Goal: Task Accomplishment & Management: Manage account settings

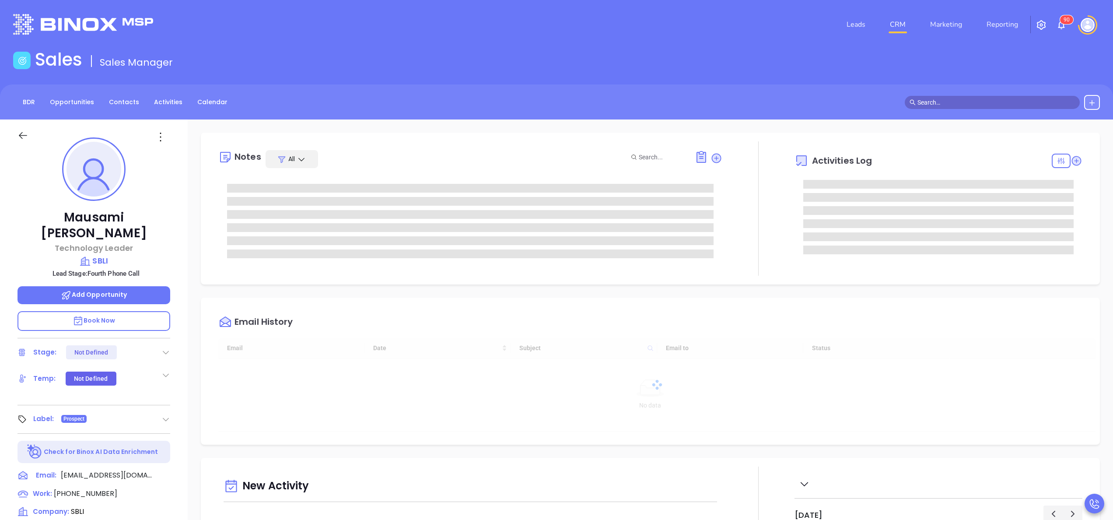
type input "[DATE]"
type input "[PERSON_NAME]"
type input "[DATE]"
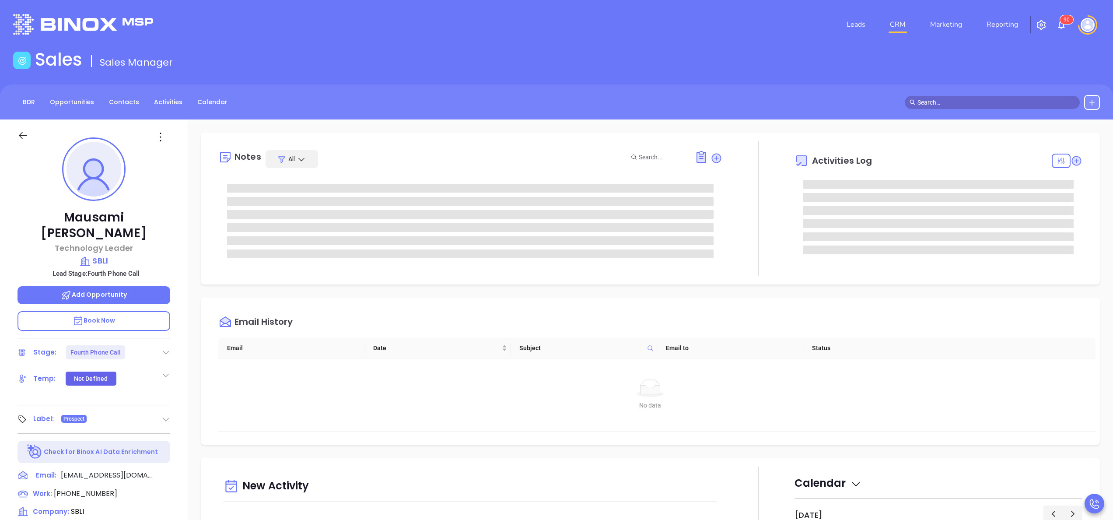
type input "[PERSON_NAME]"
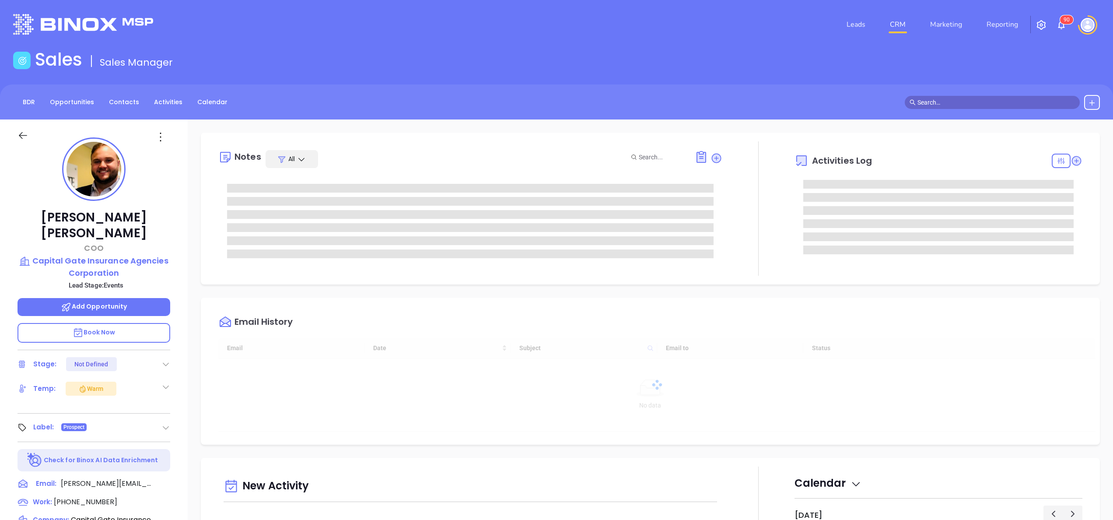
type input "[DATE]"
type input "[PERSON_NAME]"
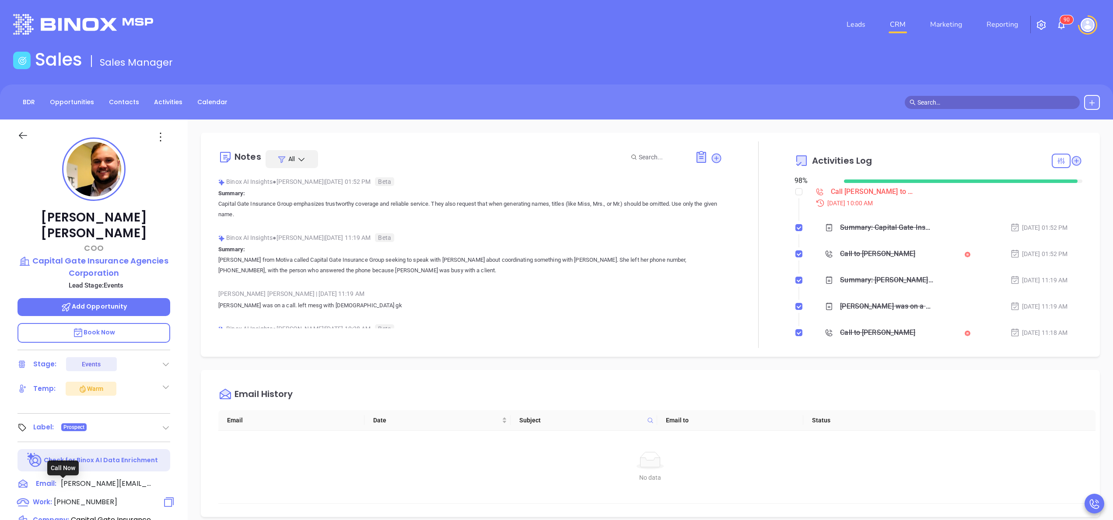
click at [81, 497] on span "(800) 204-3344" at bounding box center [85, 502] width 63 height 10
type input "(800) 204-3344"
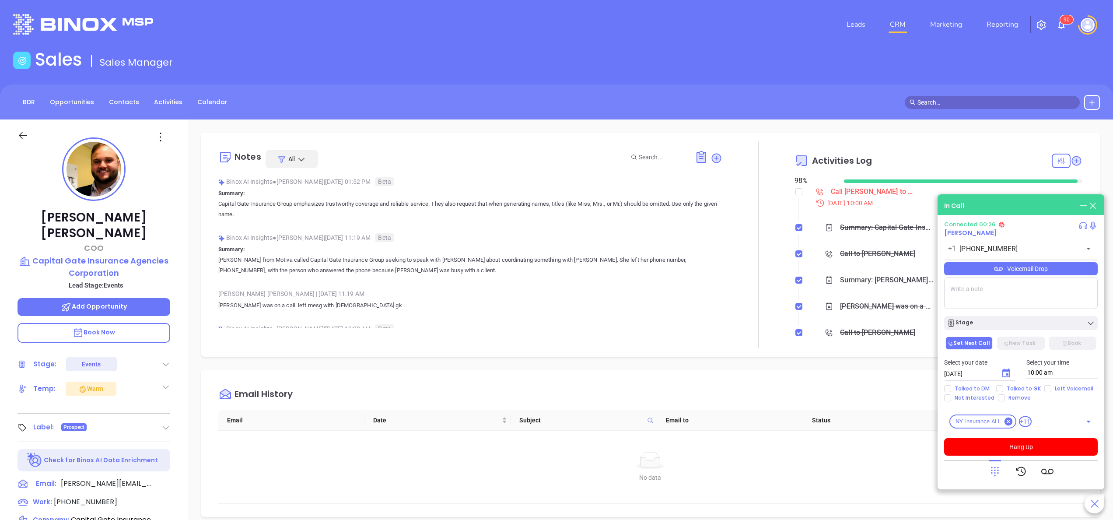
click at [991, 475] on icon at bounding box center [995, 471] width 12 height 12
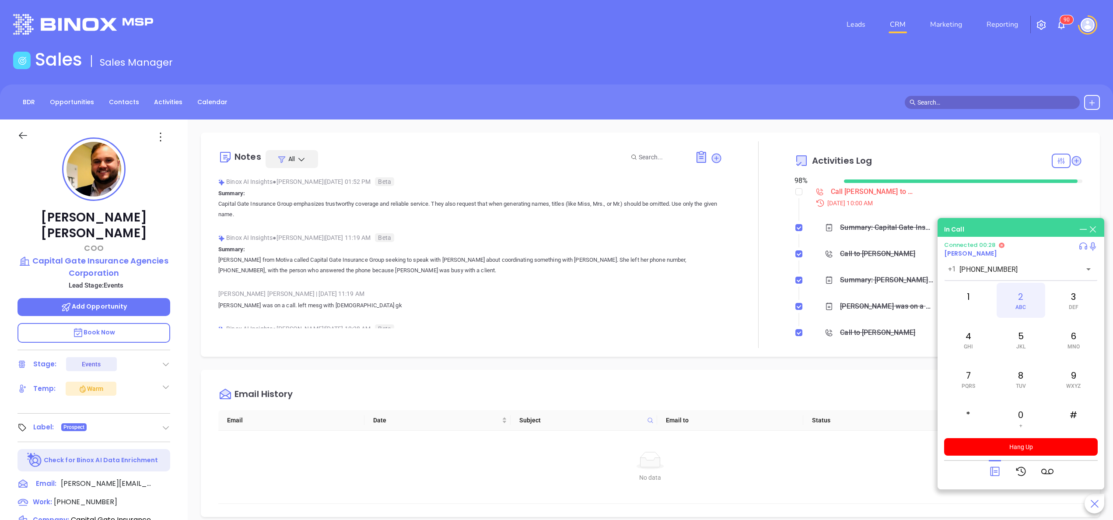
click at [1023, 296] on div "2 ABC" at bounding box center [1021, 300] width 48 height 35
click at [93, 323] on p "Book Now" at bounding box center [94, 333] width 153 height 20
click at [1040, 450] on button "Hang Up" at bounding box center [1021, 447] width 154 height 18
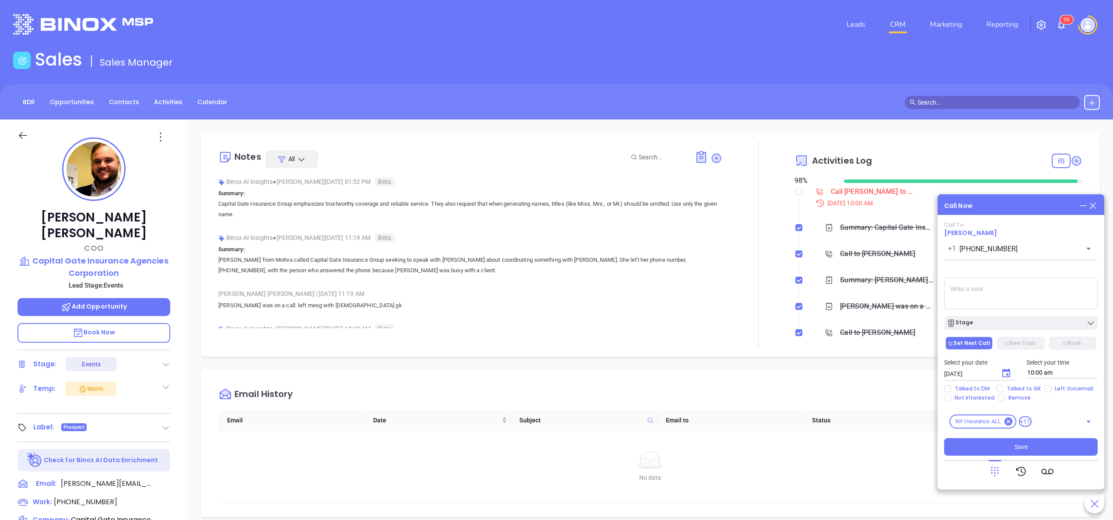
click at [997, 300] on textarea at bounding box center [1021, 293] width 154 height 32
type textarea "left a mesg with gk, he had my mesg already and said brandon had left for the d…"
click at [998, 326] on div "Stage" at bounding box center [1021, 323] width 148 height 9
click at [1017, 388] on span "Talked to GK" at bounding box center [1023, 388] width 41 height 7
click at [1003, 388] on input "Talked to GK" at bounding box center [999, 388] width 7 height 7
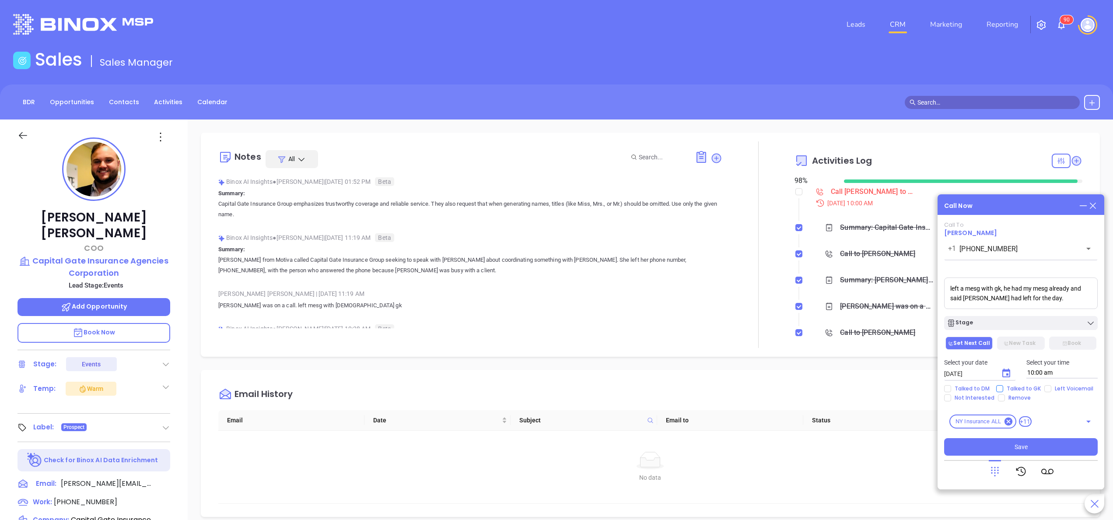
checkbox input "true"
click at [1007, 372] on icon "Choose date, selected date is Oct 11, 2025" at bounding box center [1006, 373] width 11 height 11
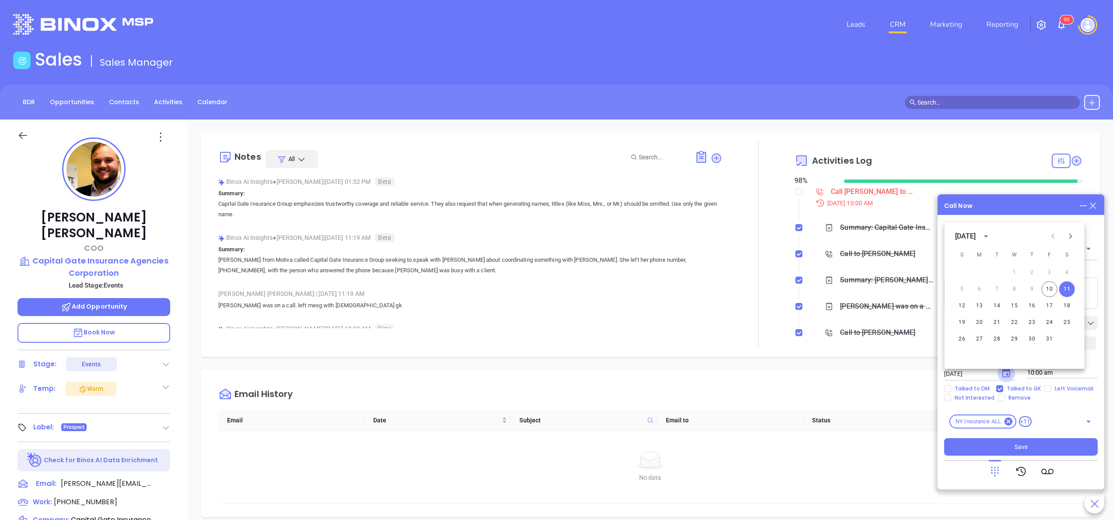
click at [1007, 372] on icon "Choose date, selected date is Oct 11, 2025" at bounding box center [1006, 373] width 11 height 11
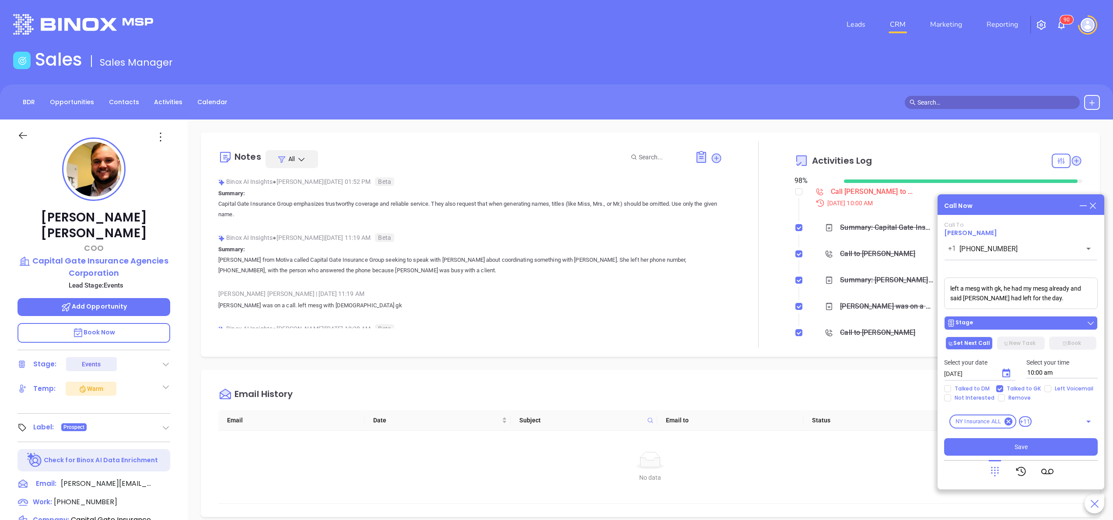
click at [995, 324] on div "Stage" at bounding box center [1021, 323] width 148 height 9
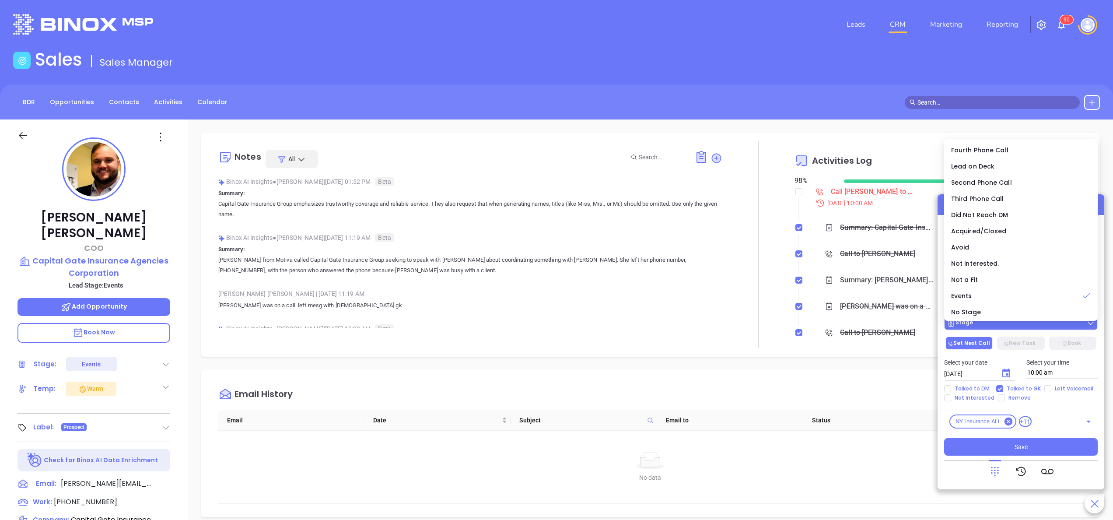
click at [995, 324] on div "Stage" at bounding box center [1021, 323] width 148 height 9
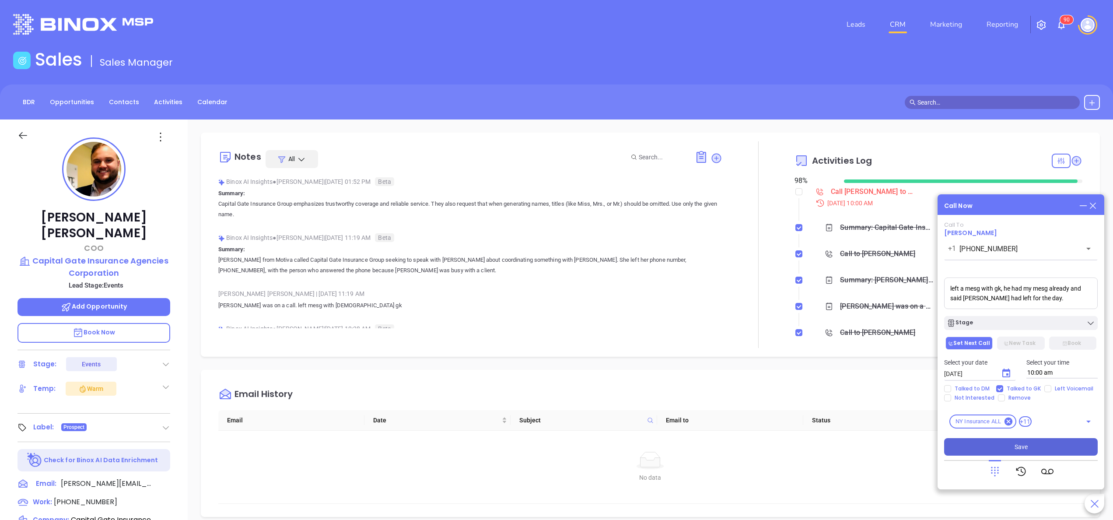
click at [1012, 447] on button "Save" at bounding box center [1021, 447] width 154 height 18
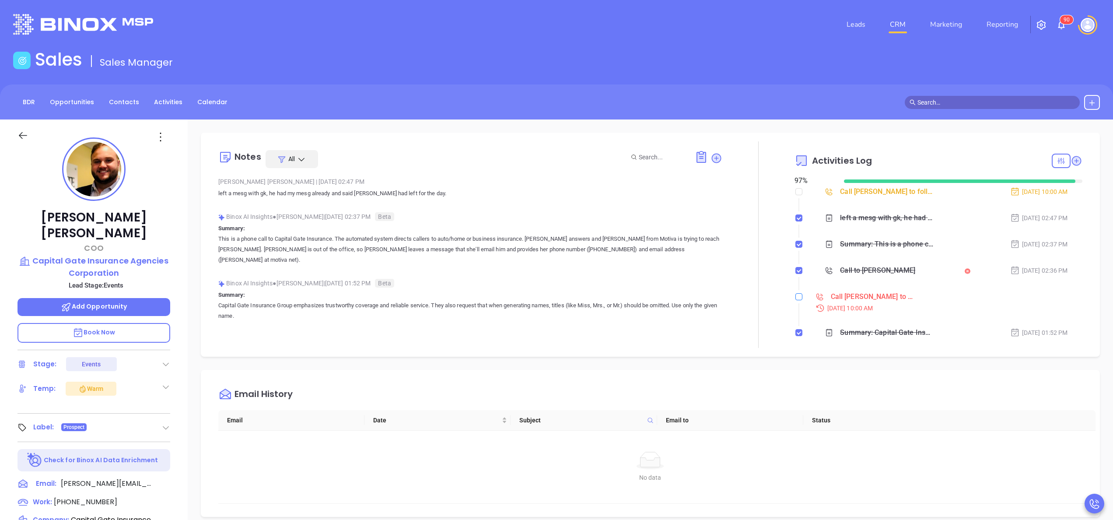
click at [795, 296] on input "checkbox" at bounding box center [798, 296] width 7 height 7
checkbox input "true"
click at [795, 194] on input "checkbox" at bounding box center [798, 191] width 7 height 7
checkbox input "true"
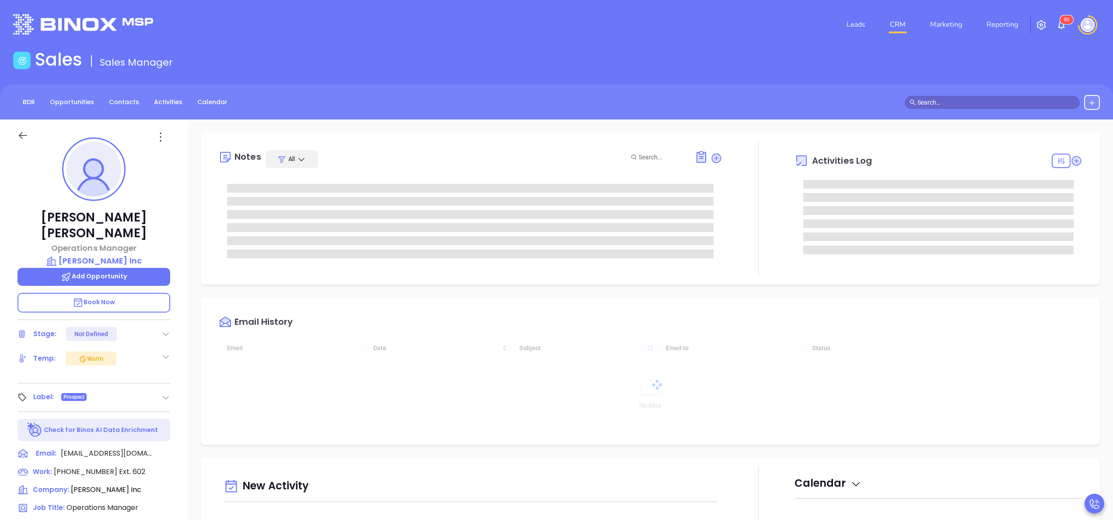
type input "[DATE]"
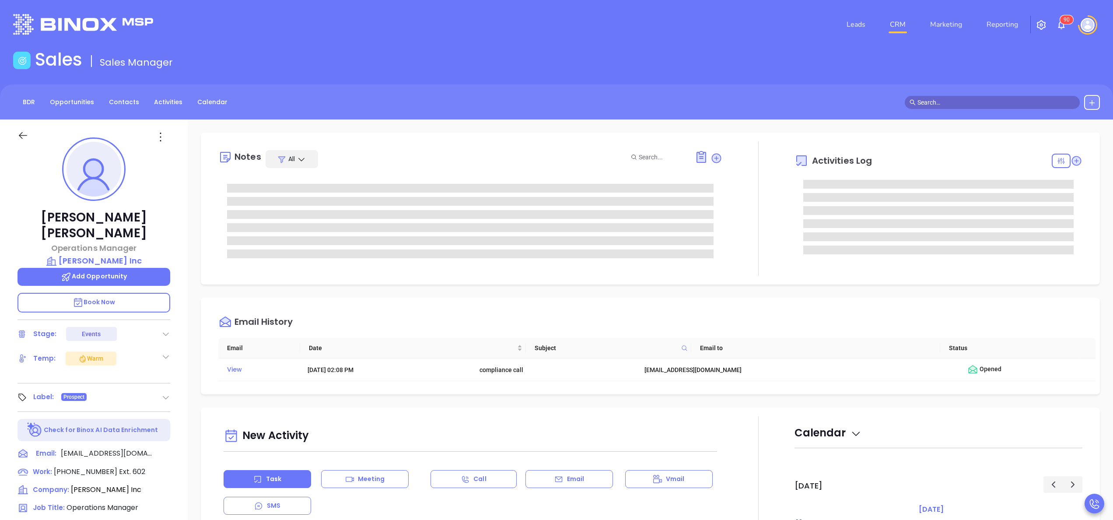
type input "[PERSON_NAME]"
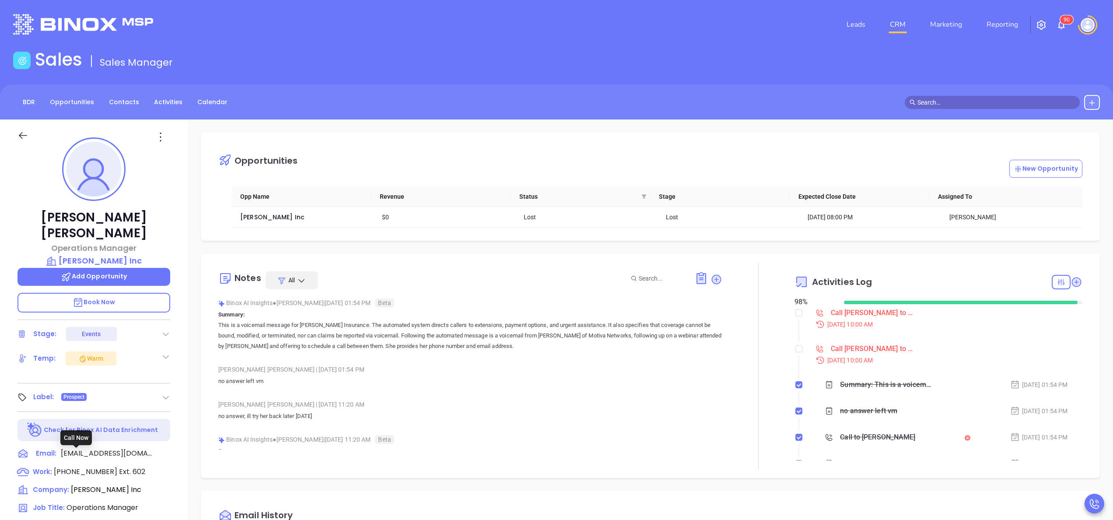
click at [83, 466] on span "(845) 482-5510" at bounding box center [85, 471] width 63 height 10
type input "(845) 482-5510"
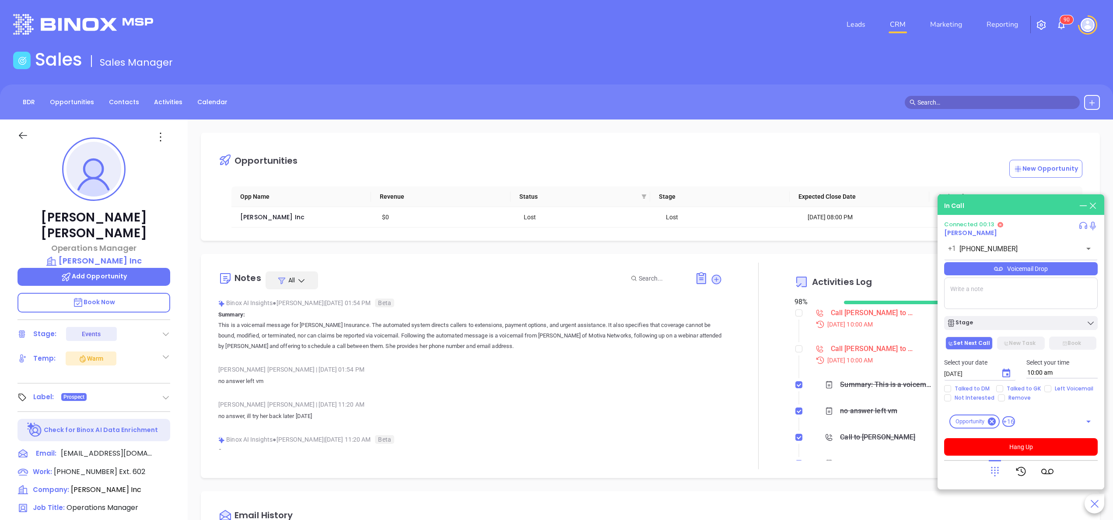
click at [992, 296] on textarea at bounding box center [1021, 293] width 154 height 32
click at [994, 475] on icon at bounding box center [995, 471] width 12 height 12
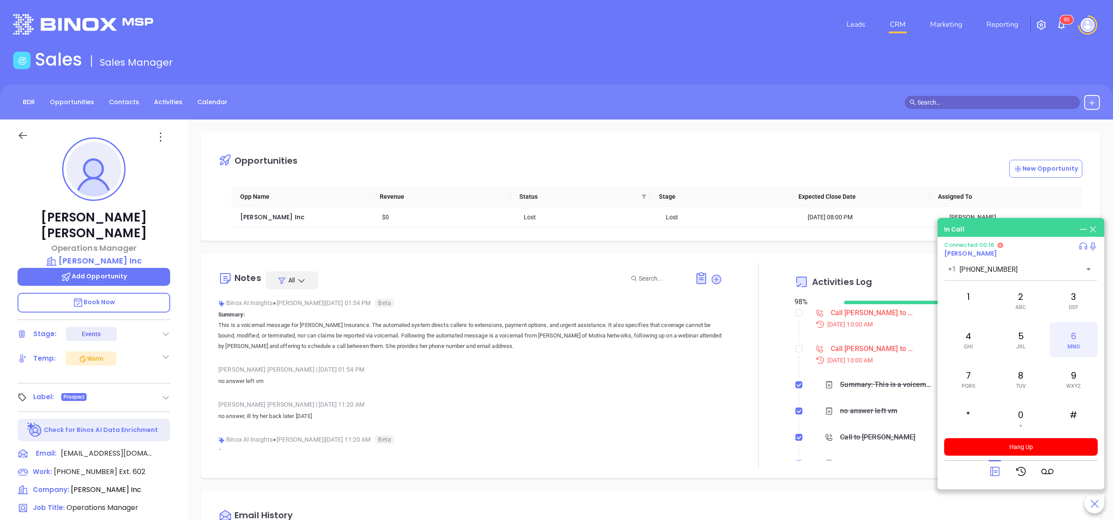
click at [1075, 324] on div "6 MNO" at bounding box center [1074, 339] width 48 height 35
click at [1025, 413] on div "0 +" at bounding box center [1021, 418] width 48 height 35
click at [1018, 286] on div "2 ABC" at bounding box center [1021, 300] width 48 height 35
click at [1033, 448] on button "Hang Up" at bounding box center [1021, 447] width 154 height 18
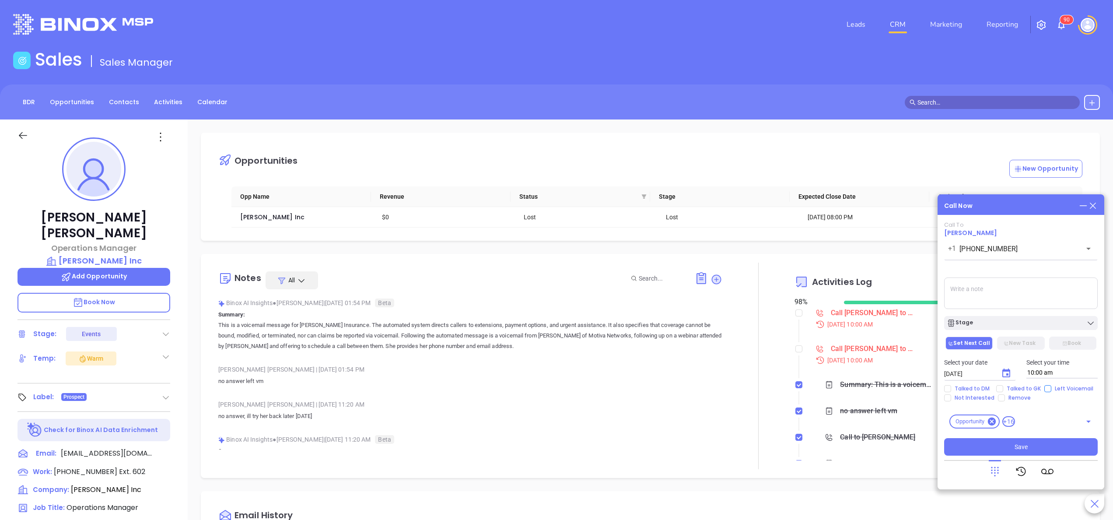
click at [1061, 386] on span "Left Voicemail" at bounding box center [1074, 388] width 46 height 7
click at [1051, 386] on input "Left Voicemail" at bounding box center [1047, 388] width 7 height 7
checkbox input "true"
click at [1033, 445] on button "Save" at bounding box center [1021, 447] width 154 height 18
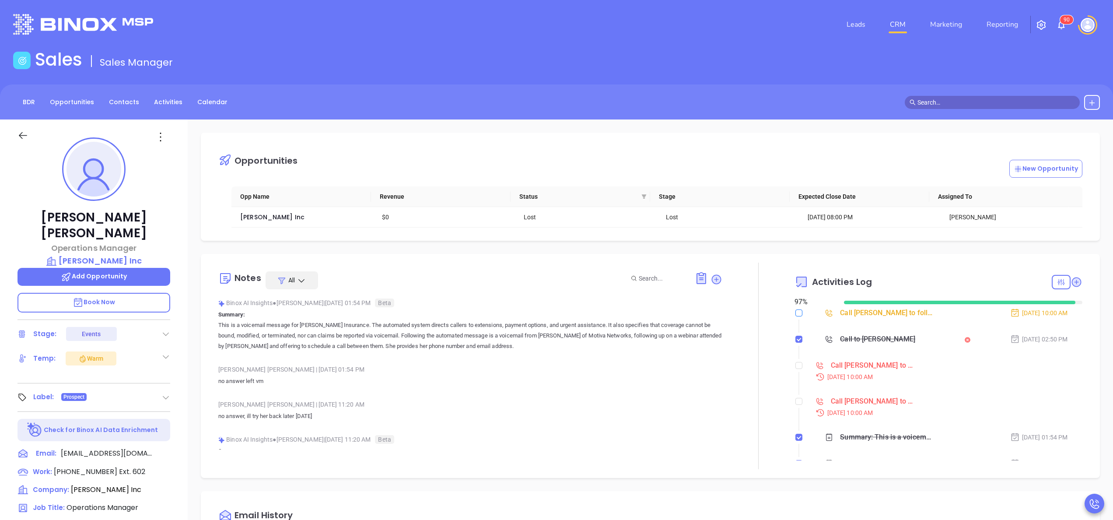
click at [795, 315] on input "checkbox" at bounding box center [798, 312] width 7 height 7
checkbox input "true"
click at [795, 368] on input "checkbox" at bounding box center [798, 365] width 7 height 7
checkbox input "true"
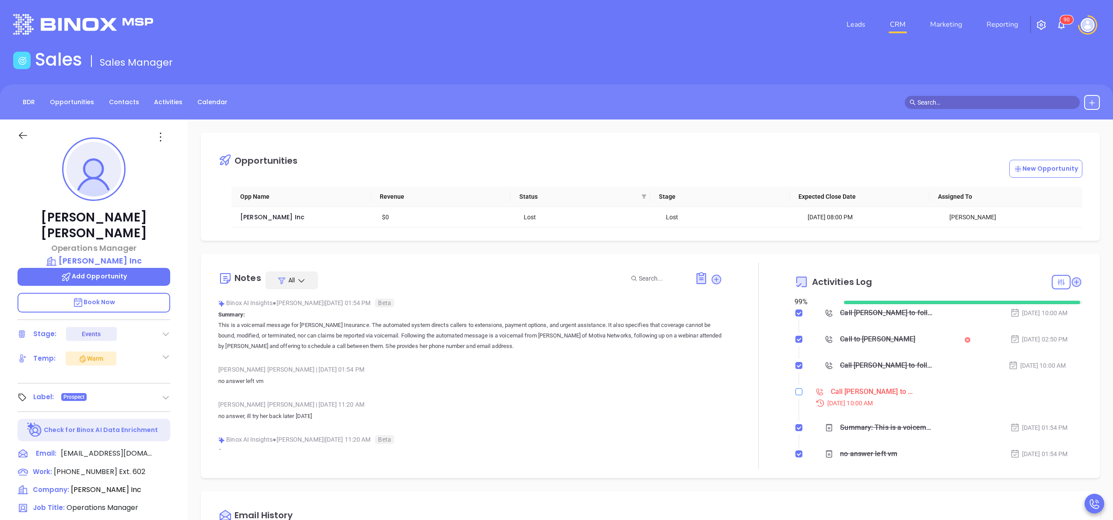
click at [795, 392] on input "checkbox" at bounding box center [798, 391] width 7 height 7
checkbox input "true"
click at [735, 319] on div at bounding box center [758, 366] width 72 height 207
click at [354, 300] on div "Binox AI Insights ● Anabell Dominguez | Oct 9, 2025 01:54 PM Beta" at bounding box center [470, 302] width 504 height 13
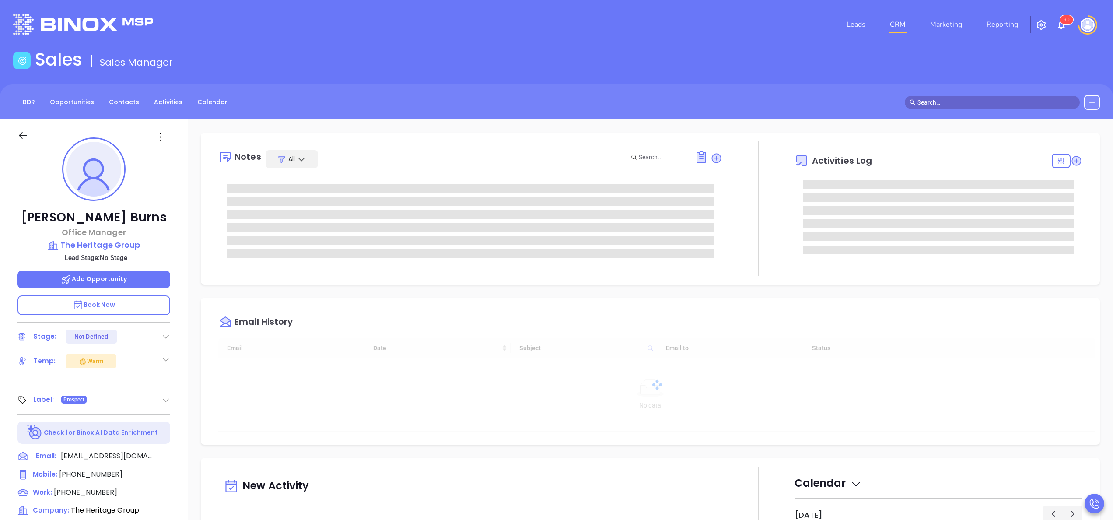
type input "[DATE]"
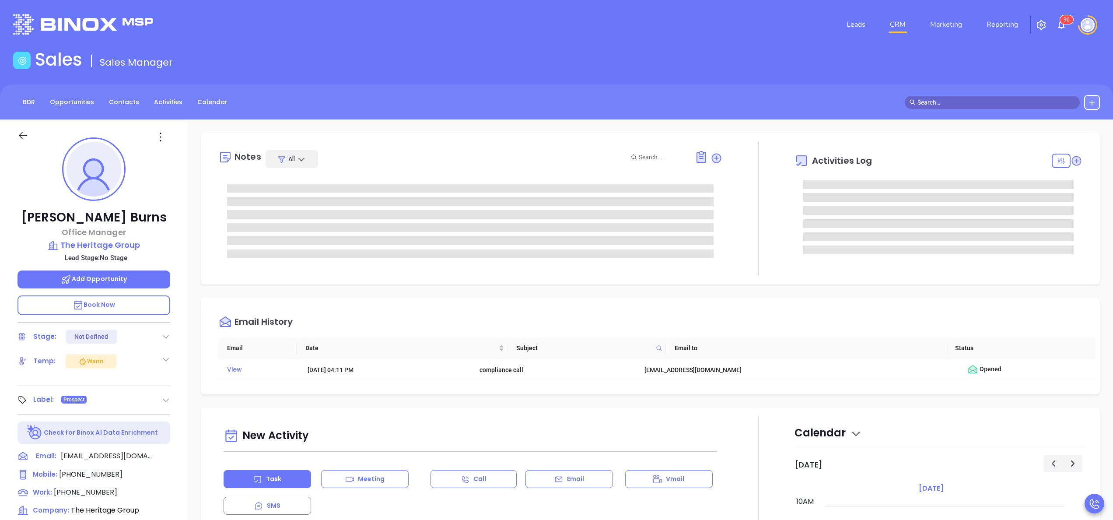
type input "[PERSON_NAME]"
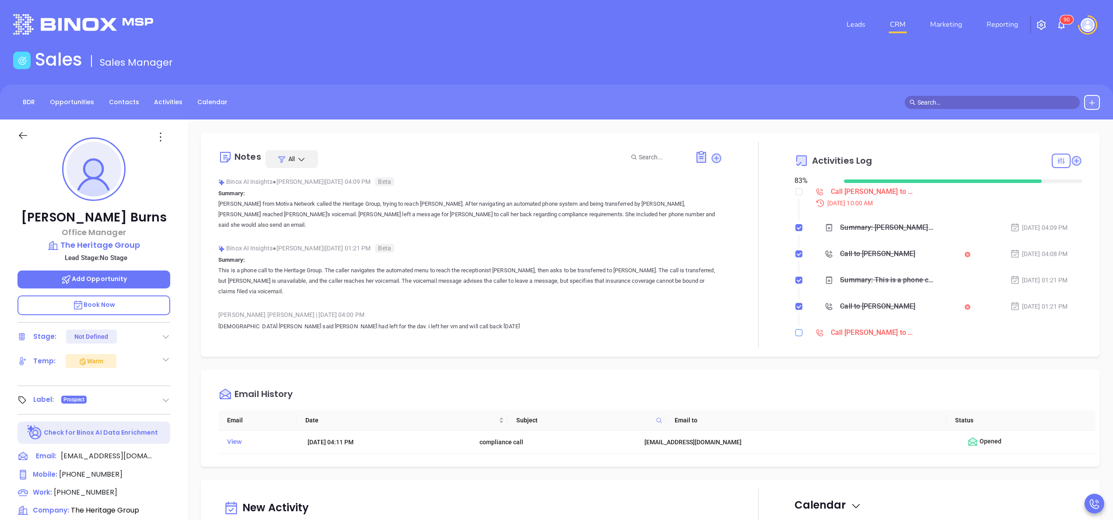
click at [795, 336] on label at bounding box center [798, 333] width 7 height 10
click at [795, 336] on input "checkbox" at bounding box center [798, 332] width 7 height 7
checkbox input "true"
click at [764, 326] on div at bounding box center [758, 244] width 72 height 207
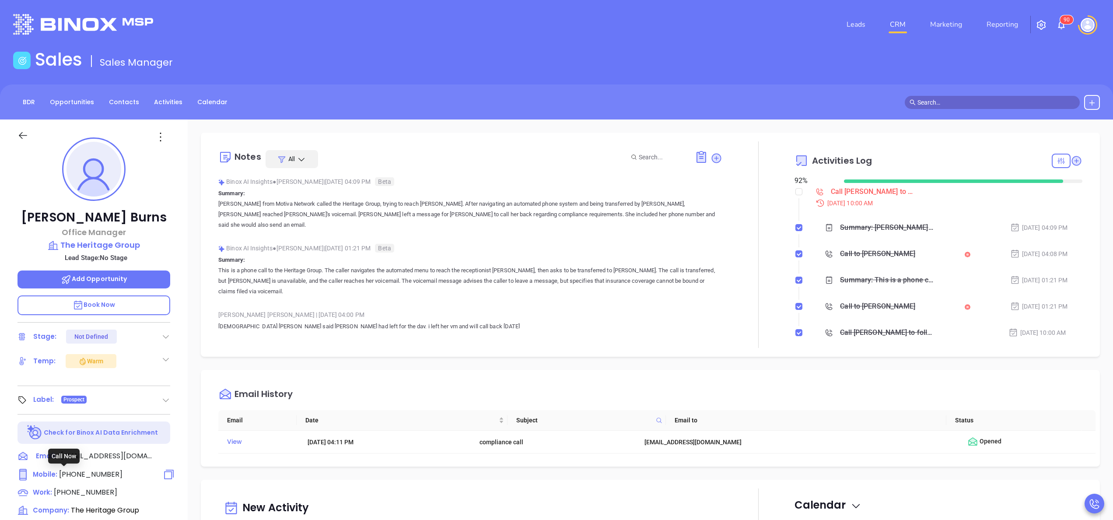
click at [89, 471] on span "(518) 458-1630" at bounding box center [90, 474] width 63 height 10
type input "(518) 458-1630"
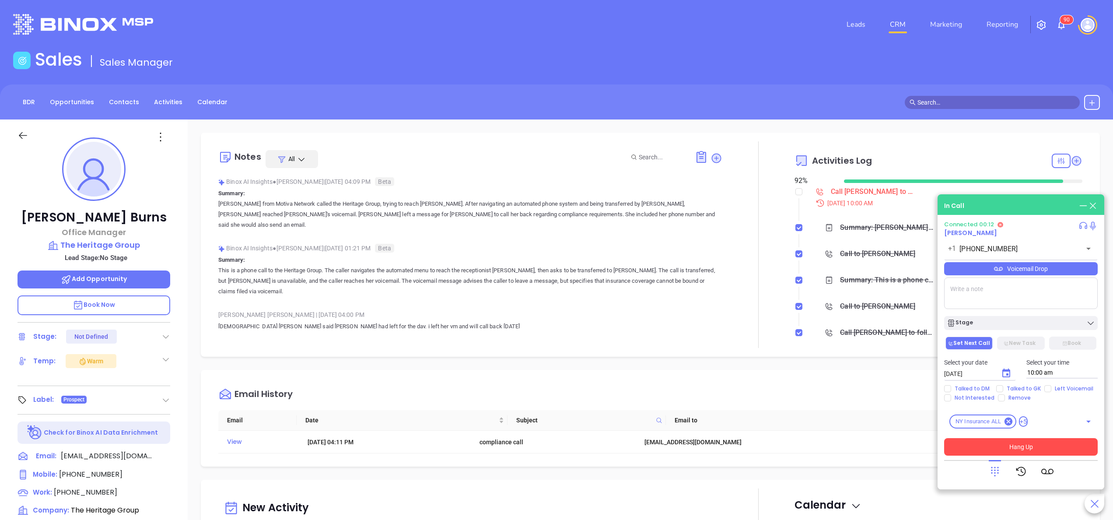
click at [1012, 450] on button "Hang Up" at bounding box center [1021, 447] width 154 height 18
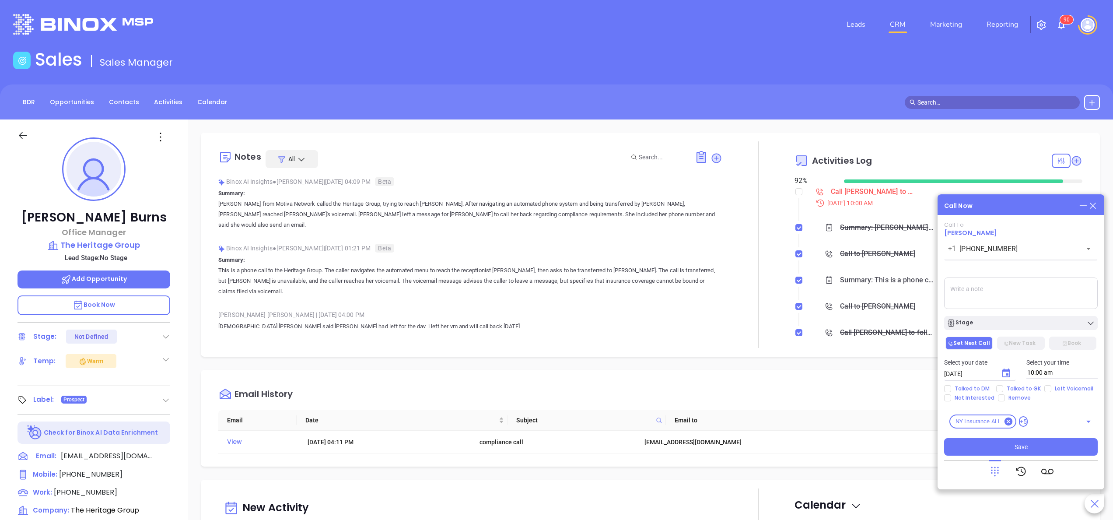
click at [989, 291] on textarea at bounding box center [1021, 293] width 154 height 32
click at [156, 139] on icon at bounding box center [161, 137] width 14 height 14
click at [191, 228] on div "Edit" at bounding box center [204, 231] width 86 height 10
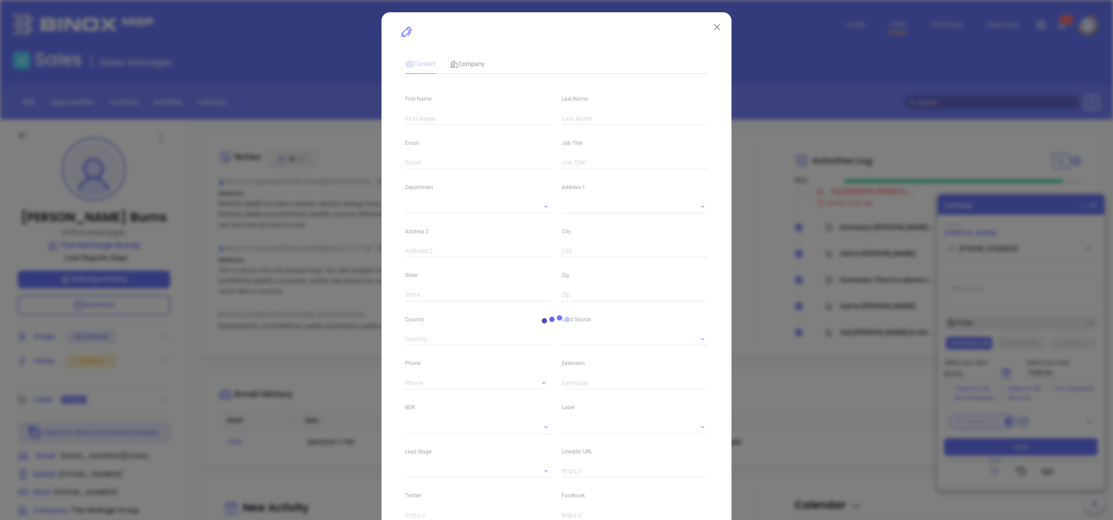
type input "Tina"
type input "Burns"
type input "tburns@theheritagegroup.info"
type input "Office Manager"
type textarea "1184 Troy-Schenectady Rd"
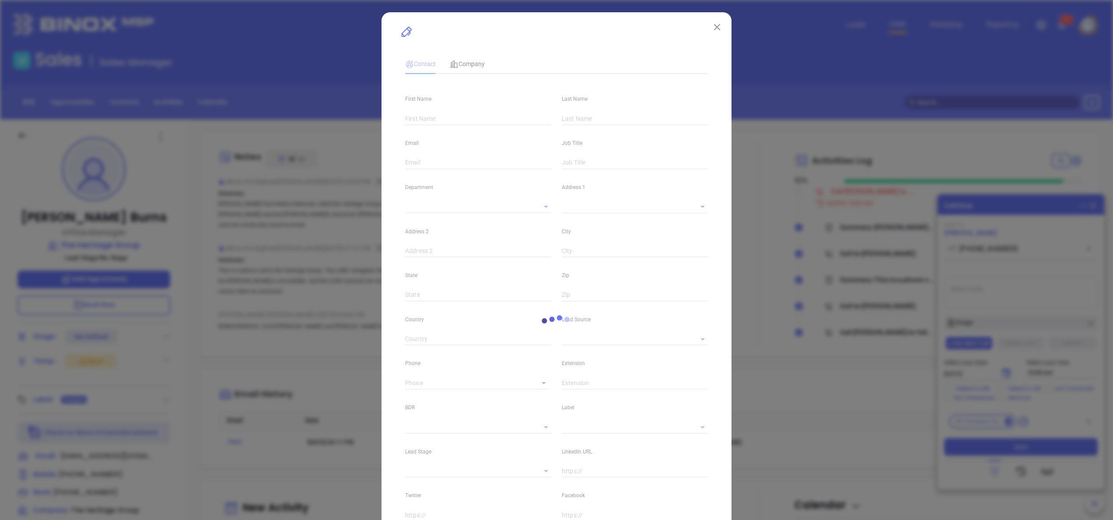
type input "1"
type input "Latham"
type input "NY"
type input "12110"
type input "www.linkedin.com/in/tina-burns-b6b554145"
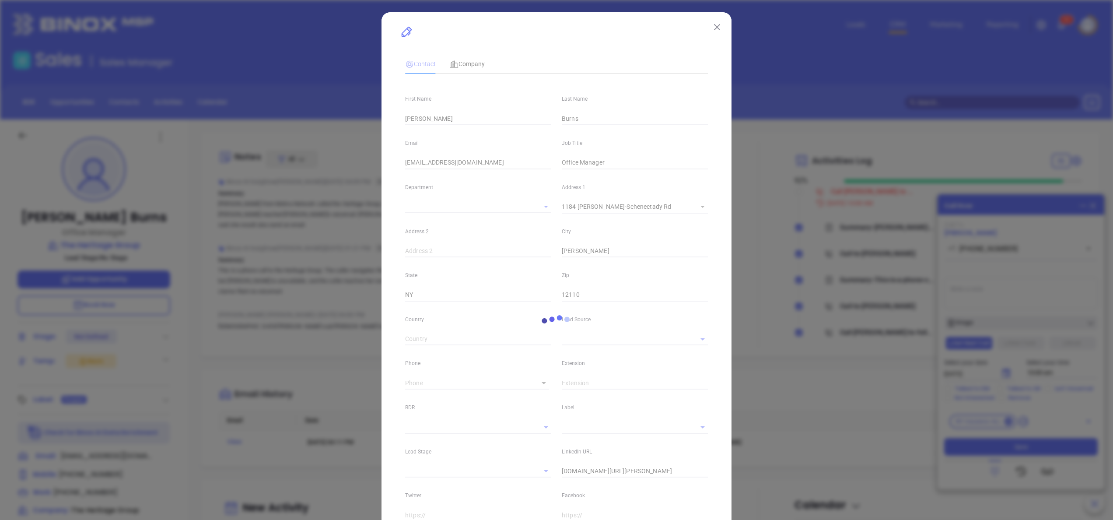
type input "Webinar 102025"
type input "[PERSON_NAME]"
type input "(518) 782-0001"
type input "1"
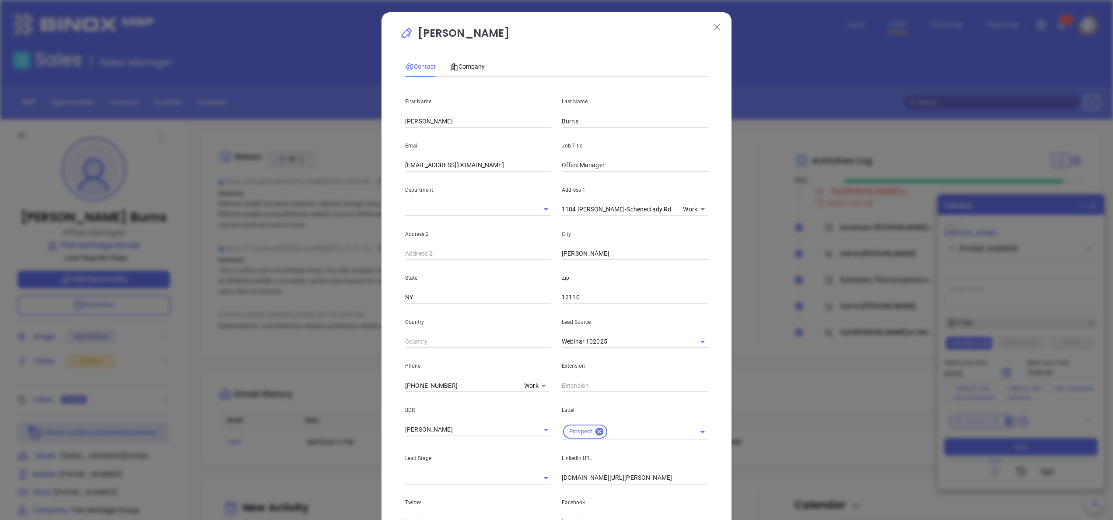
click at [528, 378] on div "(518) 782-0001 Work 1" at bounding box center [480, 385] width 151 height 14
click at [528, 382] on body "Leads CRM Marketing Reporting 9 0 Financial Leads Leads Sales Sales Manager BDR…" at bounding box center [556, 260] width 1113 height 520
click at [540, 406] on li "Cell" at bounding box center [547, 407] width 59 height 16
type input "4"
click at [541, 387] on body "Leads CRM Marketing Reporting 9 0 Financial Leads Leads Sales Sales Manager BDR…" at bounding box center [556, 260] width 1113 height 520
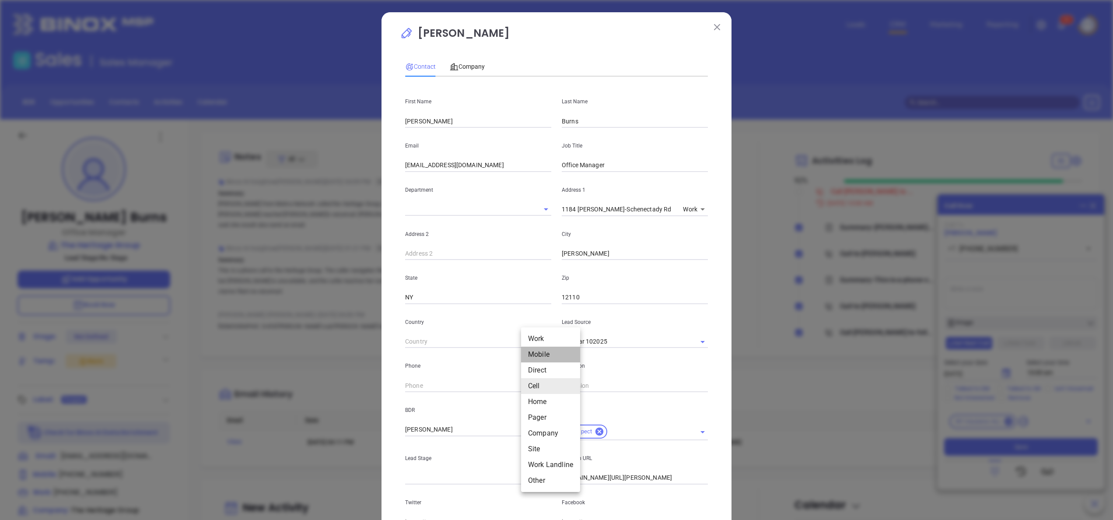
click at [543, 352] on li "Mobile" at bounding box center [550, 355] width 59 height 16
type input "(518) 458-1630"
type input "2"
click at [455, 382] on input "(518) 458-1630" at bounding box center [461, 385] width 112 height 13
type input "( ) -"
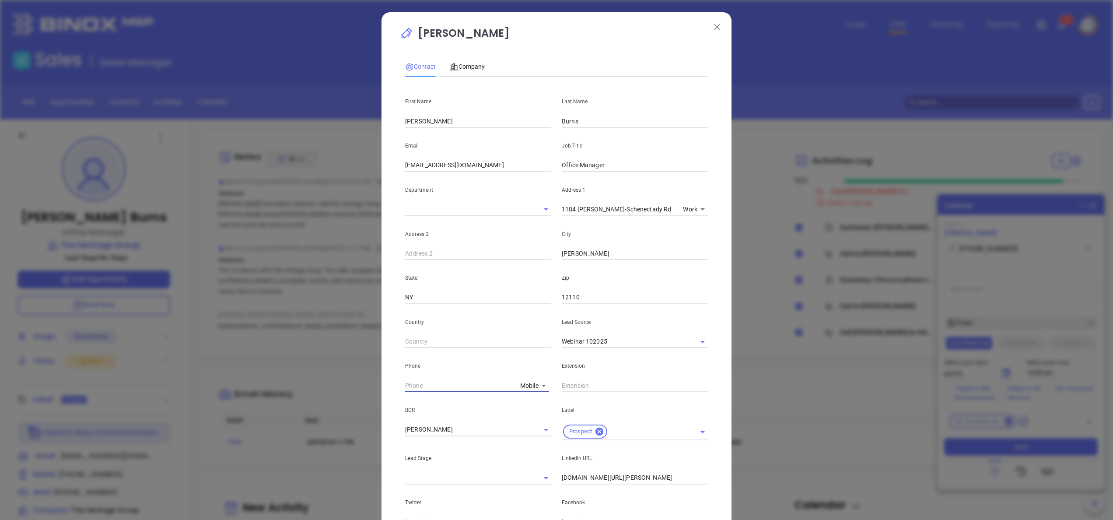
click at [716, 371] on div "Tina Burns Contact Company First Name Tina Last Name Burns Email tburns@theheri…" at bounding box center [557, 329] width 350 height 634
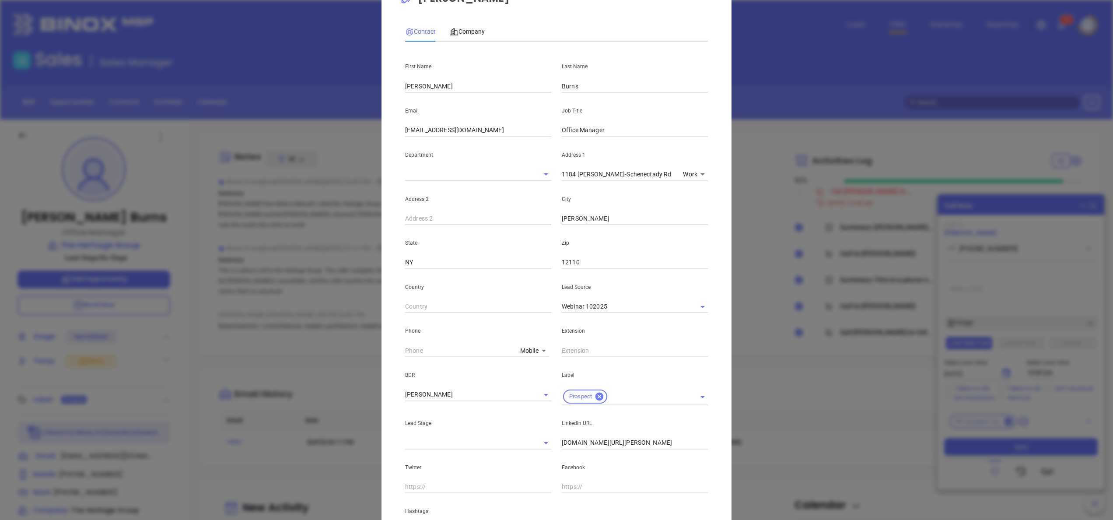
scroll to position [139, 0]
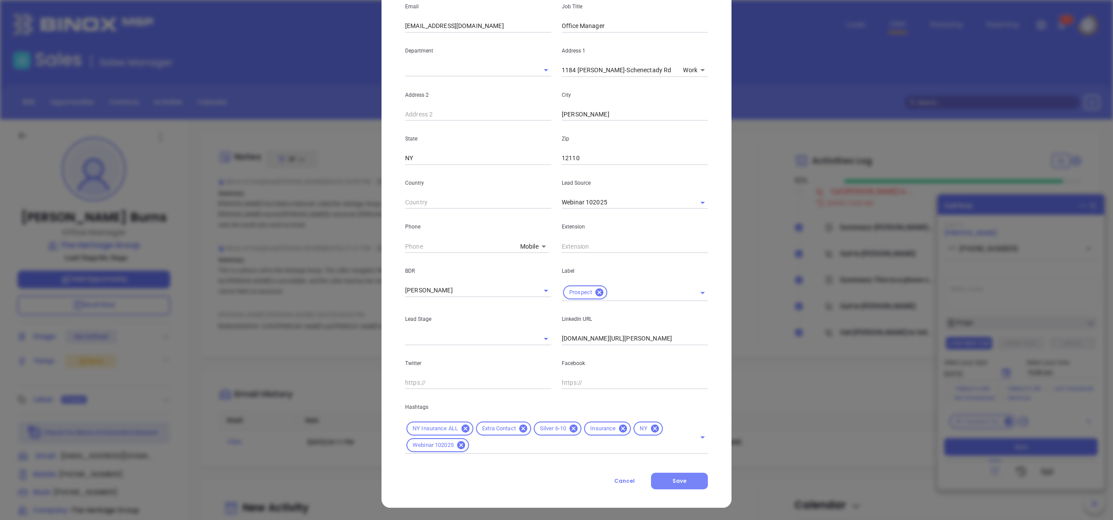
click at [672, 482] on span "Save" at bounding box center [679, 480] width 14 height 7
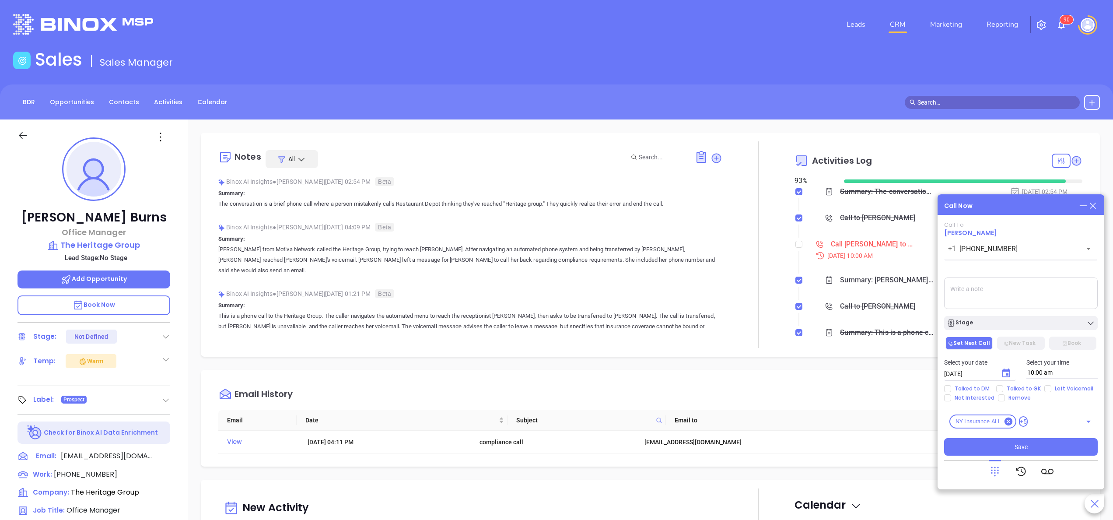
click at [795, 249] on label at bounding box center [798, 244] width 7 height 10
click at [795, 248] on input "checkbox" at bounding box center [798, 244] width 7 height 7
checkbox input "true"
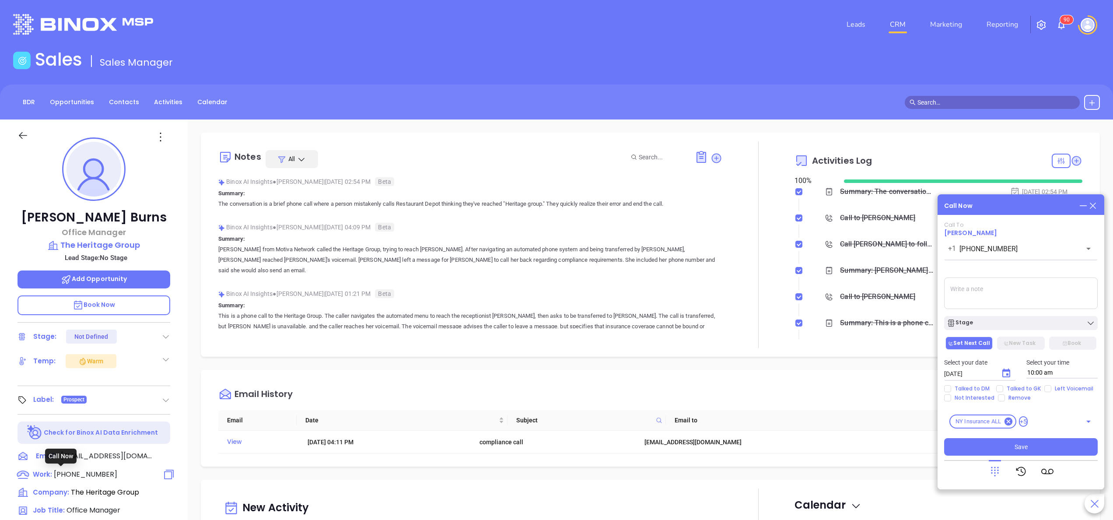
click at [82, 474] on span "(518) 782-0001" at bounding box center [85, 474] width 63 height 10
type input "(518) 782-0001"
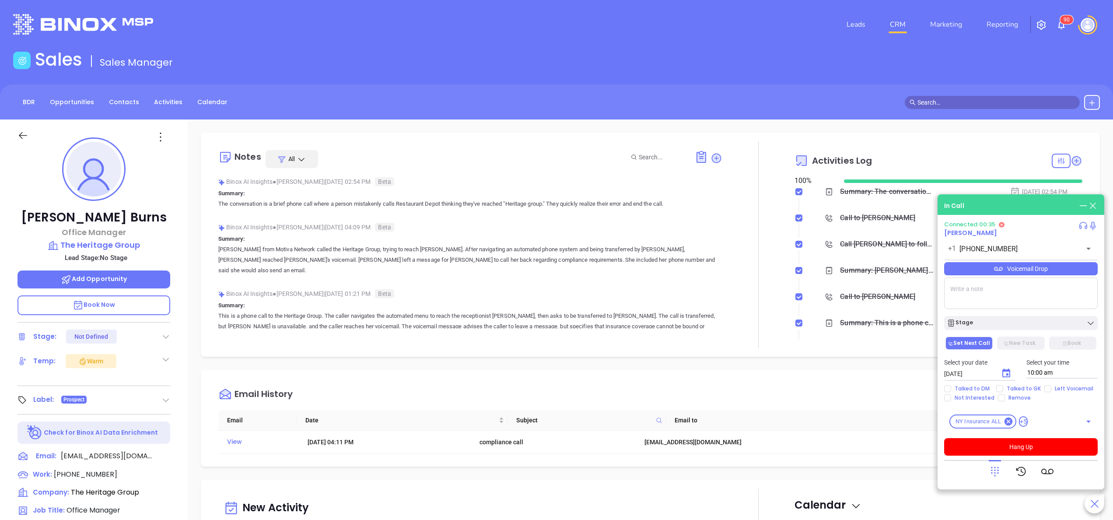
click at [993, 472] on icon at bounding box center [995, 471] width 12 height 12
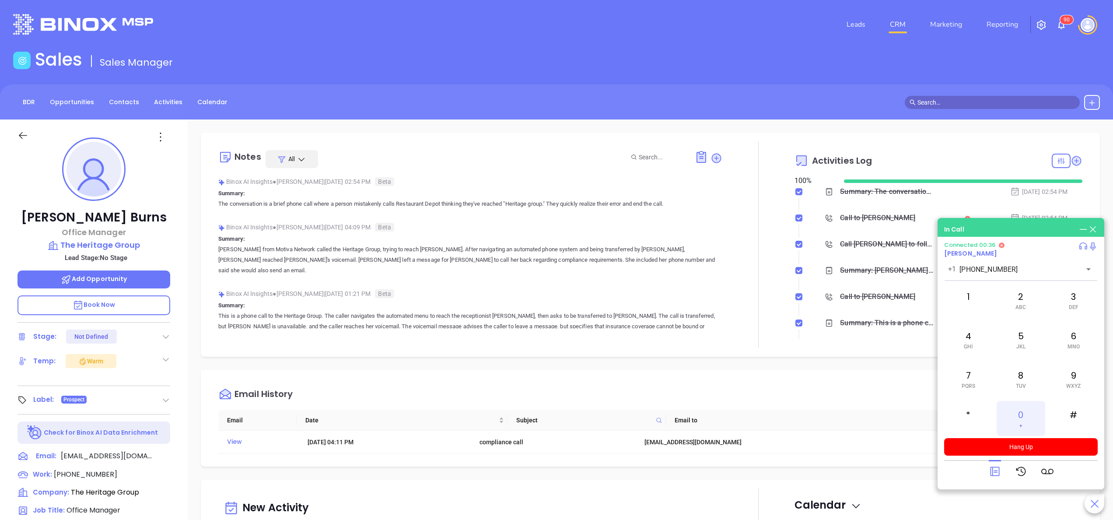
click at [1022, 422] on span "+" at bounding box center [1020, 425] width 3 height 6
click at [429, 300] on p "Summary: This is a phone call to the Heritage Group. The caller navigates the a…" at bounding box center [470, 321] width 504 height 42
click at [1037, 452] on button "Hang Up" at bounding box center [1021, 447] width 154 height 18
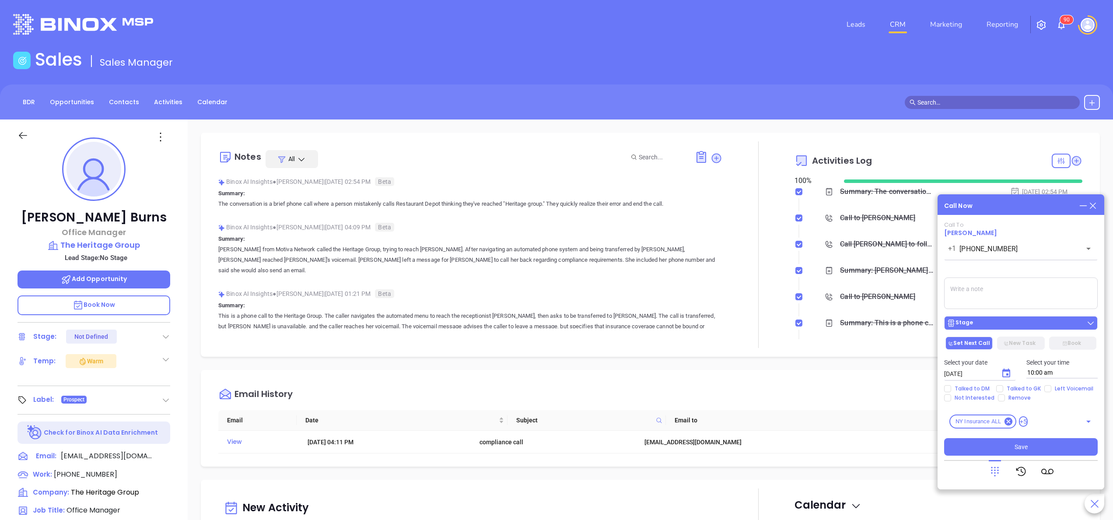
click at [1031, 324] on div "Stage" at bounding box center [1021, 323] width 148 height 9
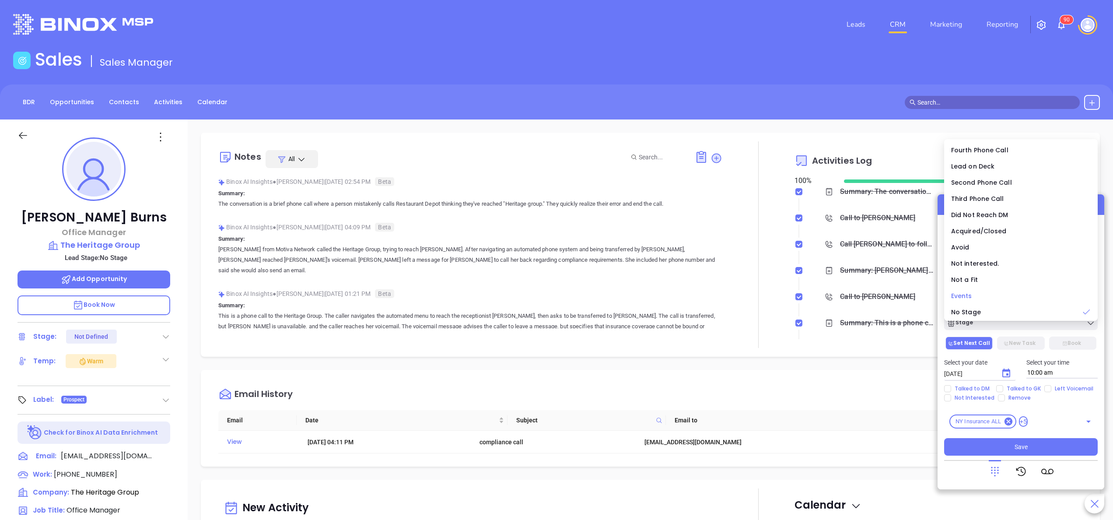
click at [992, 294] on div "Events" at bounding box center [1021, 296] width 140 height 10
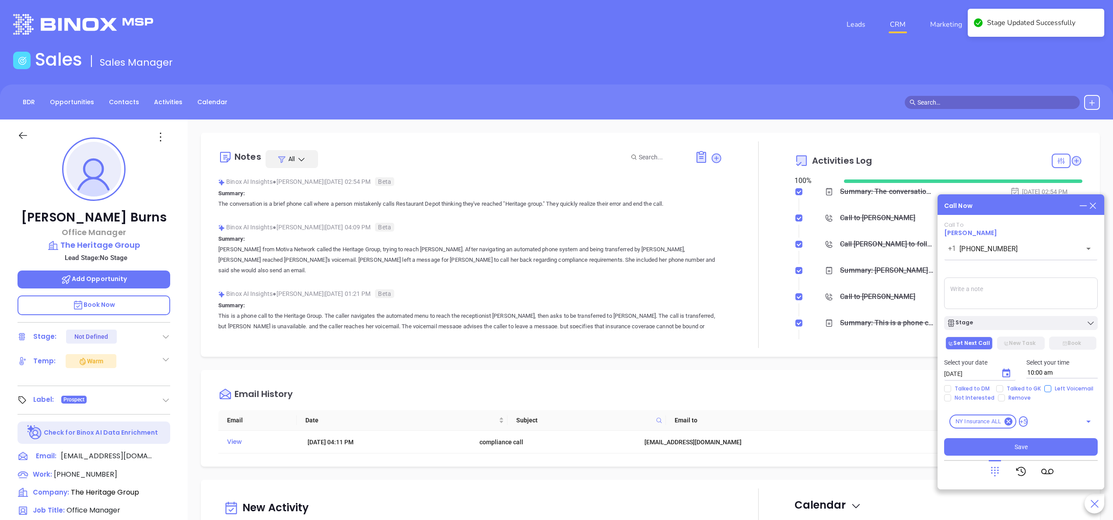
click at [1054, 386] on span "Left Voicemail" at bounding box center [1074, 388] width 46 height 7
click at [1051, 386] on input "Left Voicemail" at bounding box center [1047, 388] width 7 height 7
checkbox input "true"
click at [1034, 387] on span "Talked to GK" at bounding box center [1023, 388] width 41 height 7
click at [1003, 387] on input "Talked to GK" at bounding box center [999, 388] width 7 height 7
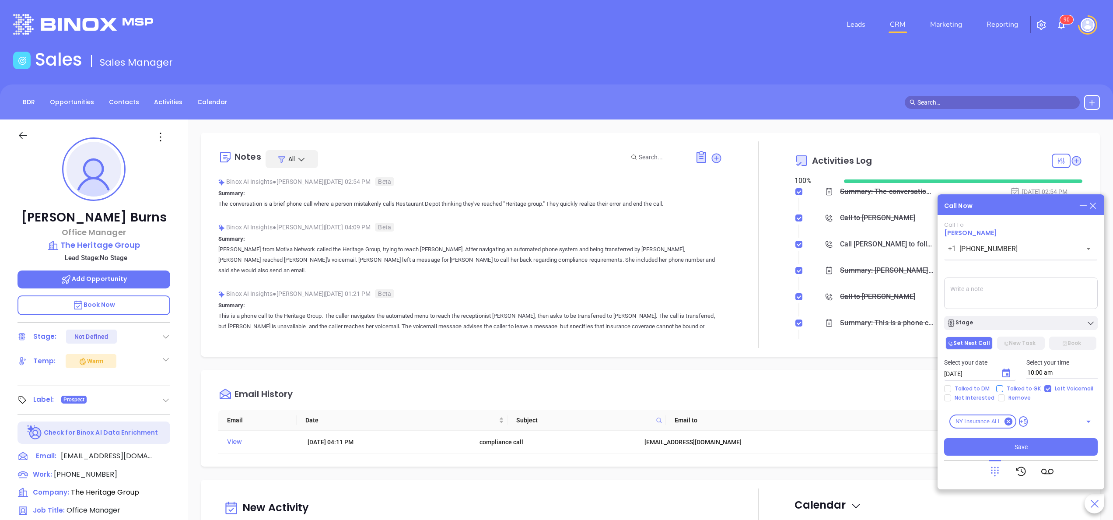
checkbox input "true"
click at [1033, 450] on button "Save" at bounding box center [1021, 447] width 154 height 18
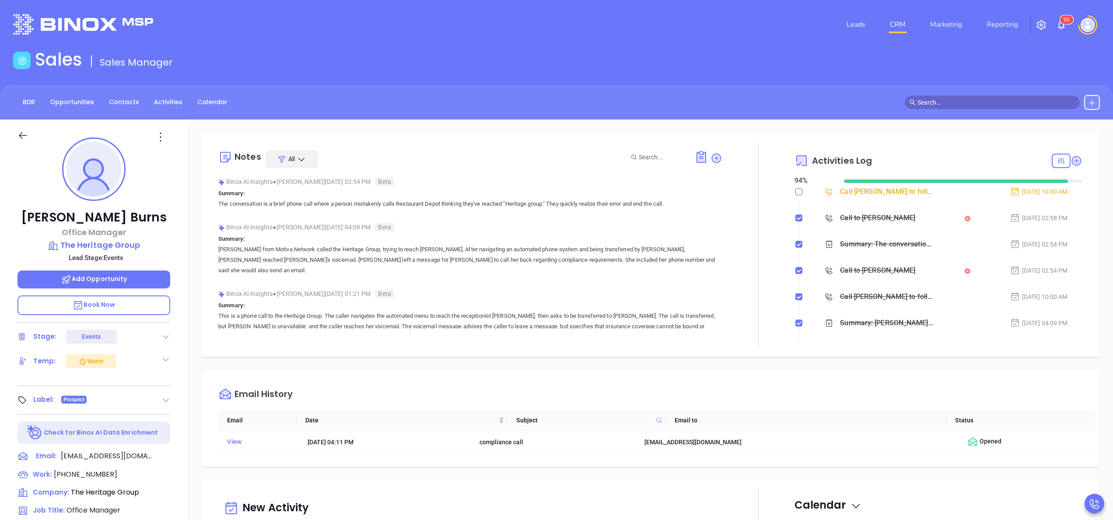
click at [795, 193] on input "checkbox" at bounding box center [798, 191] width 7 height 7
checkbox input "true"
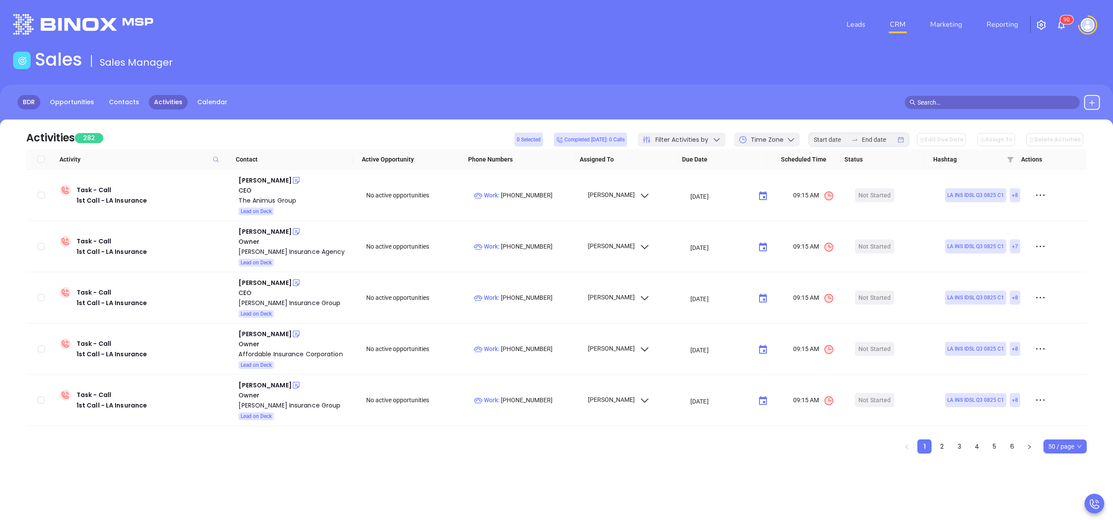
click at [31, 101] on link "BDR" at bounding box center [29, 102] width 23 height 14
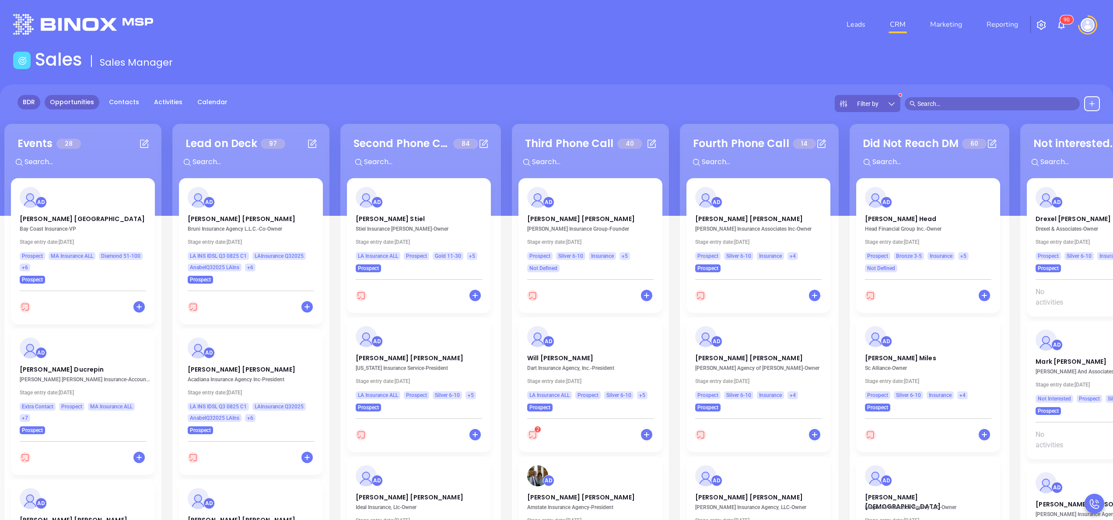
click at [70, 102] on link "Opportunities" at bounding box center [72, 102] width 55 height 14
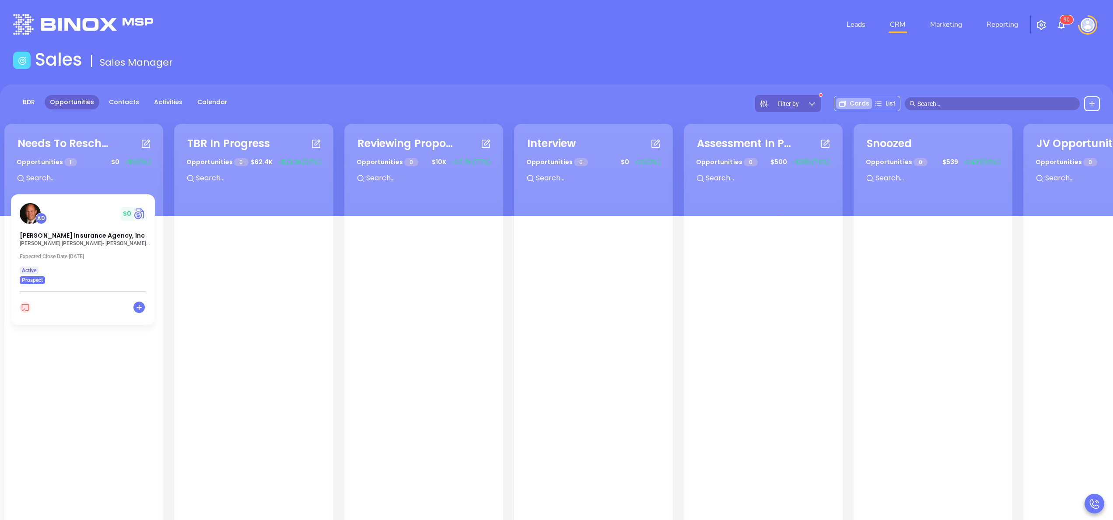
click at [809, 104] on icon at bounding box center [812, 103] width 9 height 9
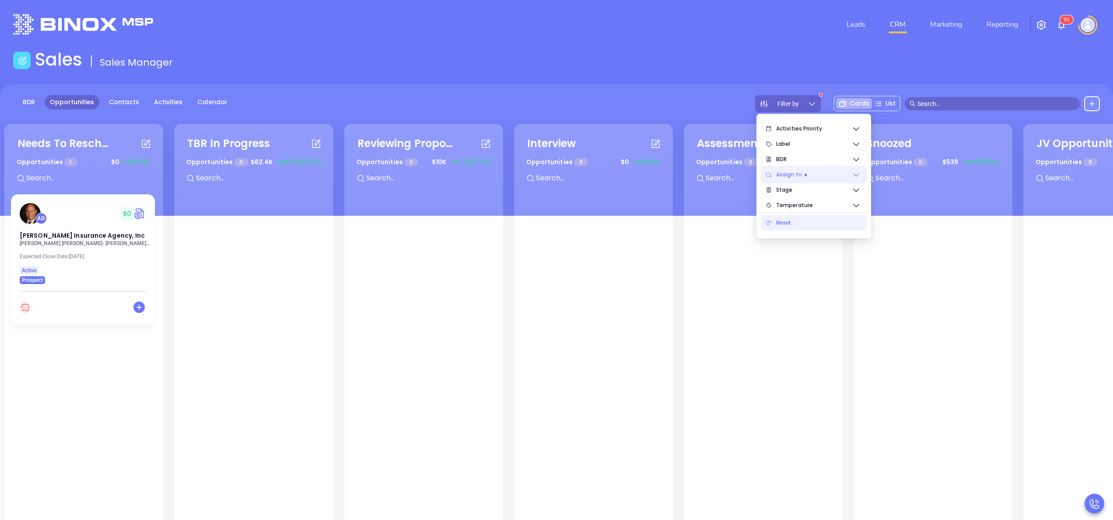
click at [835, 171] on span "Assign to" at bounding box center [814, 175] width 76 height 18
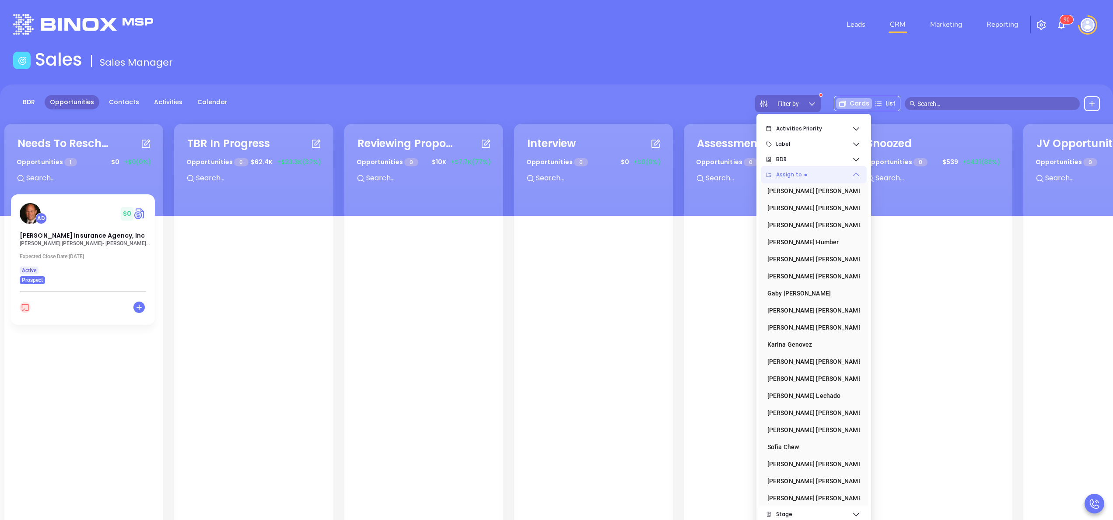
click at [828, 177] on span "Assign to" at bounding box center [814, 175] width 76 height 18
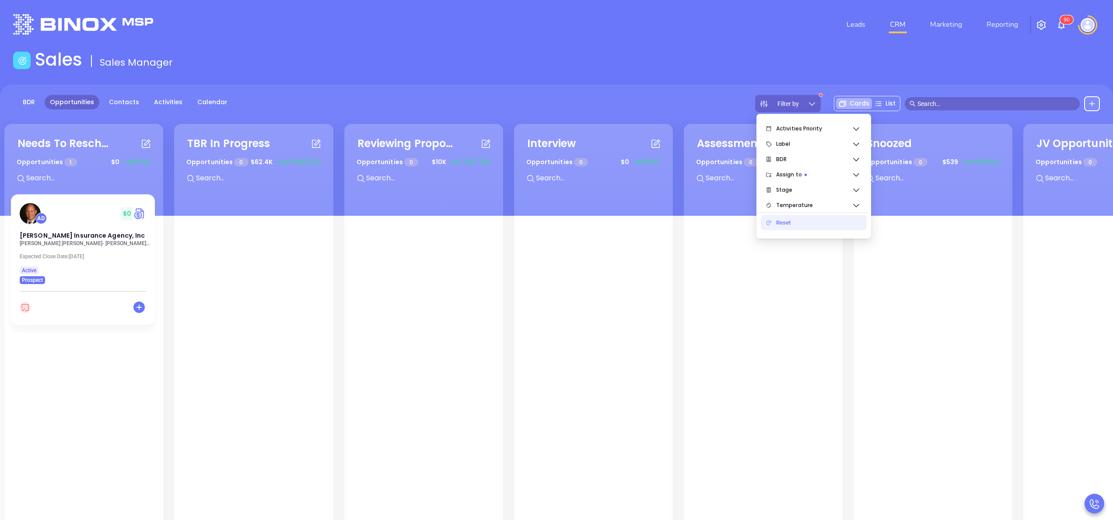
click at [788, 224] on div "Reset" at bounding box center [818, 223] width 84 height 18
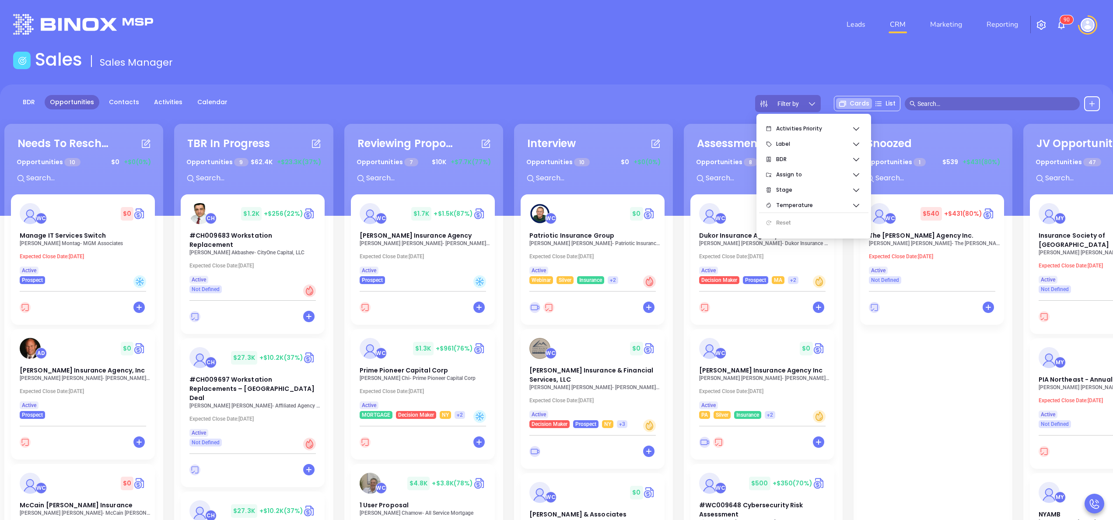
click at [176, 111] on div "BDR Opportunities Contacts Activities Calendar" at bounding box center [123, 103] width 220 height 17
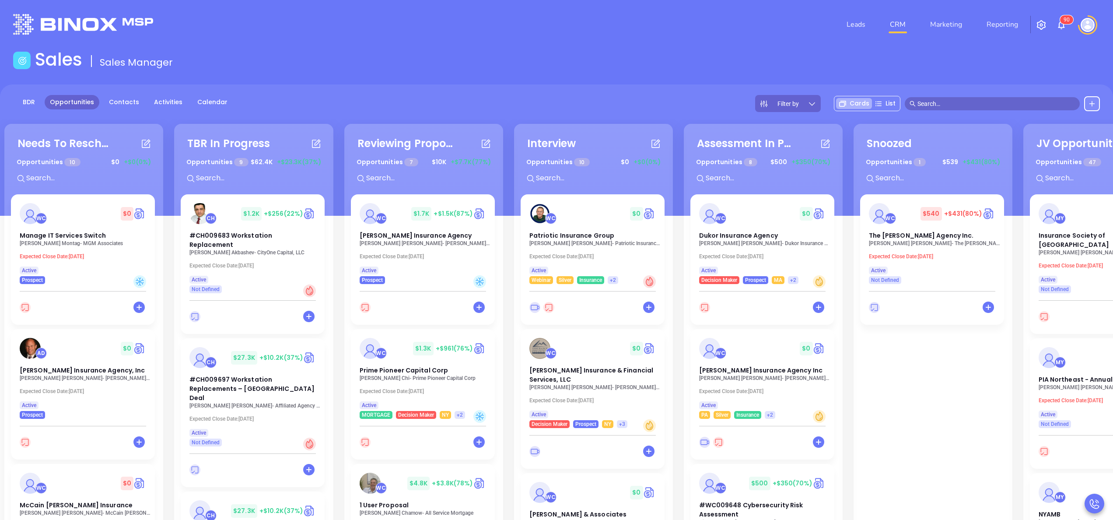
drag, startPoint x: 176, startPoint y: 111, endPoint x: 166, endPoint y: 148, distance: 38.0
click at [166, 148] on div "Needs To Reschedule Opportunities 10 $ 0 +$0 (0%) + WC $ 0 Manage IT Services S…" at bounding box center [596, 377] width 1189 height 511
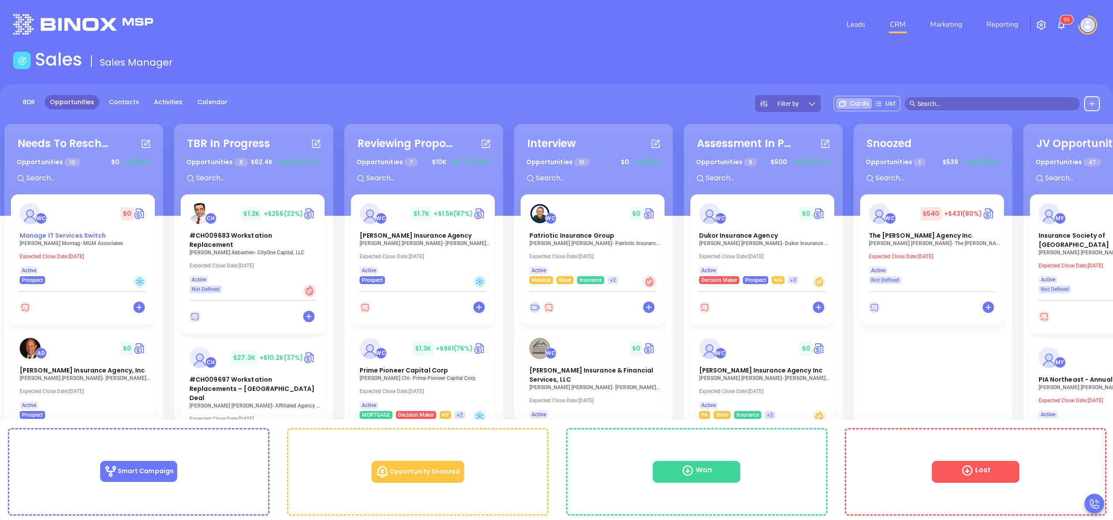
click at [81, 236] on span "Manage IT Services Switch" at bounding box center [63, 235] width 87 height 9
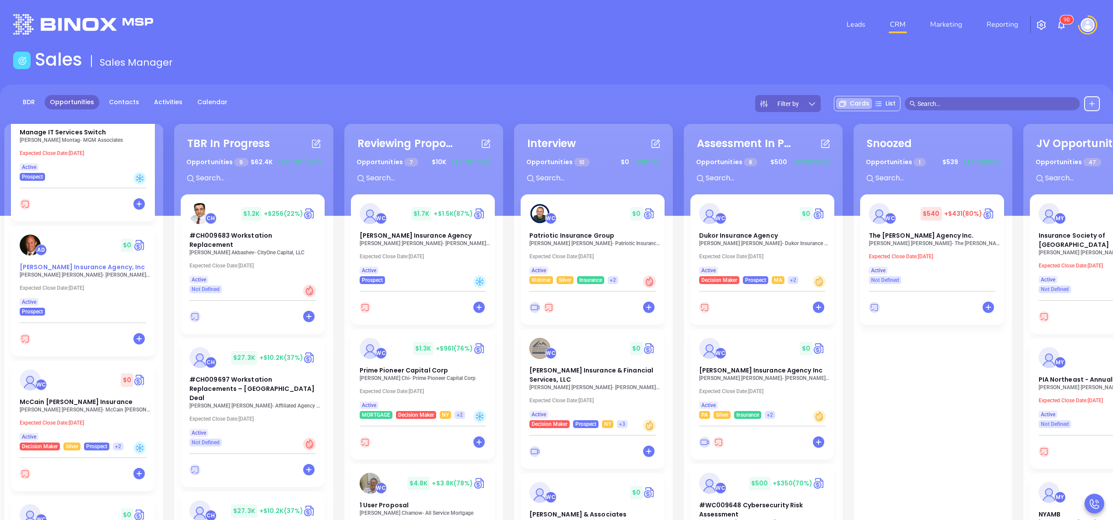
scroll to position [105, 0]
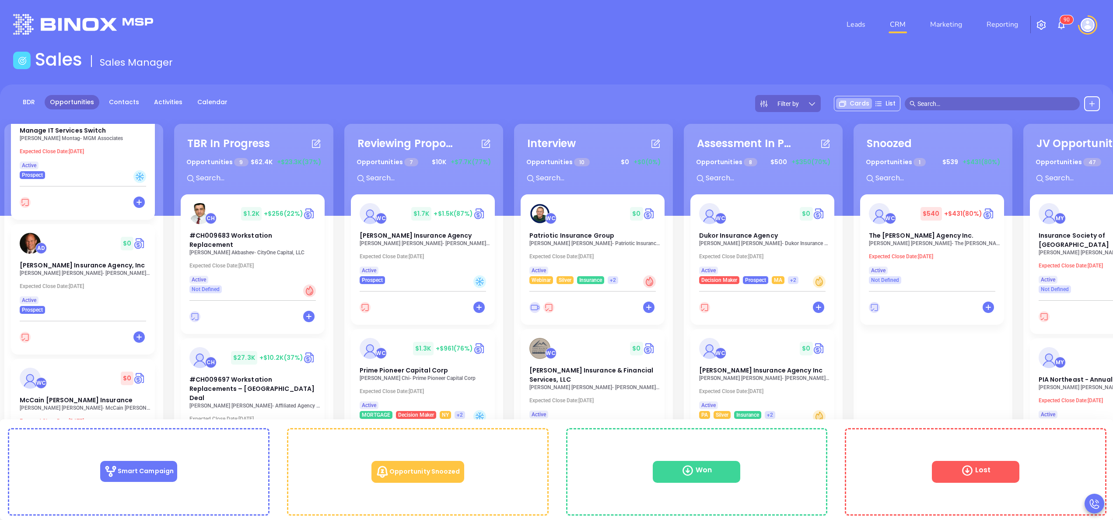
click at [67, 270] on p "Lee Gaudette - Gaudette Insurance Agency, Inc." at bounding box center [85, 273] width 131 height 6
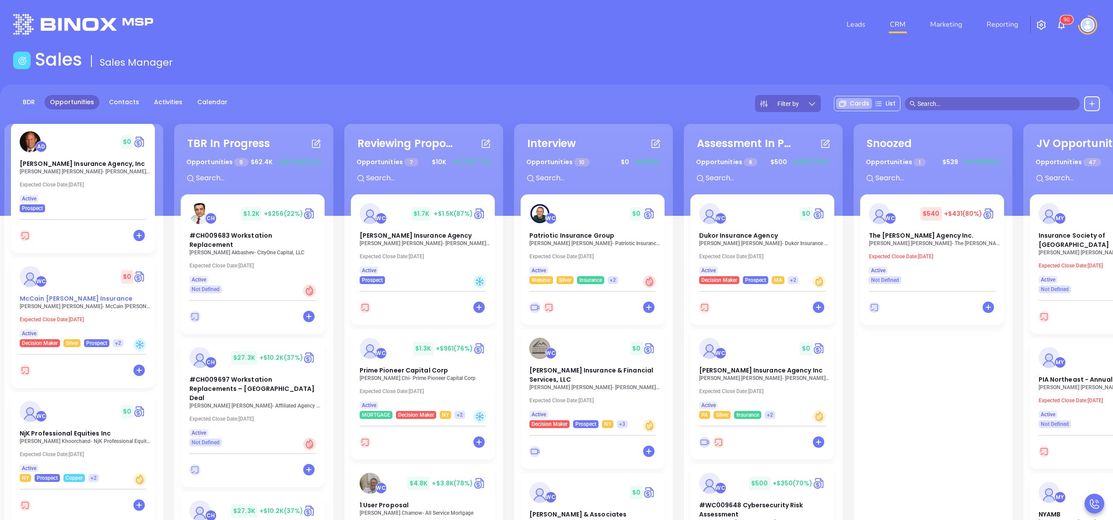
scroll to position [210, 0]
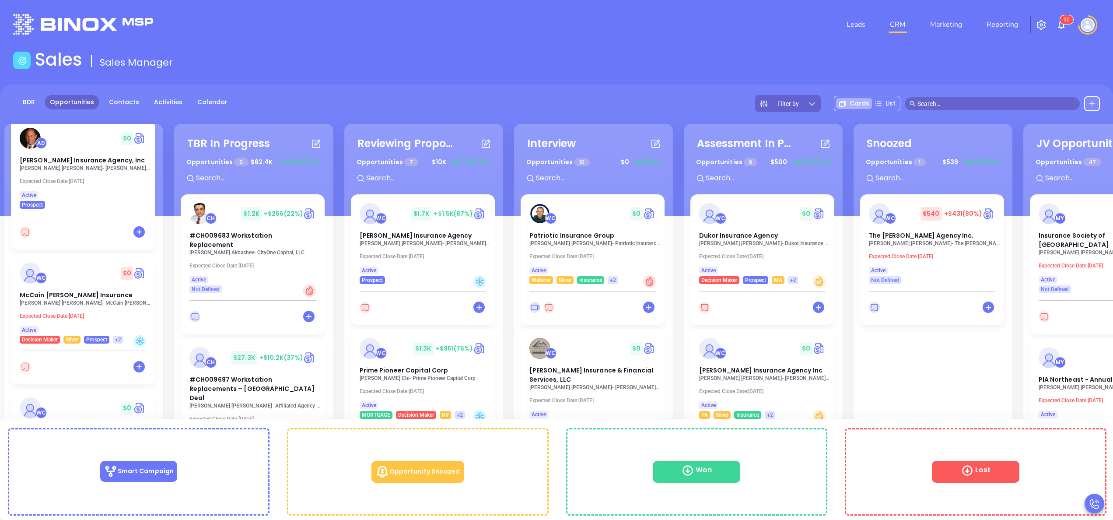
click at [73, 299] on span "McCain Atkinson Insurance" at bounding box center [76, 295] width 113 height 9
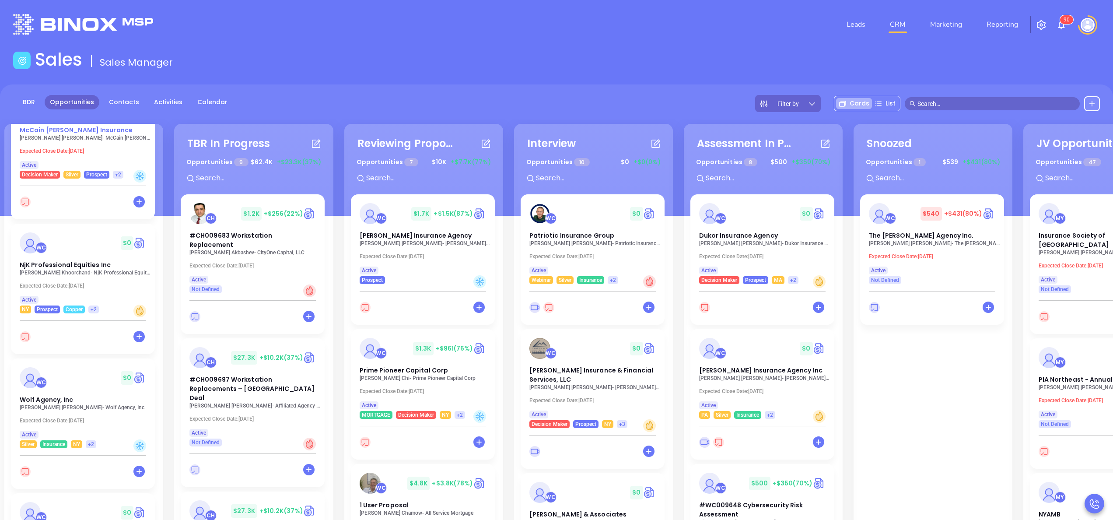
scroll to position [385, 0]
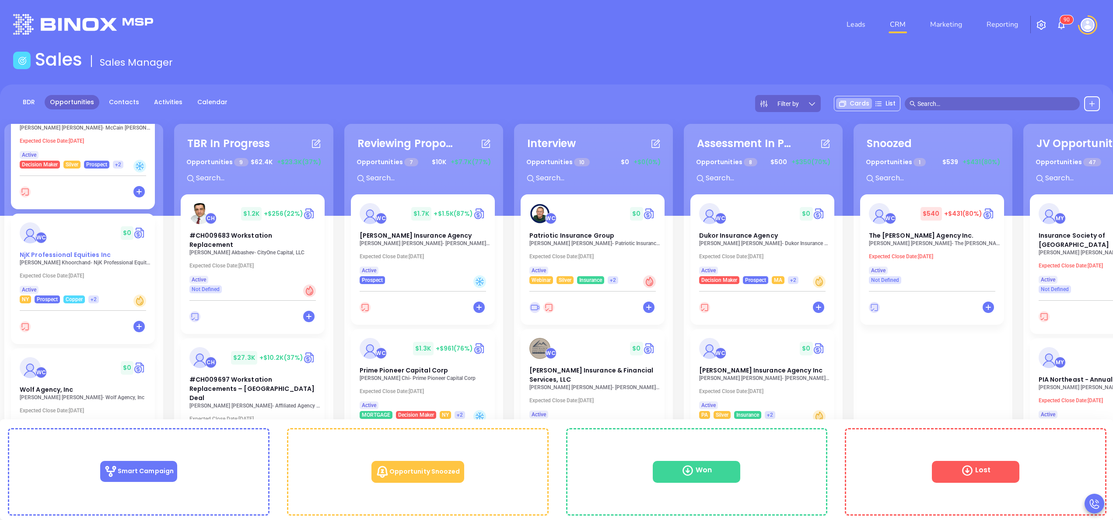
click at [74, 256] on span "NjK Professional Equities Inc" at bounding box center [65, 254] width 91 height 9
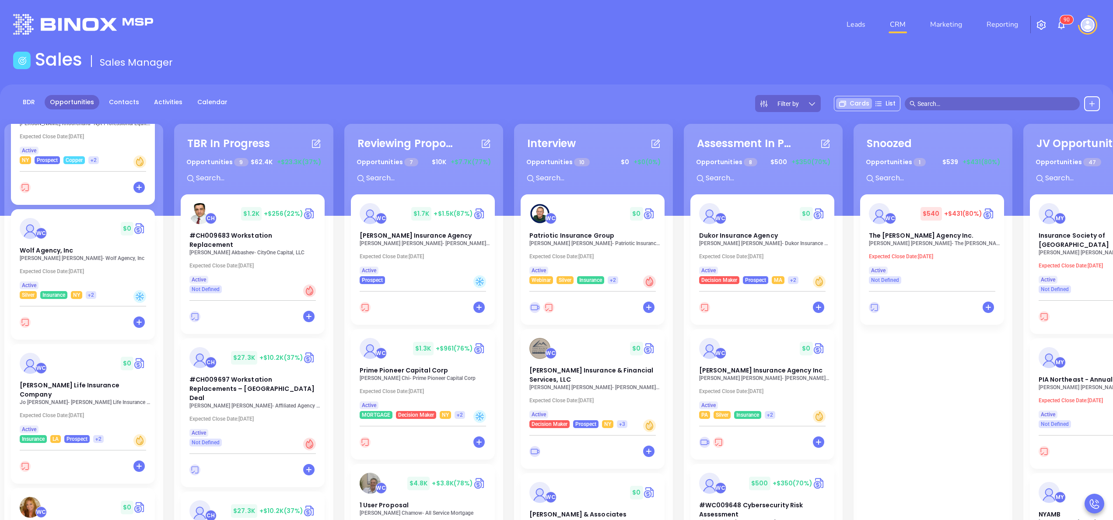
scroll to position [525, 0]
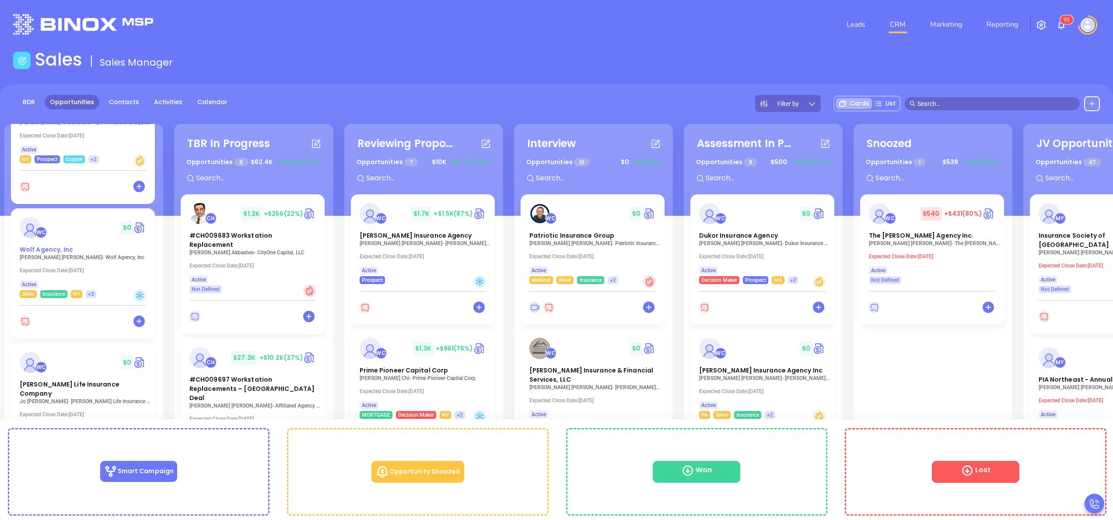
click at [62, 254] on span "Wolf Agency, Inc" at bounding box center [47, 249] width 54 height 9
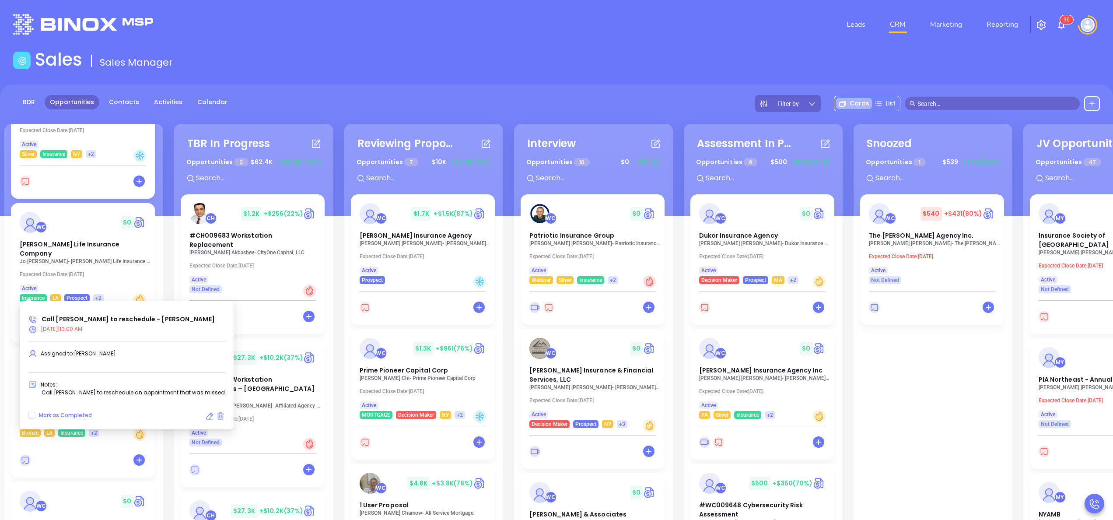
scroll to position [700, 0]
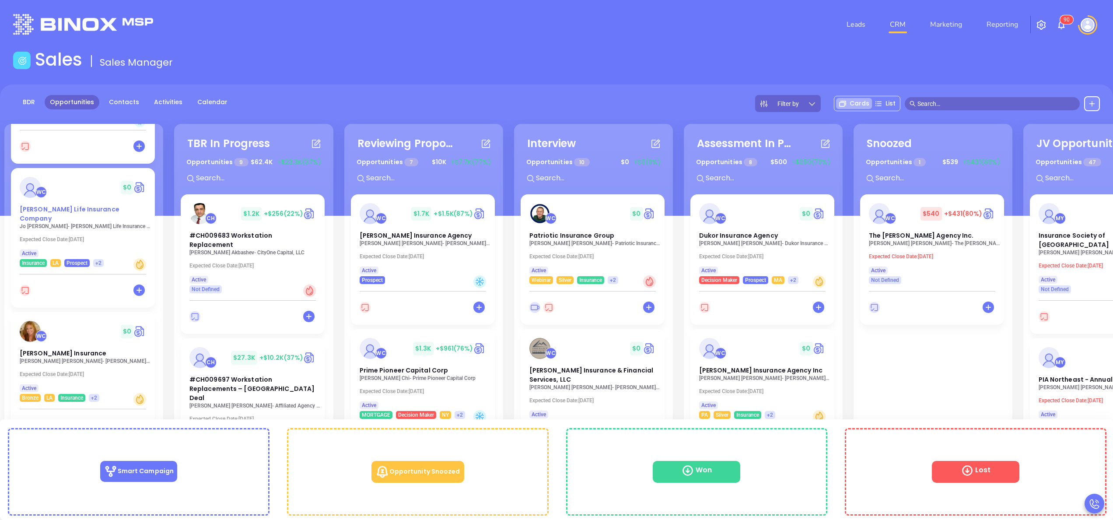
click at [76, 212] on span "Kilpatrick Life Insurance Company" at bounding box center [70, 214] width 100 height 18
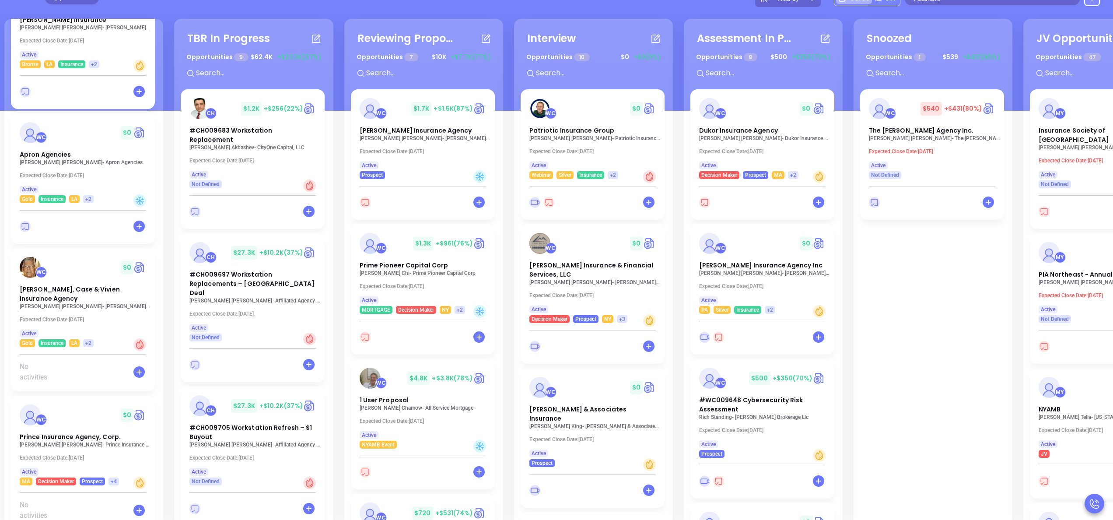
scroll to position [119, 0]
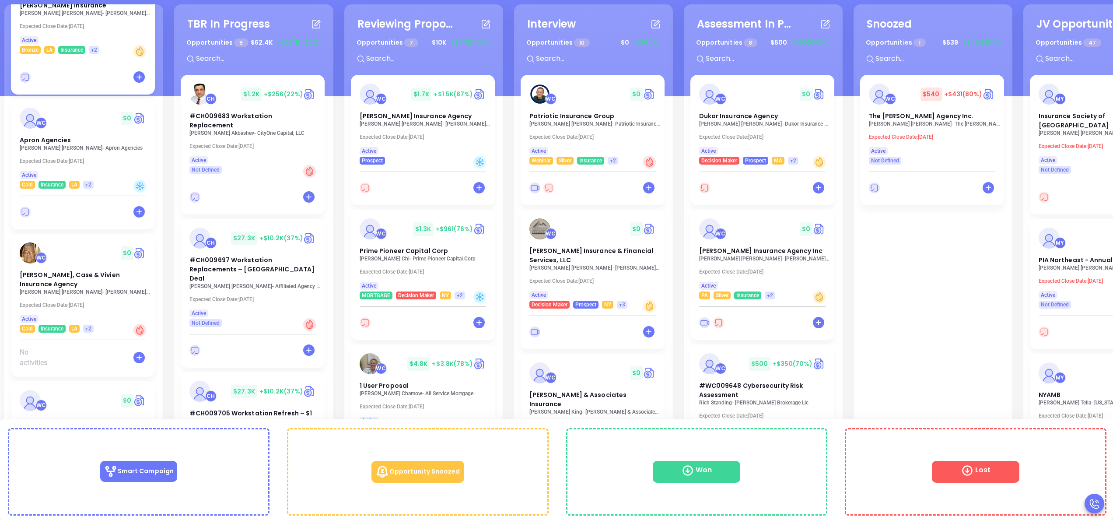
click at [47, 418] on span "Prince Insurance Agency, Corp." at bounding box center [70, 422] width 101 height 9
click at [46, 270] on span "Lowry-Dunham, Case & Vivien Insurance Agency" at bounding box center [70, 279] width 100 height 18
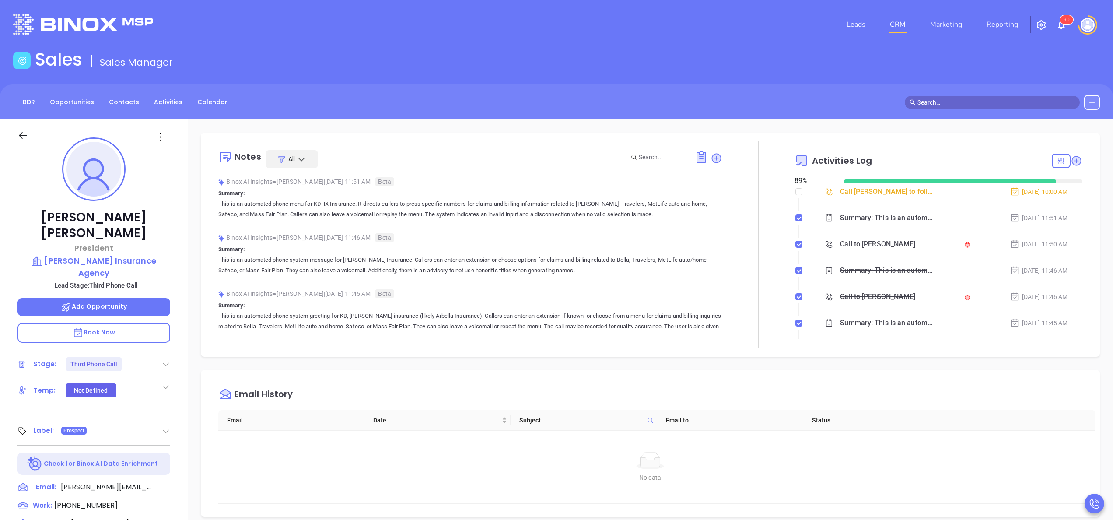
scroll to position [254, 0]
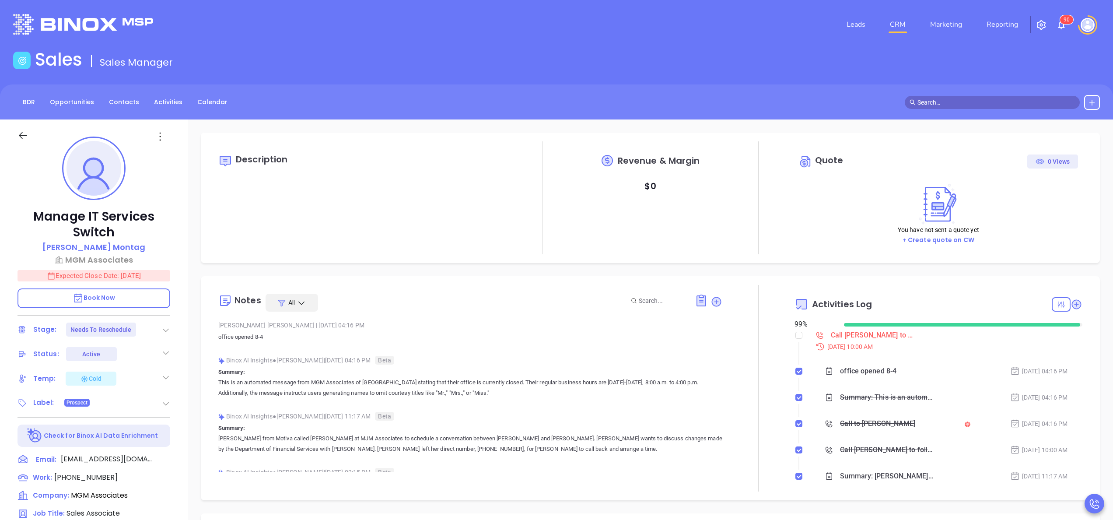
type input "[PERSON_NAME]"
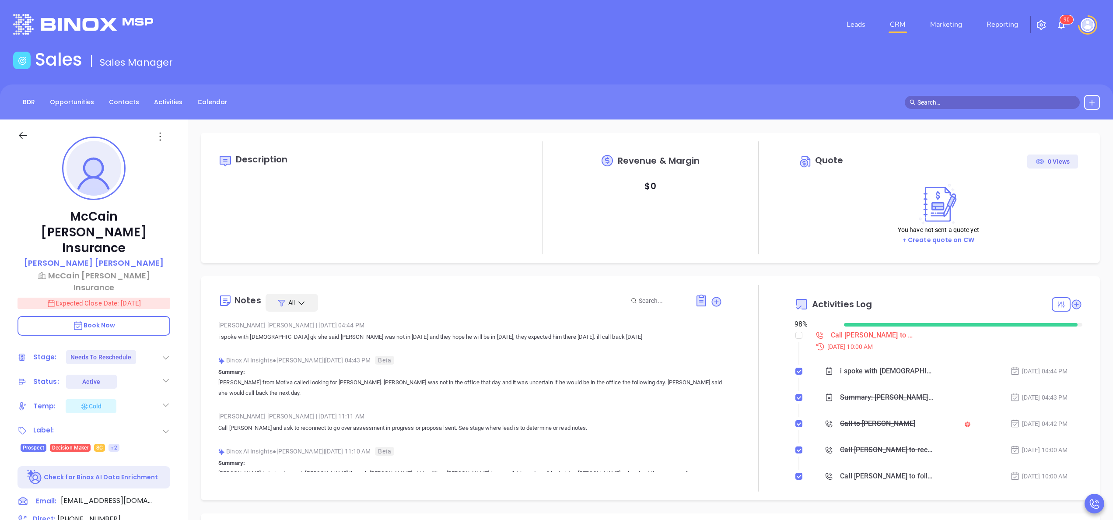
type input "[PERSON_NAME]"
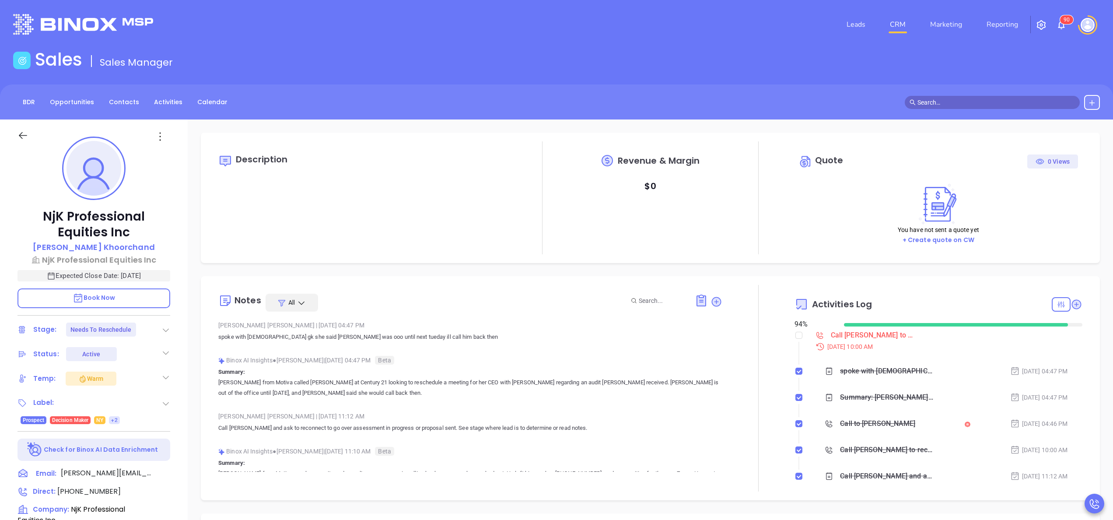
type input "[PERSON_NAME]"
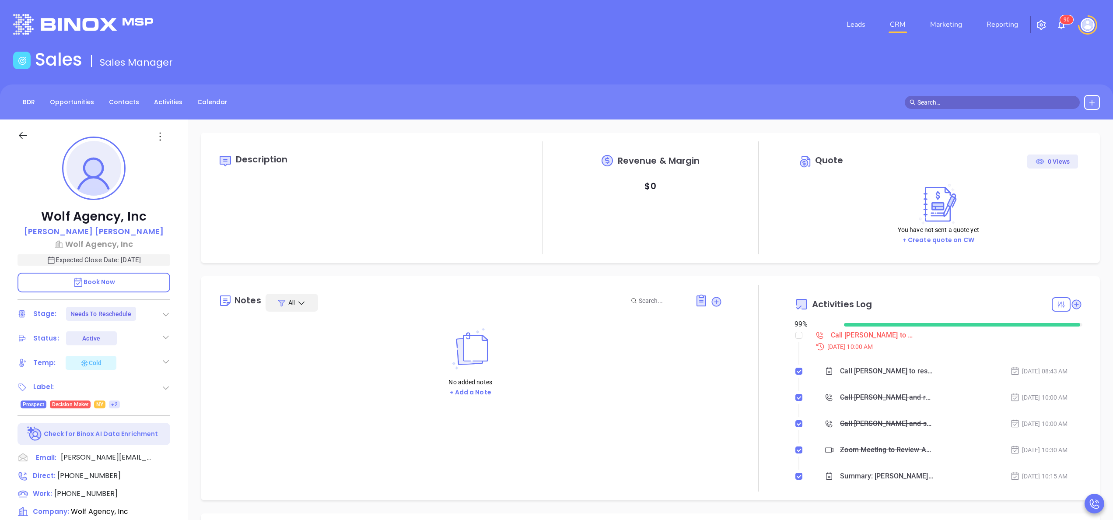
type input "[PERSON_NAME]"
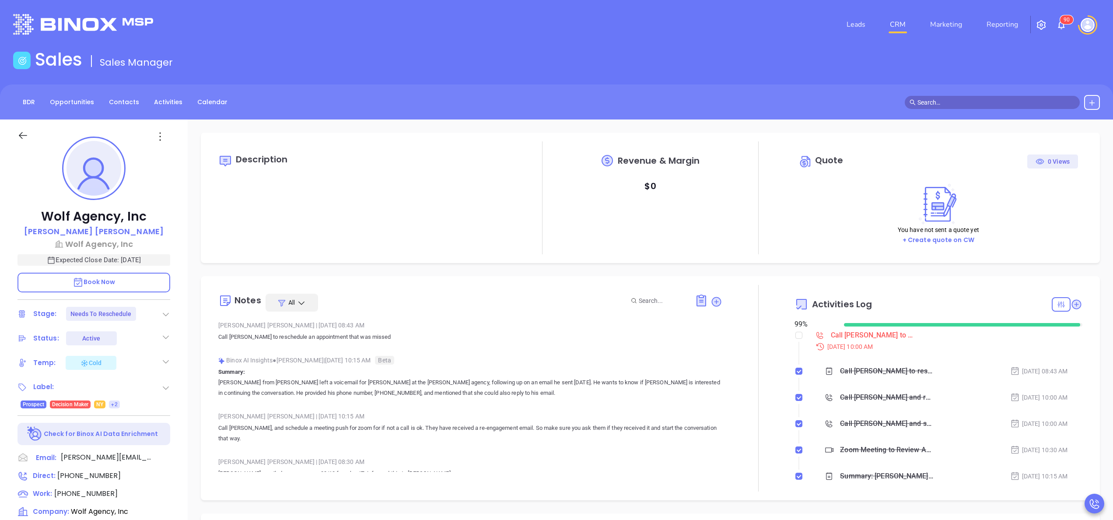
scroll to position [254, 0]
click at [178, 377] on div "Wolf Agency, Inc [PERSON_NAME] [PERSON_NAME] Agency, Inc Expected Close Date: […" at bounding box center [94, 444] width 188 height 650
click at [371, 392] on p "[PERSON_NAME] from [PERSON_NAME] left a voicemail for [PERSON_NAME] at the [PER…" at bounding box center [470, 387] width 504 height 21
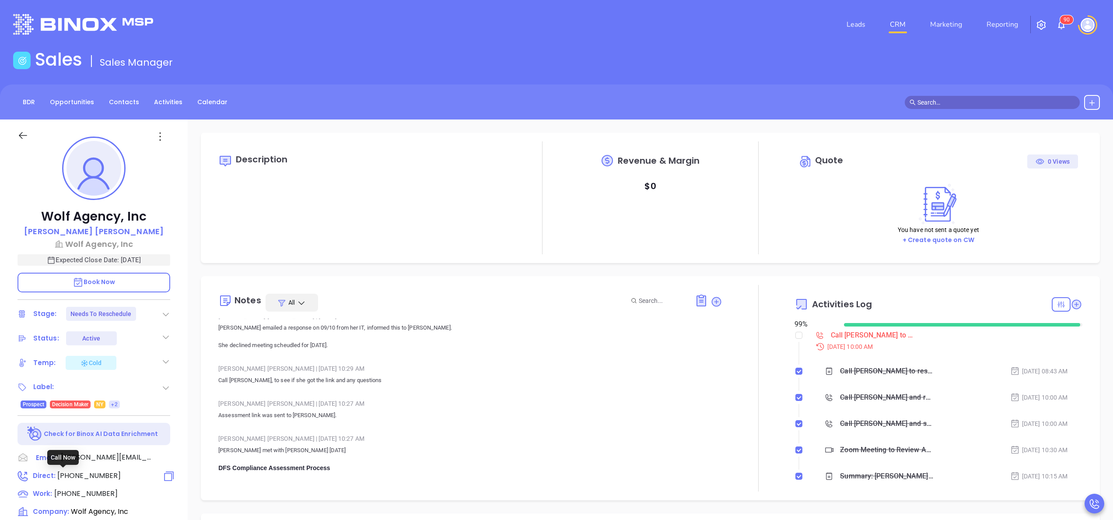
scroll to position [175, 0]
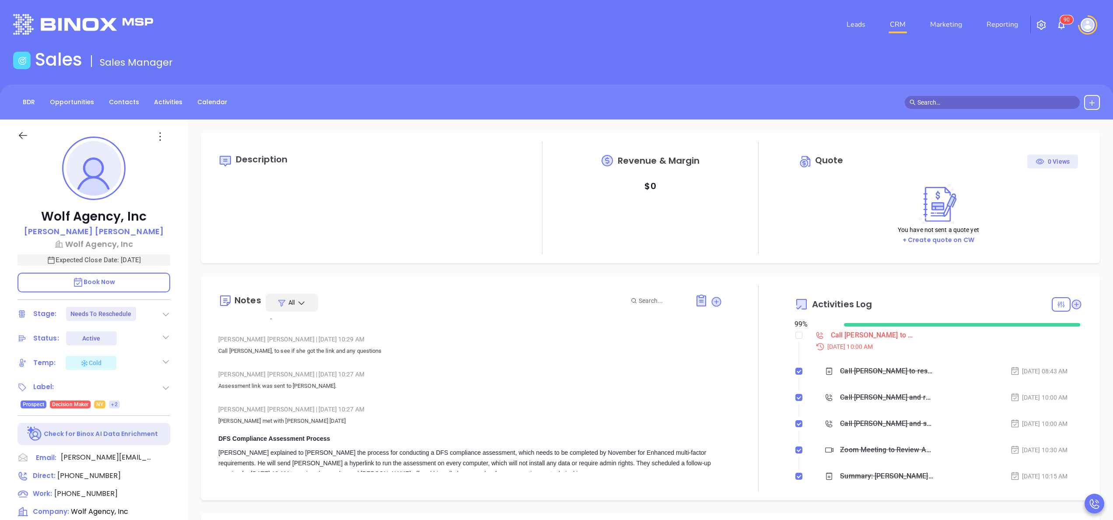
click at [186, 453] on div "Wolf Agency, Inc [PERSON_NAME] [PERSON_NAME] Agency, Inc Expected Close Date: […" at bounding box center [94, 444] width 188 height 650
click at [102, 479] on span "[PHONE_NUMBER]" at bounding box center [88, 475] width 63 height 10
type input "[PHONE_NUMBER]"
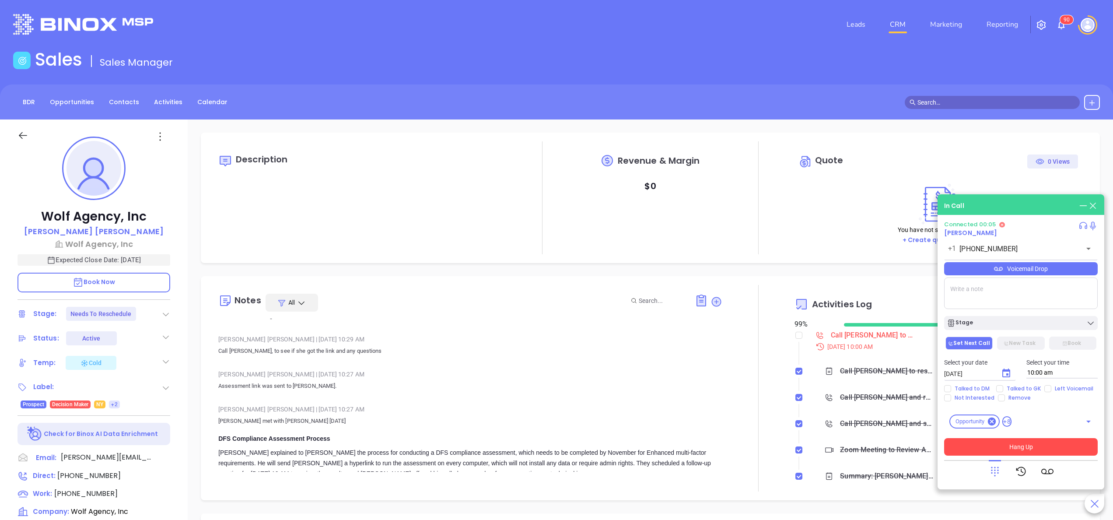
click at [1045, 446] on button "Hang Up" at bounding box center [1021, 447] width 154 height 18
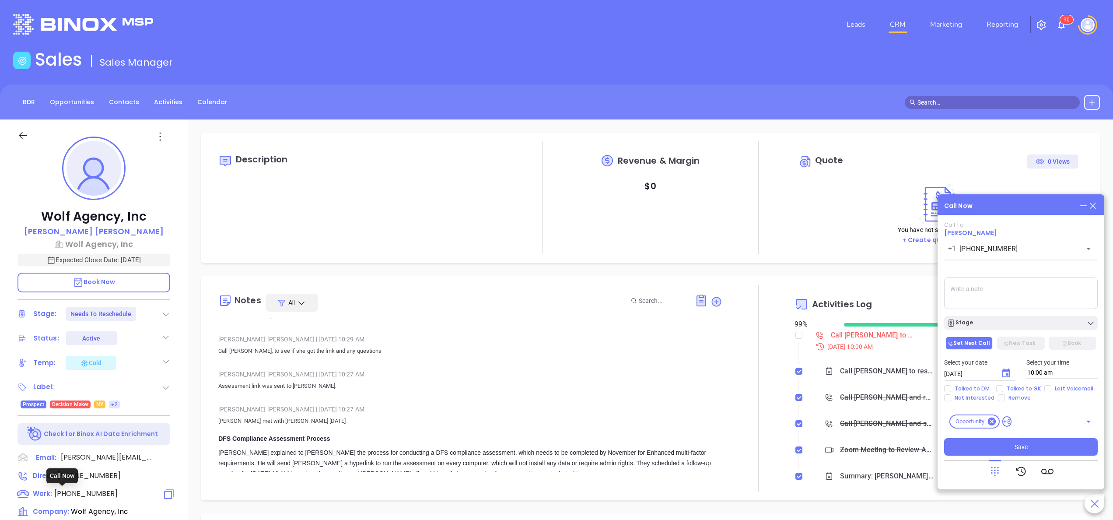
click at [89, 494] on span "[PHONE_NUMBER]" at bounding box center [85, 493] width 63 height 10
type input "[PHONE_NUMBER]"
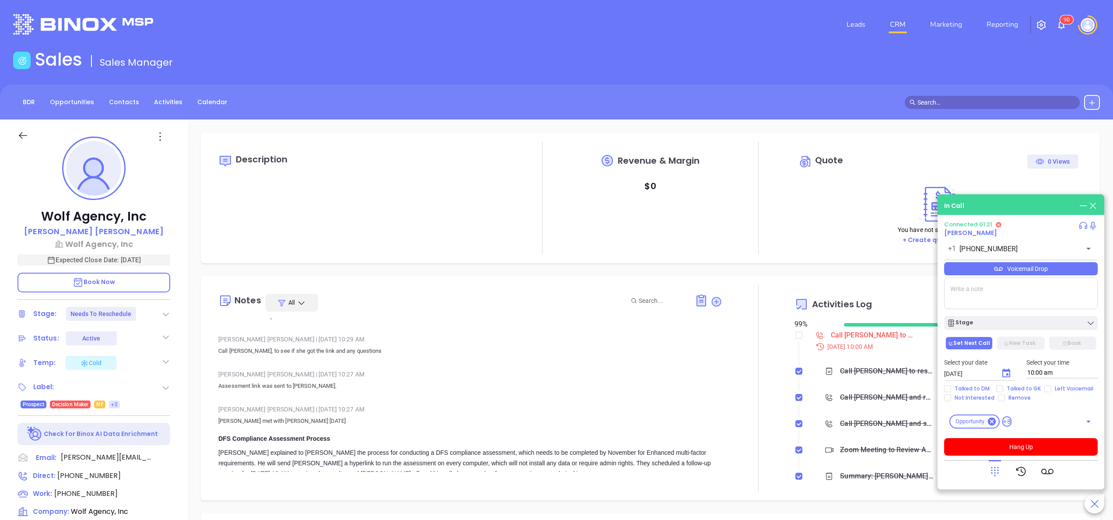
click at [83, 280] on span "Book Now" at bounding box center [94, 281] width 43 height 9
click at [1042, 453] on button "Hang Up" at bounding box center [1021, 447] width 154 height 18
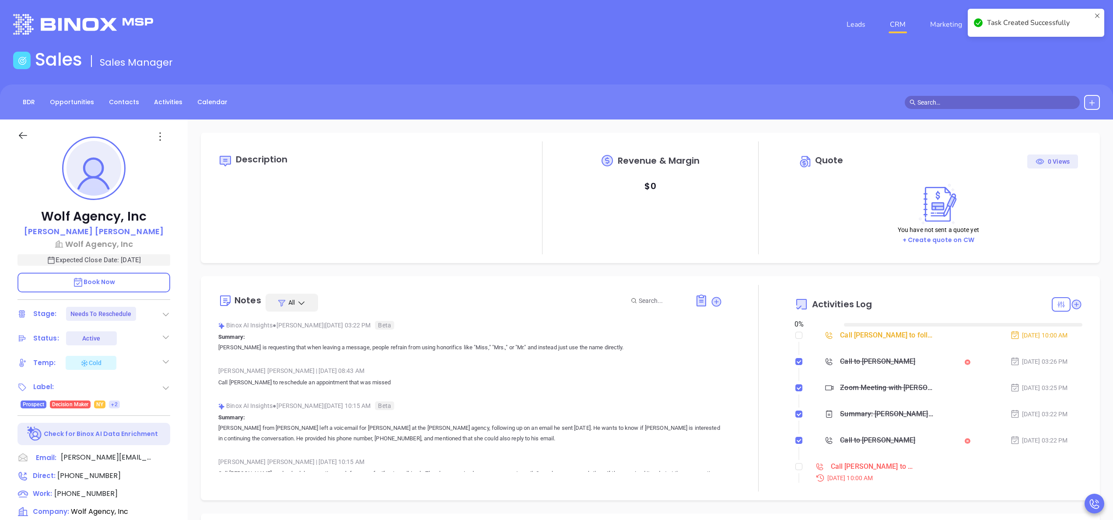
type input "[DATE]"
type input "[PERSON_NAME]"
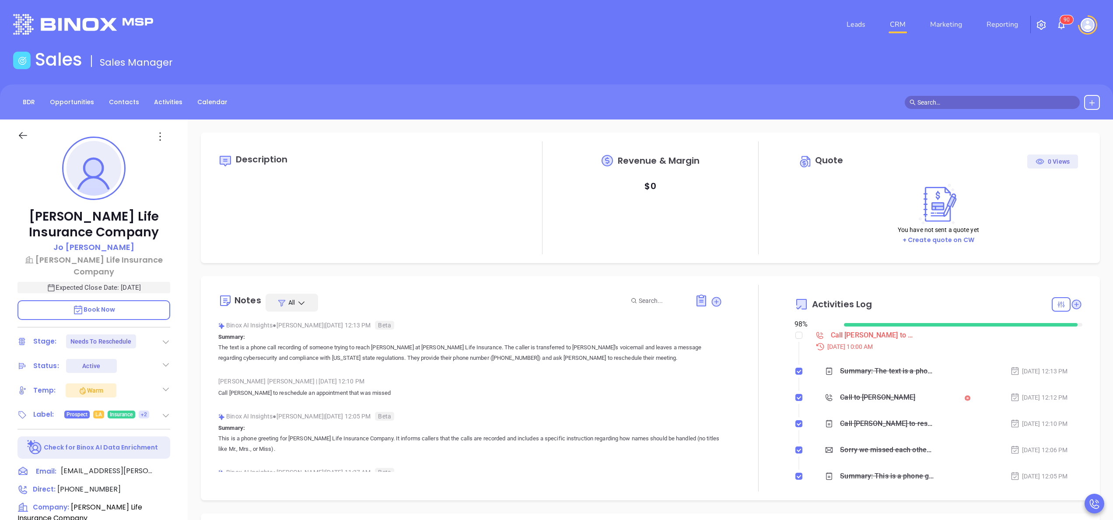
type input "[PERSON_NAME]"
click at [774, 371] on div at bounding box center [758, 388] width 72 height 207
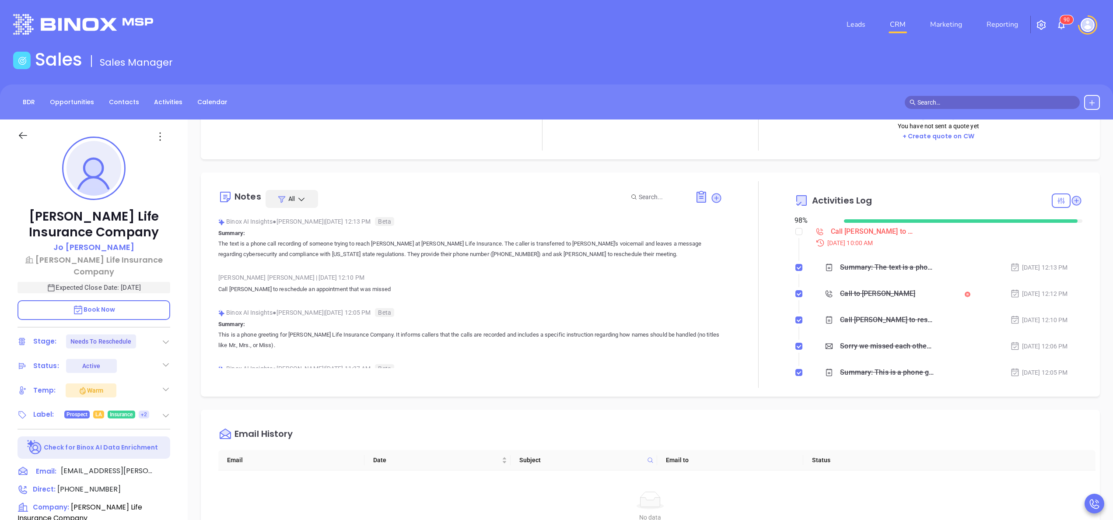
scroll to position [105, 0]
click at [303, 291] on p "Call Jo to reschedule an appointment that was missed" at bounding box center [470, 288] width 504 height 11
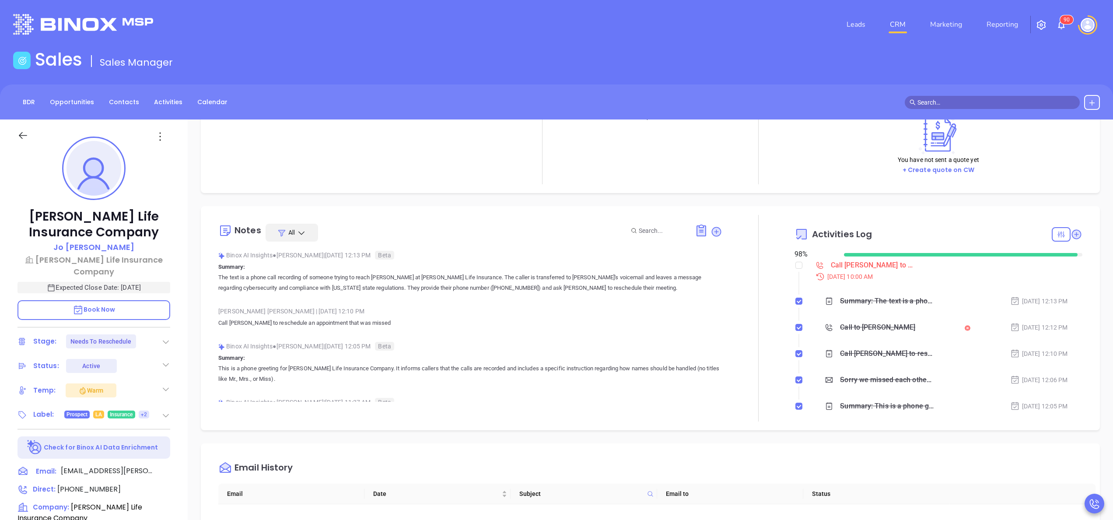
scroll to position [35, 0]
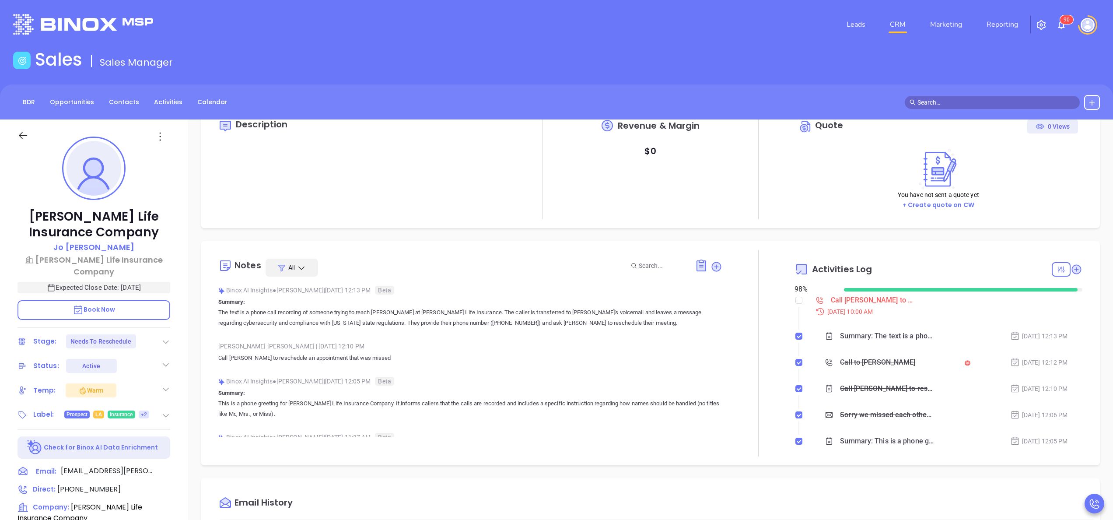
click at [181, 326] on div "Kilpatrick Life Insurance Company Jo Clark Kilpatrick Life Insurance Company Ex…" at bounding box center [94, 444] width 188 height 650
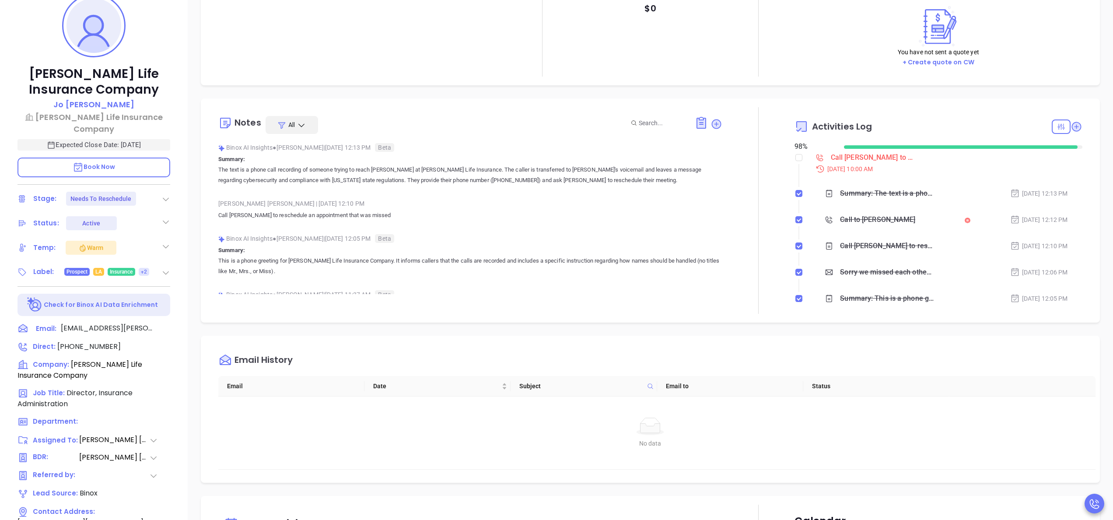
scroll to position [175, 0]
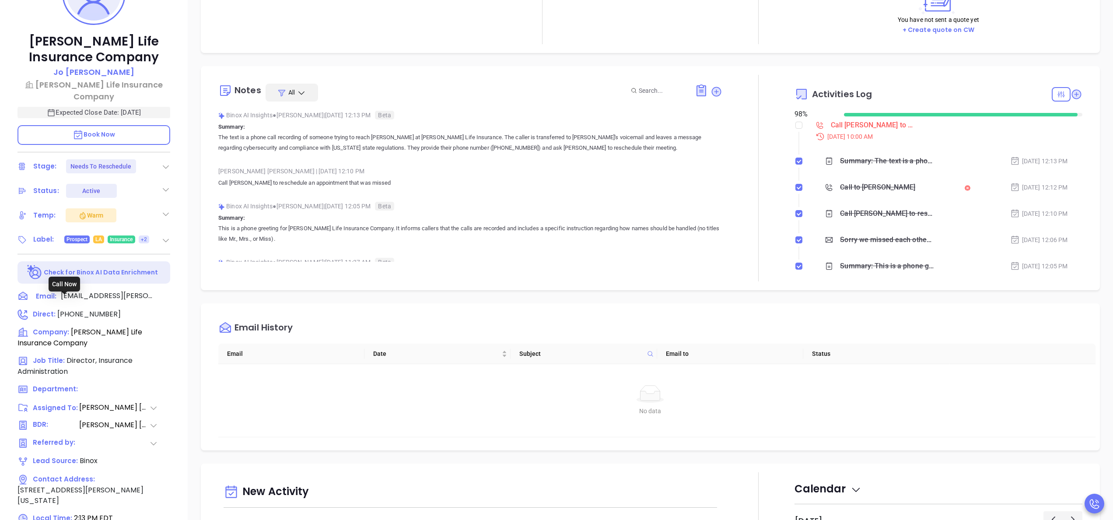
click at [91, 309] on span "(800) 235-0555" at bounding box center [88, 314] width 63 height 10
type input "(800) 235-0555"
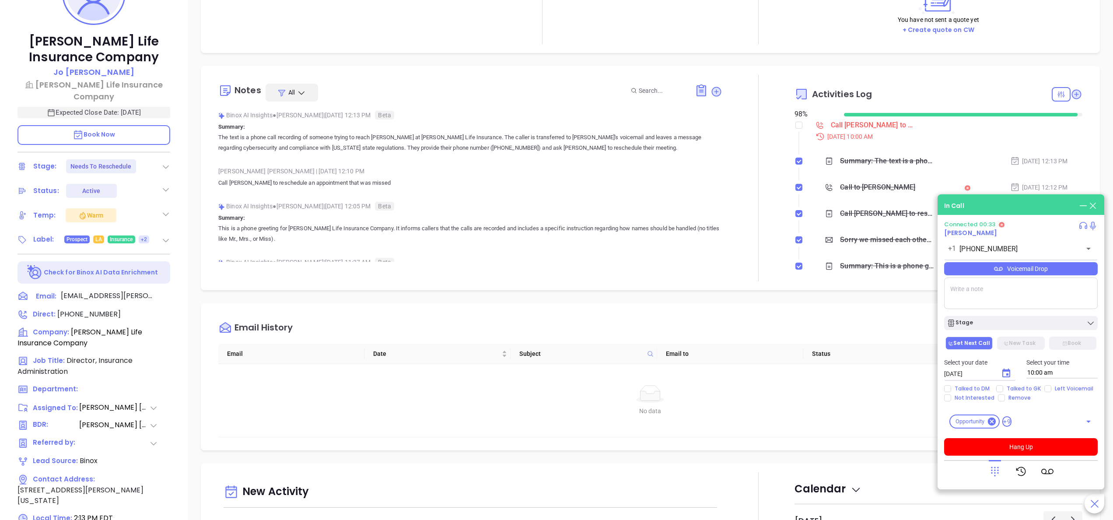
click at [993, 475] on icon at bounding box center [995, 471] width 12 height 12
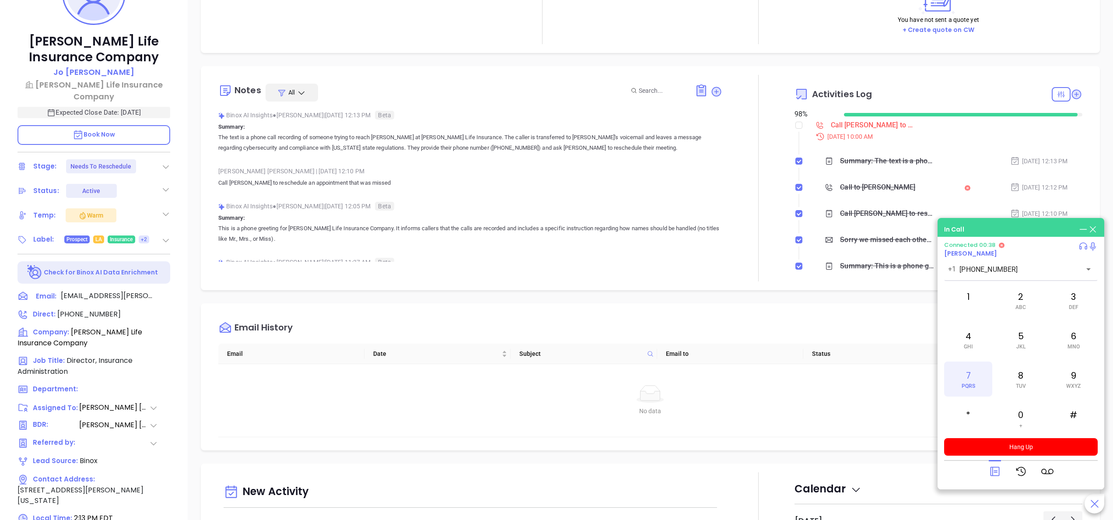
click at [954, 377] on div "7 PQRS" at bounding box center [968, 378] width 48 height 35
click at [1025, 447] on button "Hang Up" at bounding box center [1021, 447] width 154 height 18
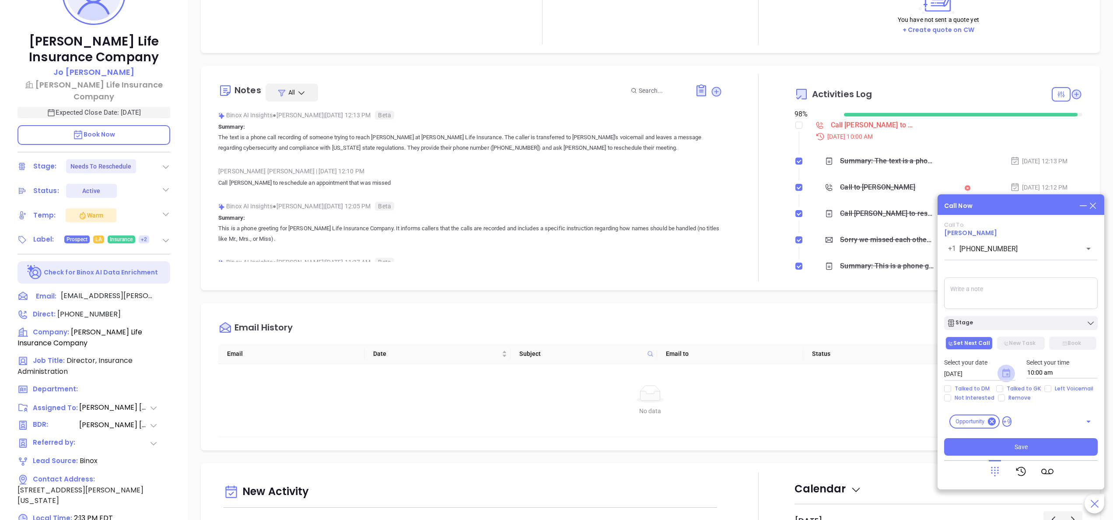
click at [1006, 375] on icon "Choose date, selected date is Oct 11, 2025" at bounding box center [1006, 372] width 8 height 9
click at [996, 307] on button "14" at bounding box center [997, 306] width 16 height 16
type input "[DATE]"
click at [1049, 387] on input "Left Voicemail" at bounding box center [1047, 388] width 7 height 7
checkbox input "true"
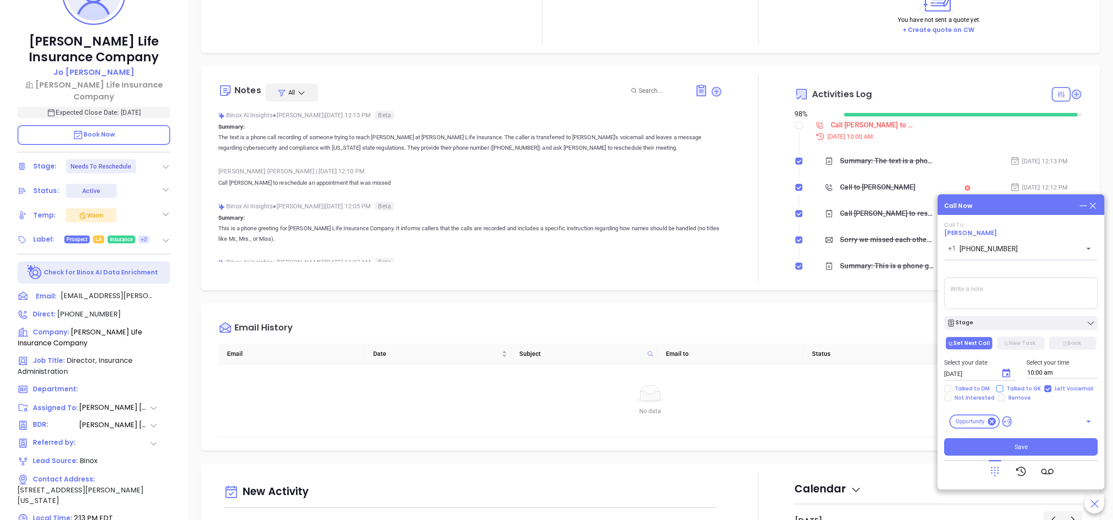
click at [1015, 389] on span "Talked to GK" at bounding box center [1023, 388] width 41 height 7
click at [1003, 389] on input "Talked to GK" at bounding box center [999, 388] width 7 height 7
checkbox input "true"
click at [1024, 449] on span "Save" at bounding box center [1021, 447] width 13 height 10
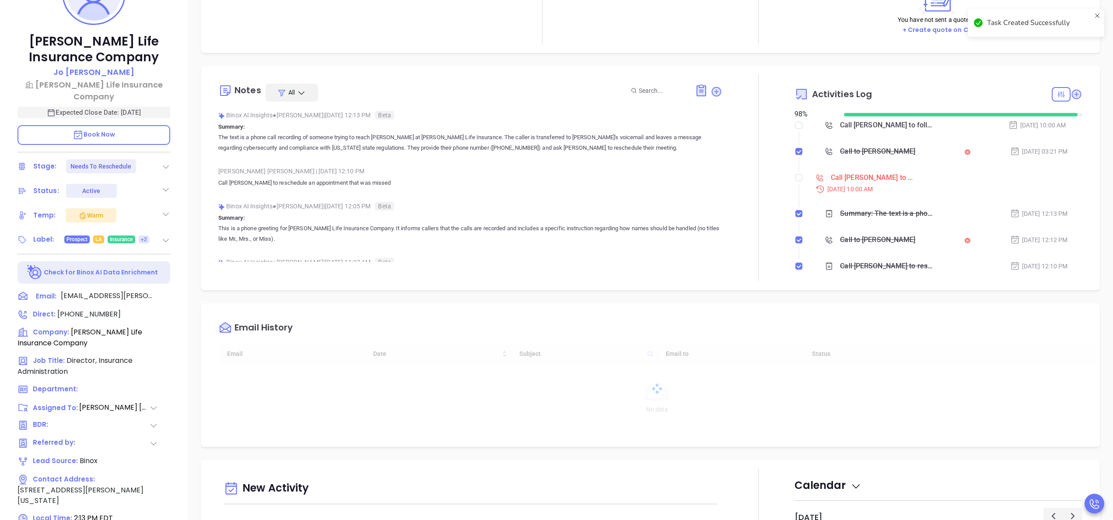
checkbox input "false"
type input "[DATE]"
type input "[PERSON_NAME]"
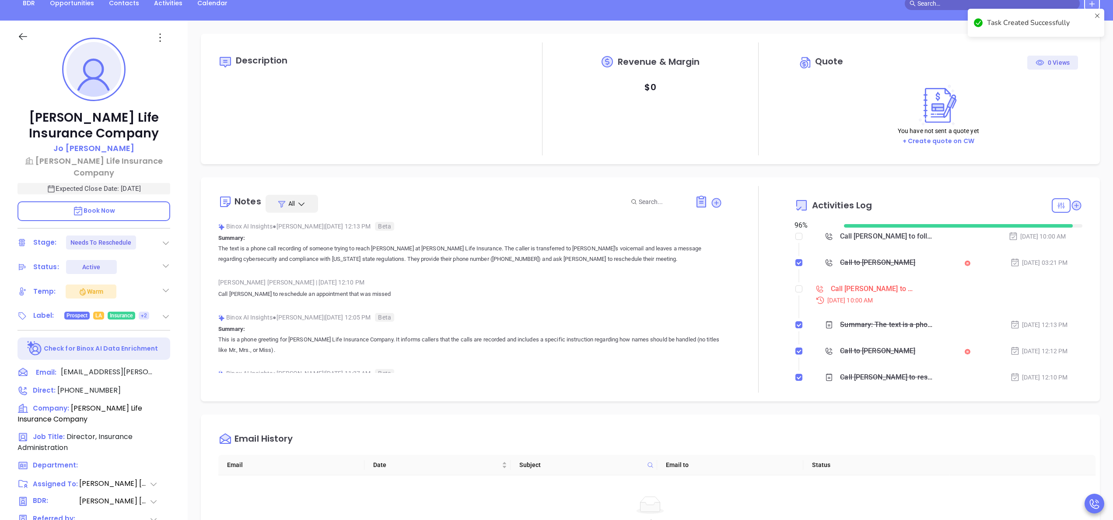
scroll to position [0, 0]
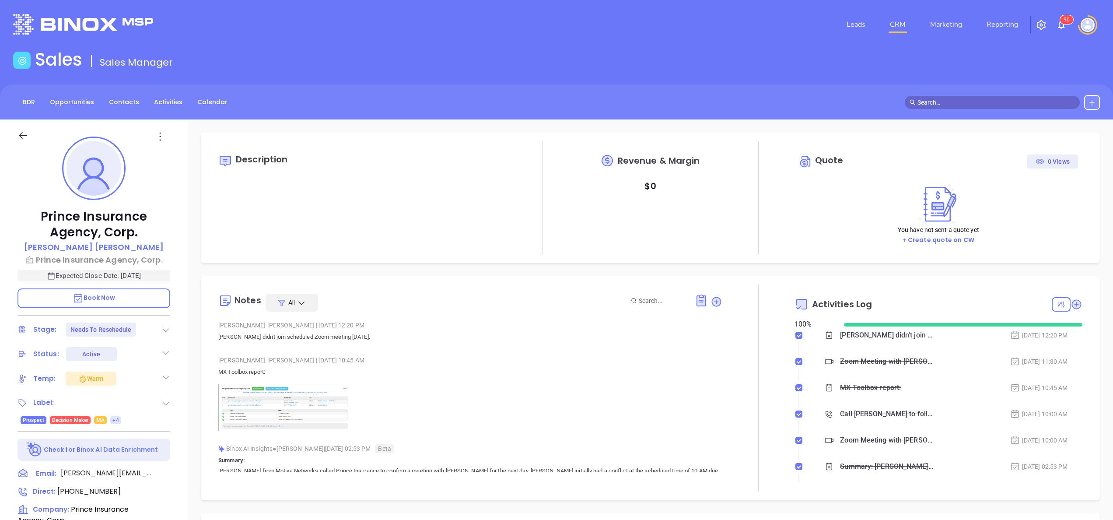
scroll to position [254, 0]
type input "[PERSON_NAME]"
click at [460, 382] on p "MX Toolbox report:" at bounding box center [470, 398] width 504 height 63
click at [174, 408] on div "Prince Insurance Agency, Corp. [PERSON_NAME] Prince Insurance Agency, Corp. Exp…" at bounding box center [94, 444] width 188 height 650
click at [517, 396] on p at bounding box center [470, 407] width 504 height 46
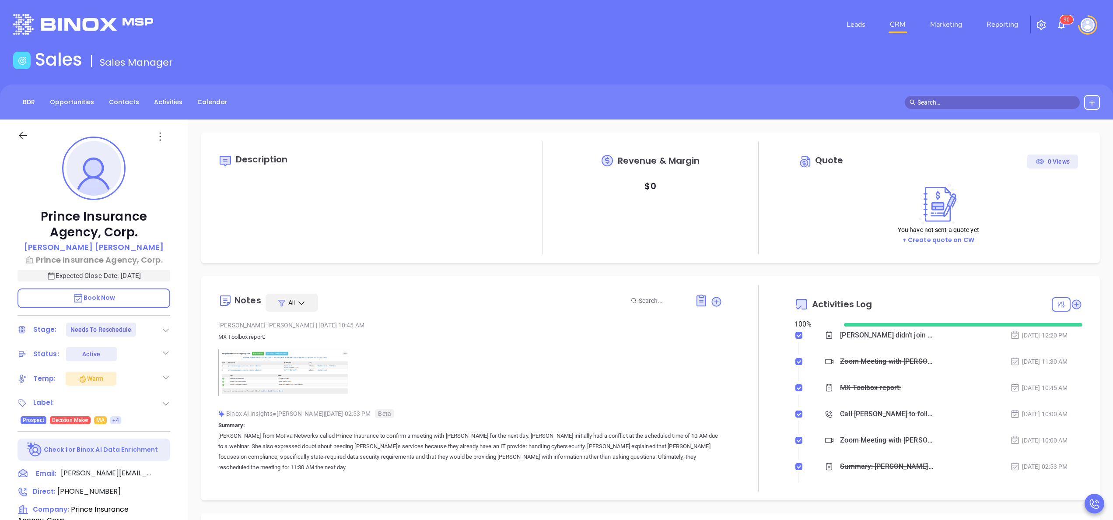
scroll to position [70, 0]
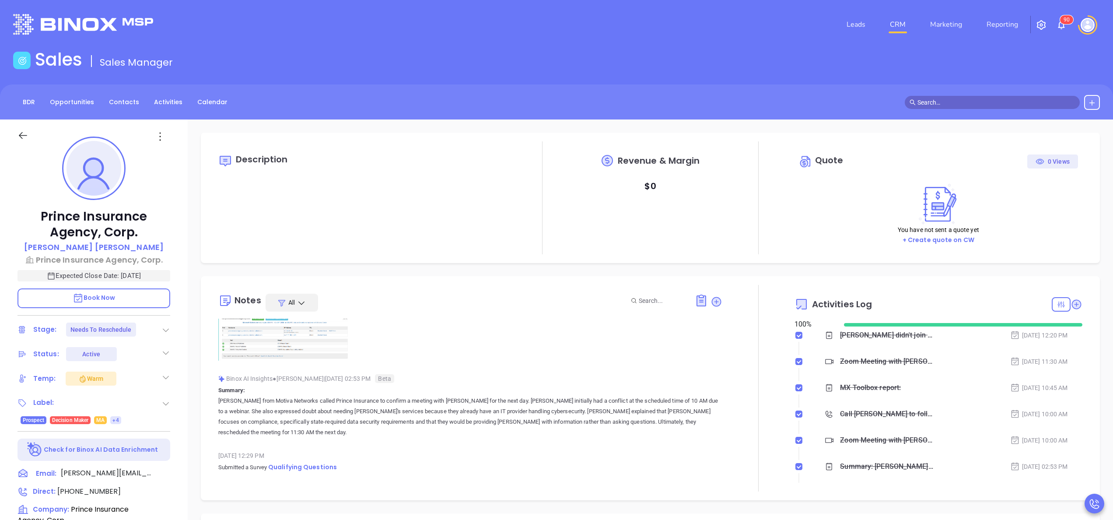
click at [557, 413] on p "[PERSON_NAME] from Motiva Networks called Prince Insurance to confirm a meeting…" at bounding box center [470, 417] width 504 height 42
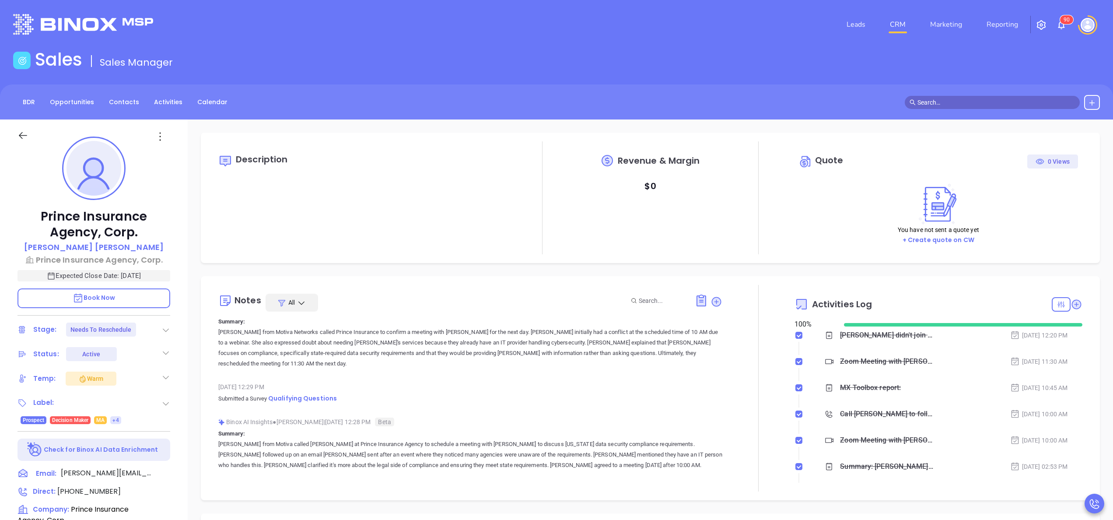
scroll to position [140, 0]
click at [179, 398] on div "Prince Insurance Agency, Corp. [PERSON_NAME] Prince Insurance Agency, Corp. Exp…" at bounding box center [94, 444] width 188 height 650
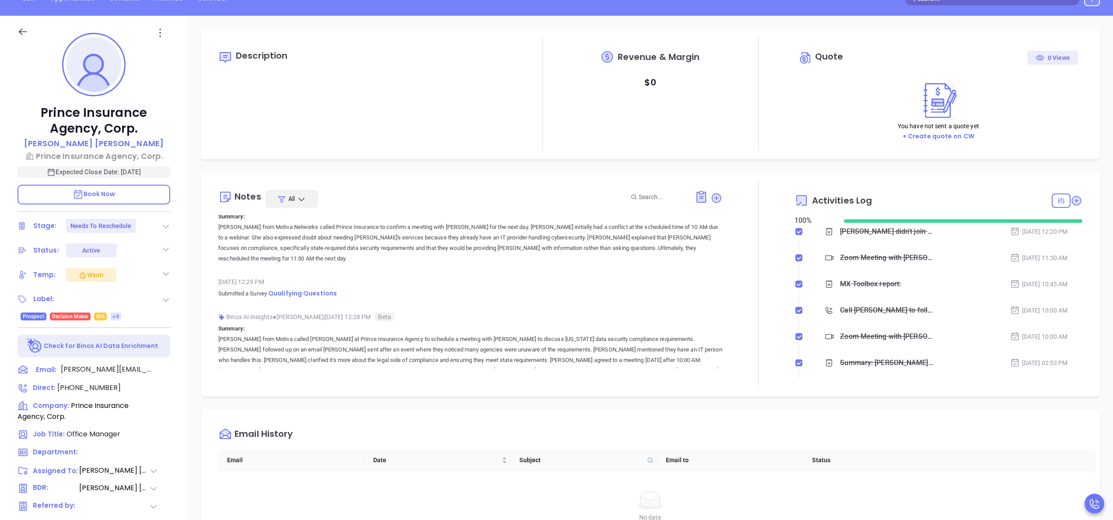
scroll to position [105, 0]
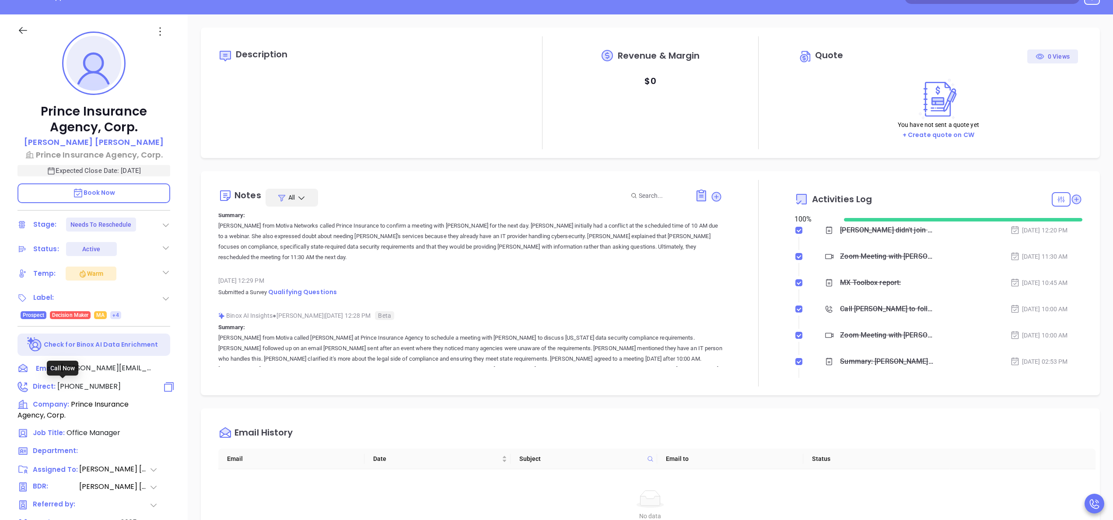
click at [90, 382] on span "[PHONE_NUMBER]" at bounding box center [88, 386] width 63 height 10
type input "[PHONE_NUMBER]"
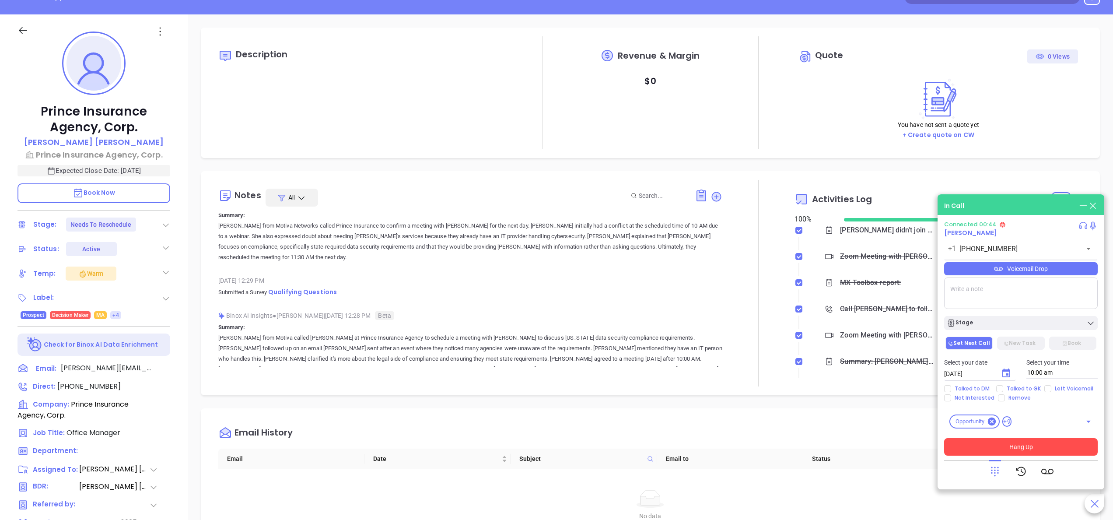
click at [1000, 445] on button "Hang Up" at bounding box center [1021, 447] width 154 height 18
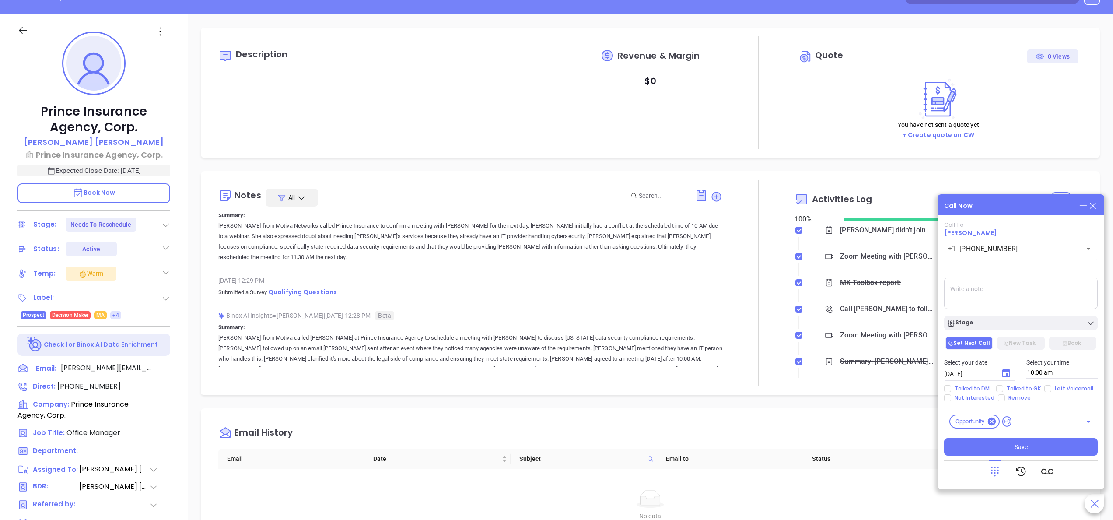
click at [986, 297] on textarea at bounding box center [1021, 293] width 154 height 32
type textarea "n"
type textarea "[DEMOGRAPHIC_DATA] [PERSON_NAME] said [PERSON_NAME] was with someone, she took …"
click at [1005, 375] on icon "Choose date, selected date is Oct 11, 2025" at bounding box center [1006, 373] width 11 height 11
click at [994, 306] on button "14" at bounding box center [997, 306] width 16 height 16
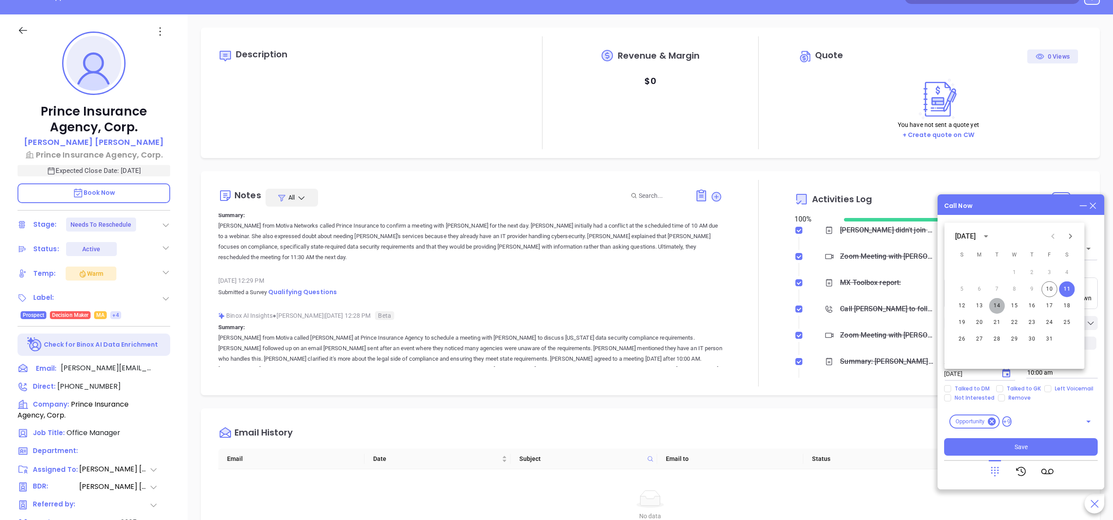
type input "[DATE]"
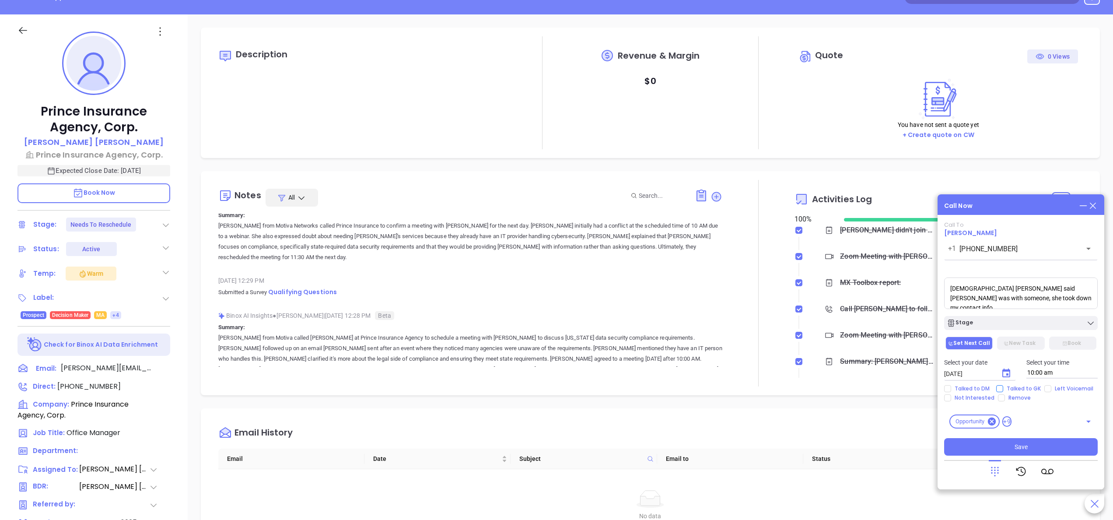
click at [1033, 388] on span "Talked to GK" at bounding box center [1023, 388] width 41 height 7
click at [1003, 388] on input "Talked to GK" at bounding box center [999, 388] width 7 height 7
checkbox input "true"
click at [1039, 446] on button "Save" at bounding box center [1021, 447] width 154 height 18
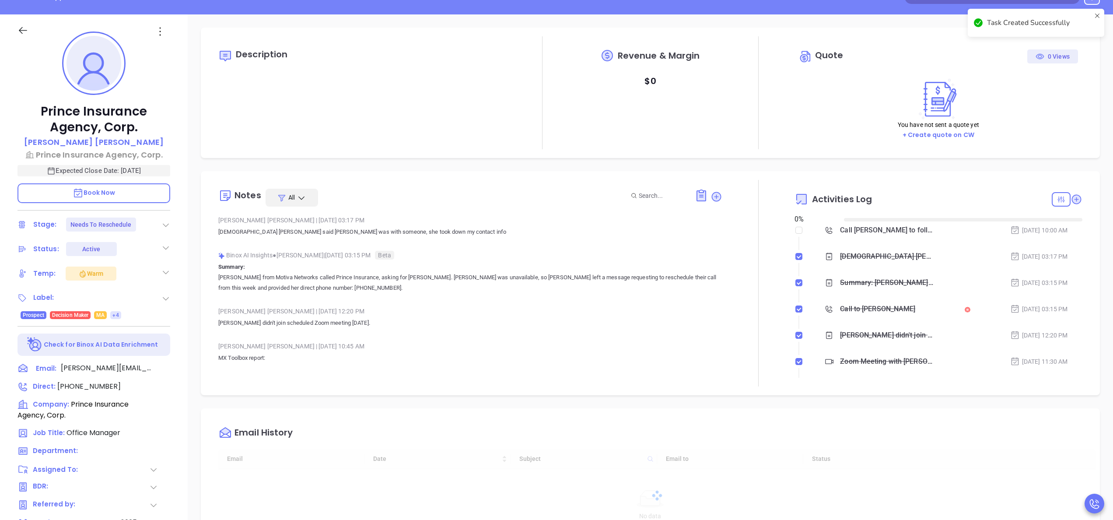
type input "10/11/2025"
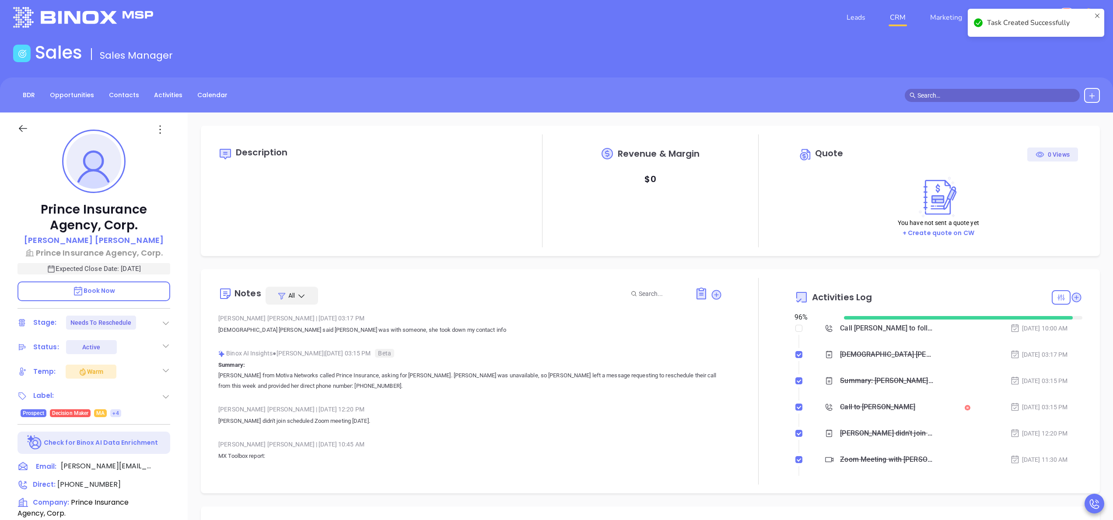
scroll to position [0, 0]
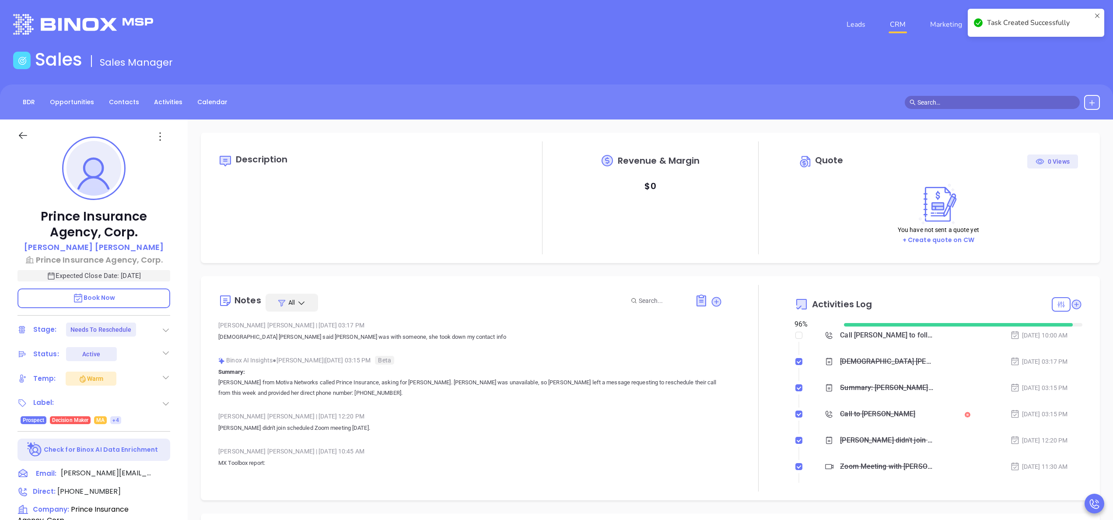
type input "Anabell Dominguez"
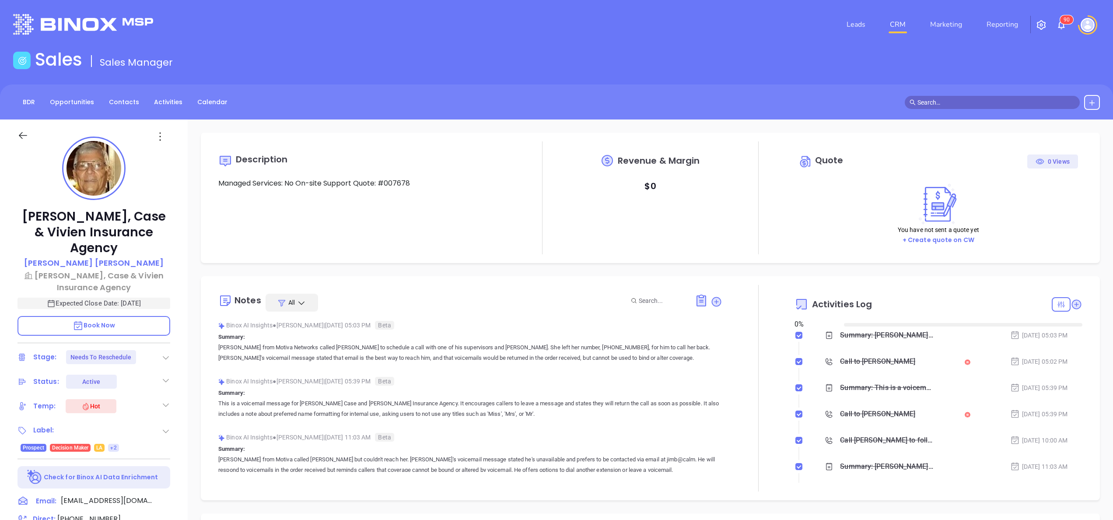
type input "[DATE]"
type input "[PERSON_NAME]"
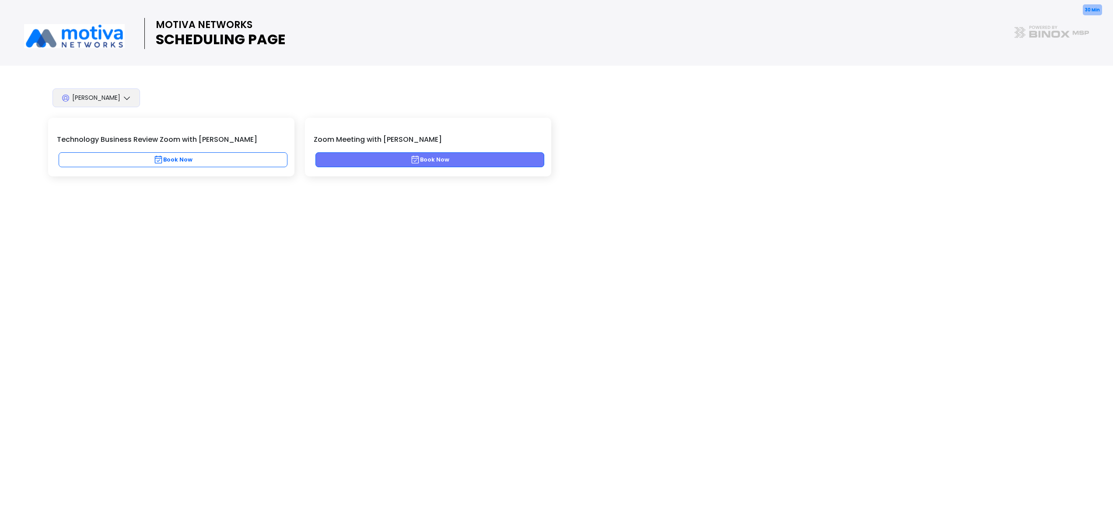
click at [475, 160] on button "Book Now" at bounding box center [429, 159] width 229 height 15
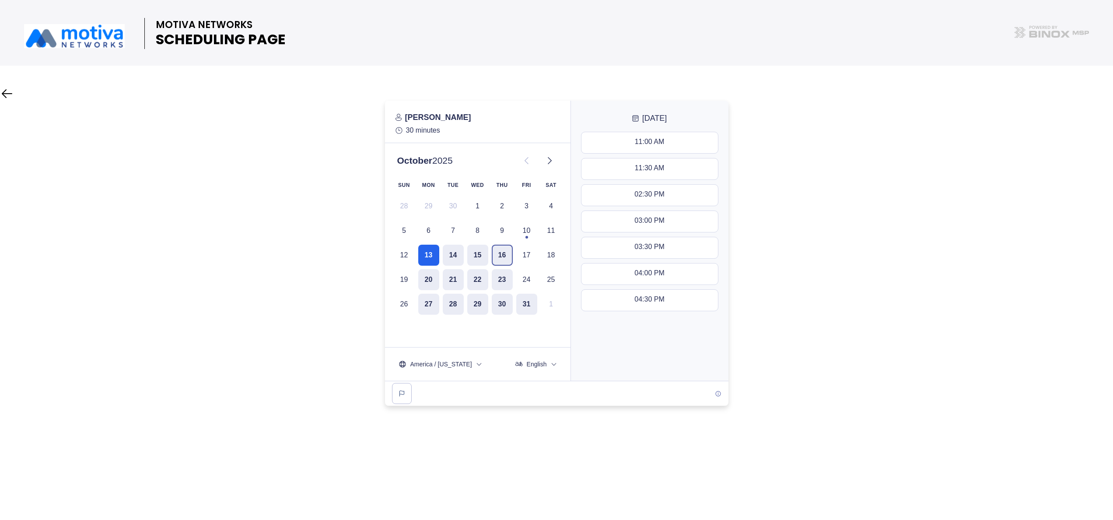
click at [503, 251] on button "16" at bounding box center [502, 255] width 21 height 21
click at [643, 142] on div "11:00 AM - 11:30 AM" at bounding box center [649, 143] width 65 height 10
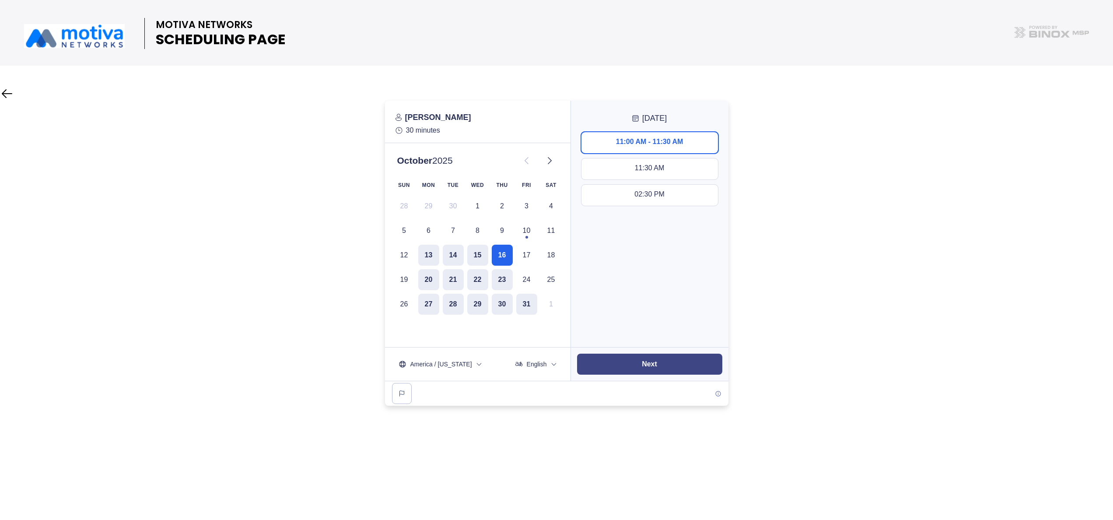
click at [663, 358] on button "Next" at bounding box center [649, 364] width 145 height 21
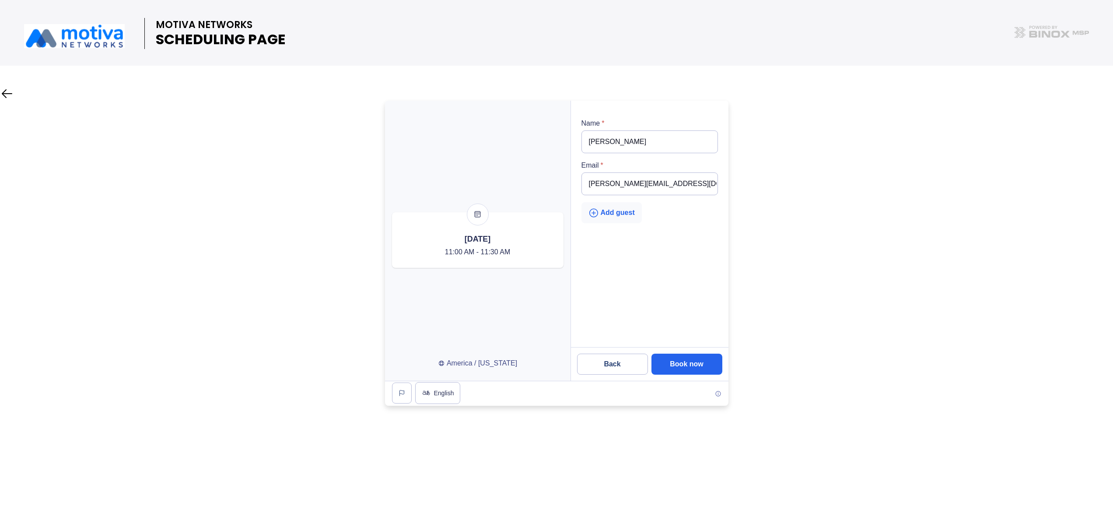
click at [611, 217] on div "Add guest" at bounding box center [611, 212] width 46 height 11
click at [651, 228] on input "email" at bounding box center [649, 225] width 137 height 23
click at [769, 204] on div at bounding box center [556, 253] width 1113 height 305
click at [704, 228] on icon "type" at bounding box center [706, 225] width 5 height 5
click at [0, 0] on slot "Book now" at bounding box center [0, 0] width 0 height 0
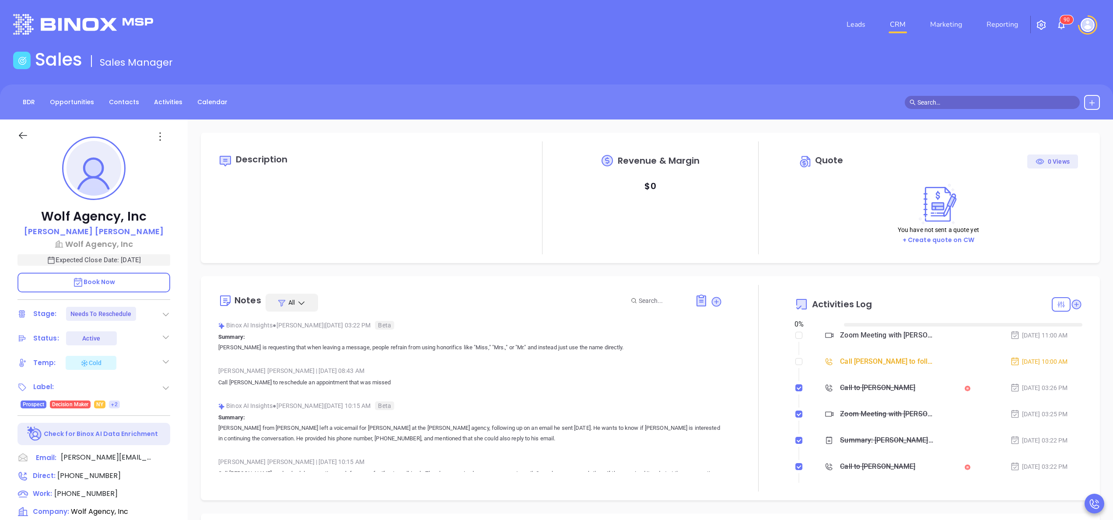
type input "[DATE]"
type input "[PERSON_NAME]"
click at [795, 365] on label at bounding box center [798, 362] width 7 height 10
click at [795, 365] on input "checkbox" at bounding box center [798, 361] width 7 height 7
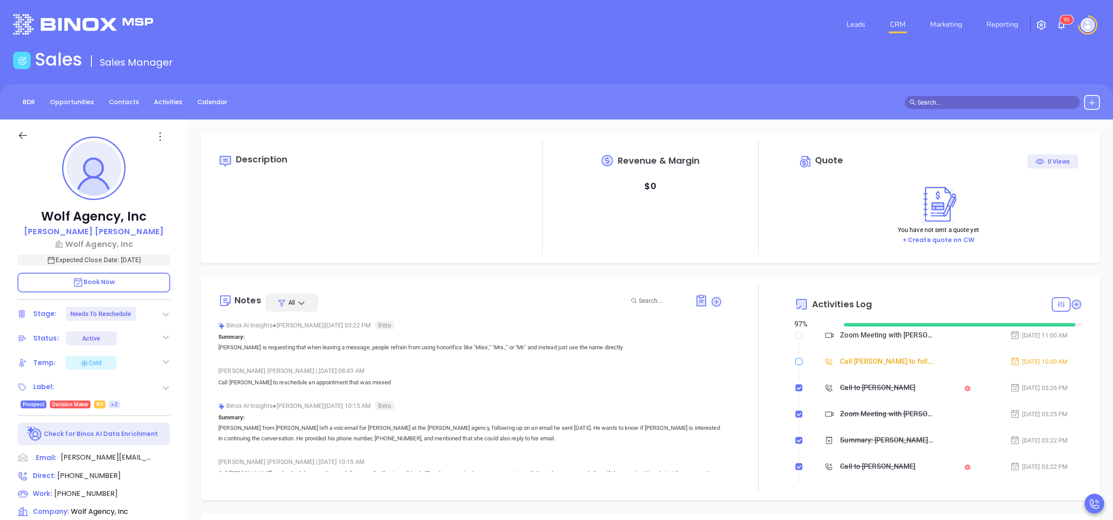
checkbox input "true"
click at [165, 311] on icon at bounding box center [165, 314] width 9 height 9
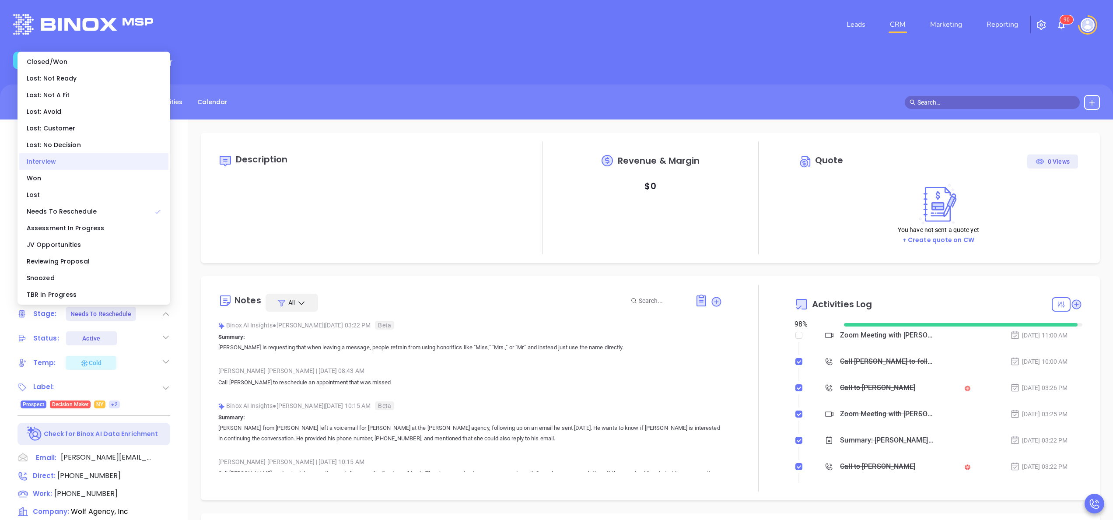
click at [53, 158] on div "Interview" at bounding box center [93, 161] width 149 height 17
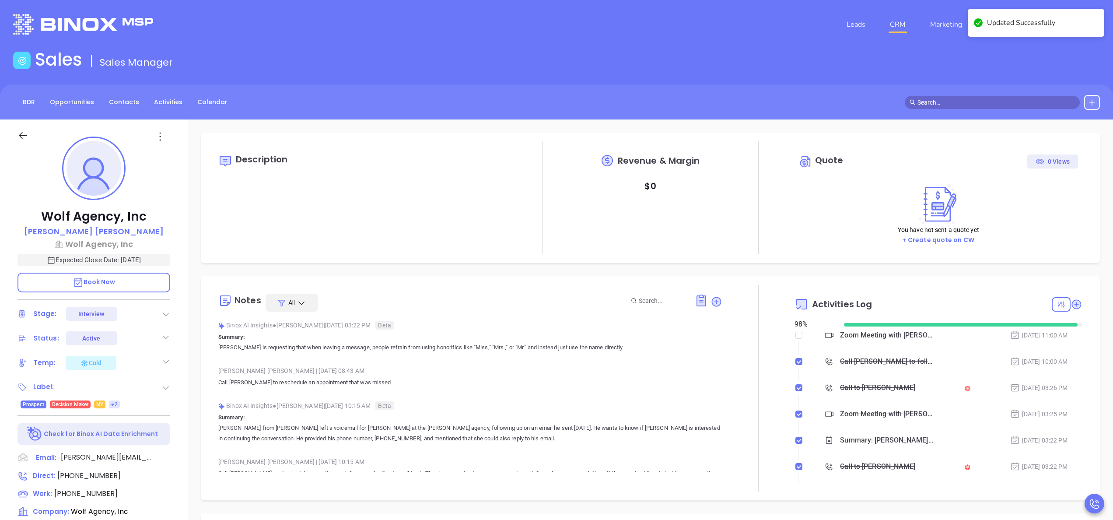
click at [180, 352] on div "Wolf Agency, Inc Connie Caputo Wolf Agency, Inc Expected Close Date: Oct 31, 20…" at bounding box center [94, 444] width 188 height 650
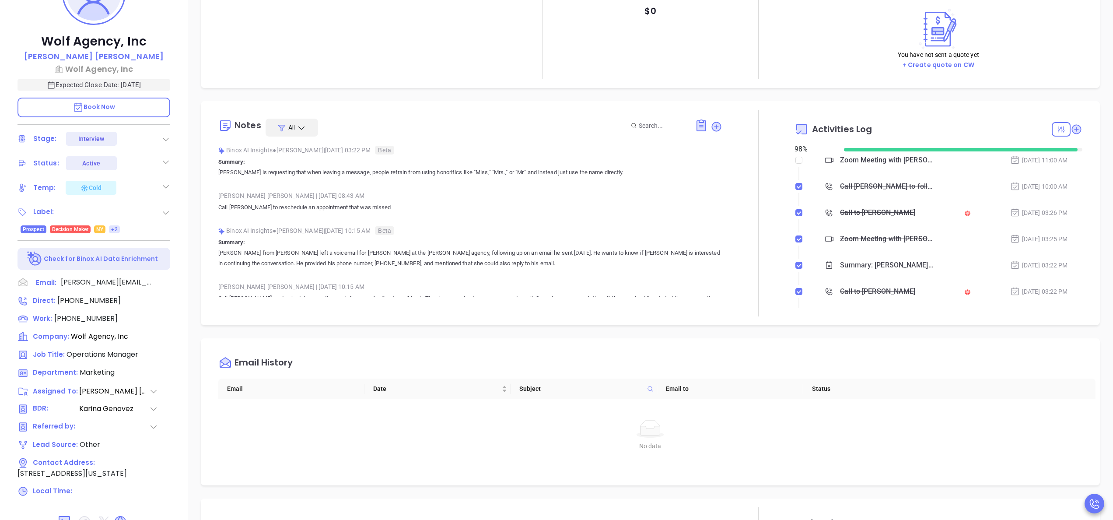
scroll to position [210, 0]
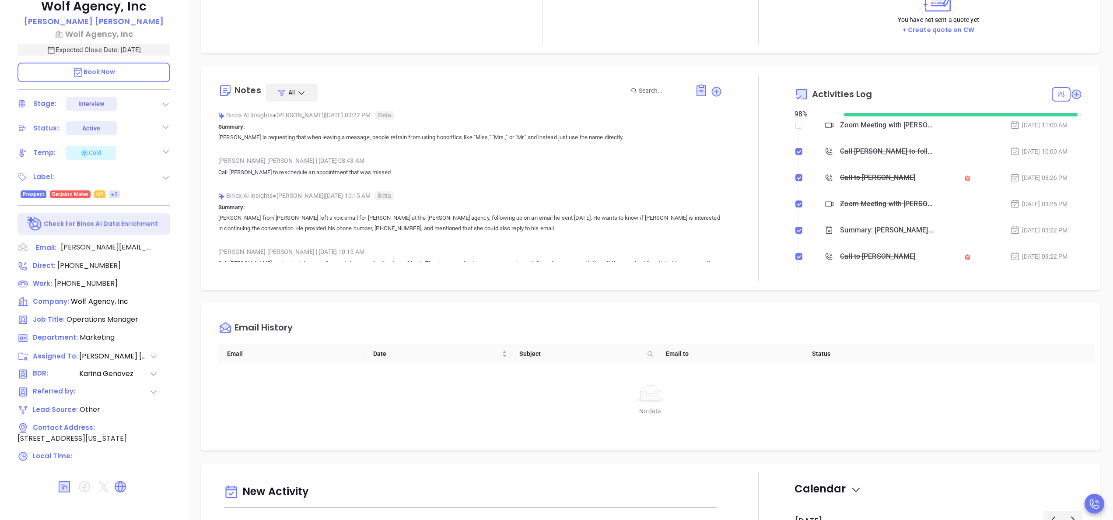
click at [149, 369] on div at bounding box center [153, 373] width 9 height 11
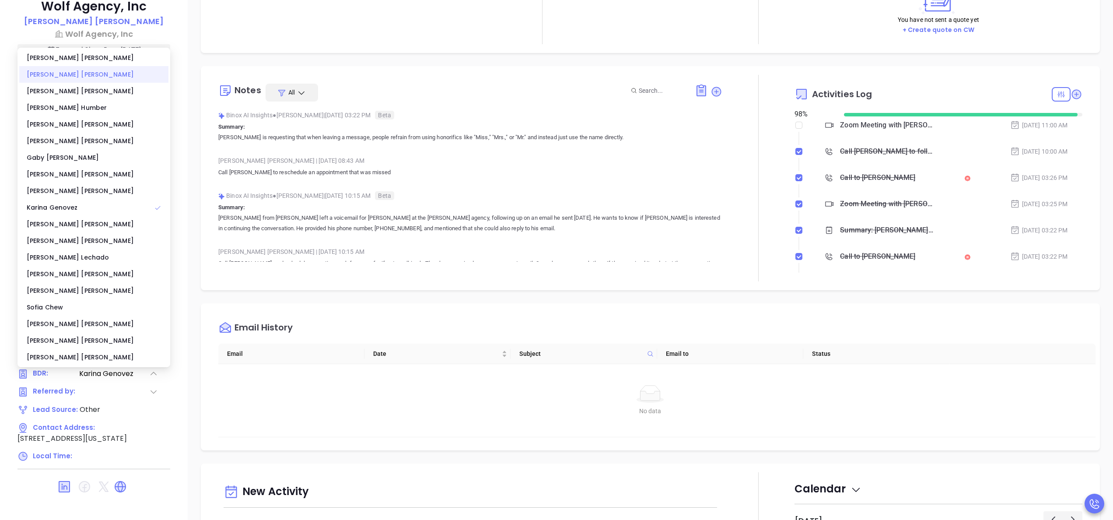
click at [68, 77] on div "Anabell Dominguez" at bounding box center [93, 74] width 149 height 17
click at [570, 164] on div "Walter Contreras | Oct 6, 2025 08:43 AM" at bounding box center [470, 160] width 504 height 13
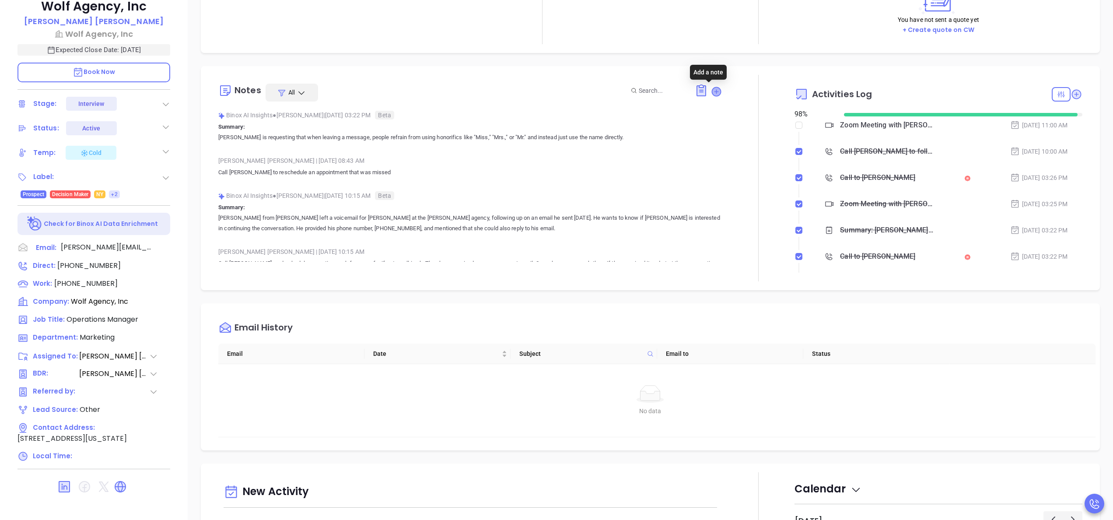
click at [712, 93] on icon at bounding box center [716, 91] width 9 height 9
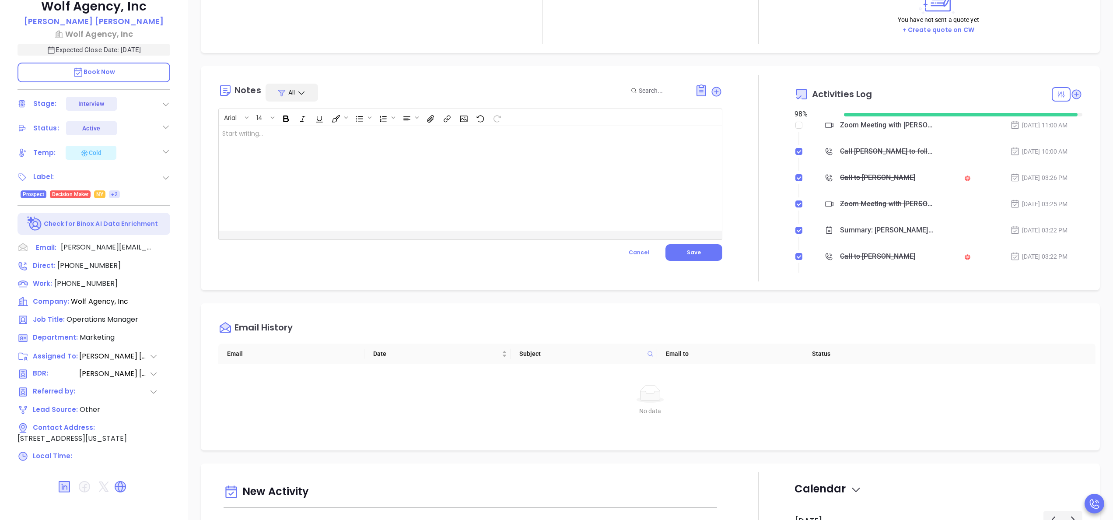
click at [381, 228] on div at bounding box center [453, 178] width 468 height 105
click at [697, 248] on button "Save" at bounding box center [693, 252] width 57 height 17
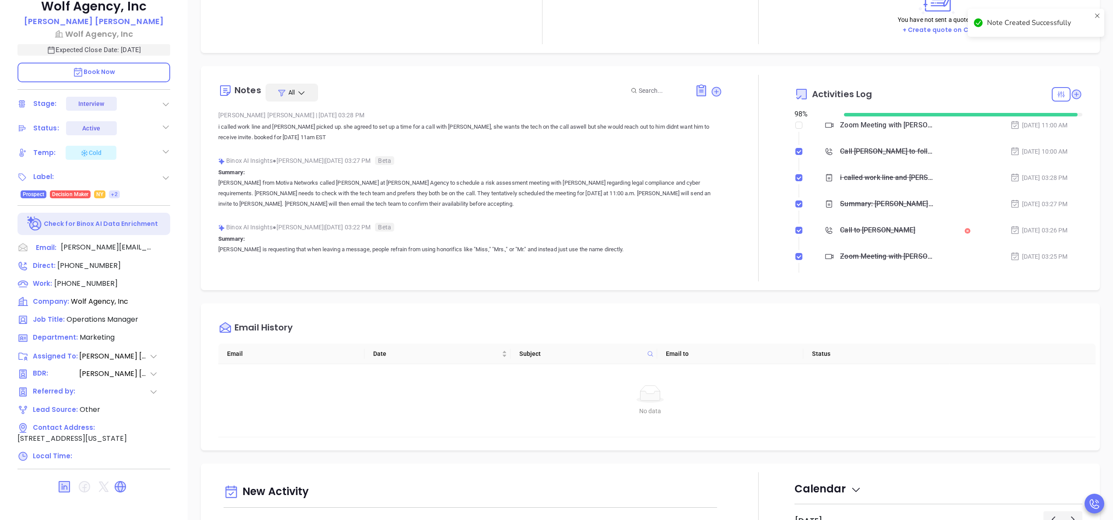
checkbox input "true"
checkbox input "false"
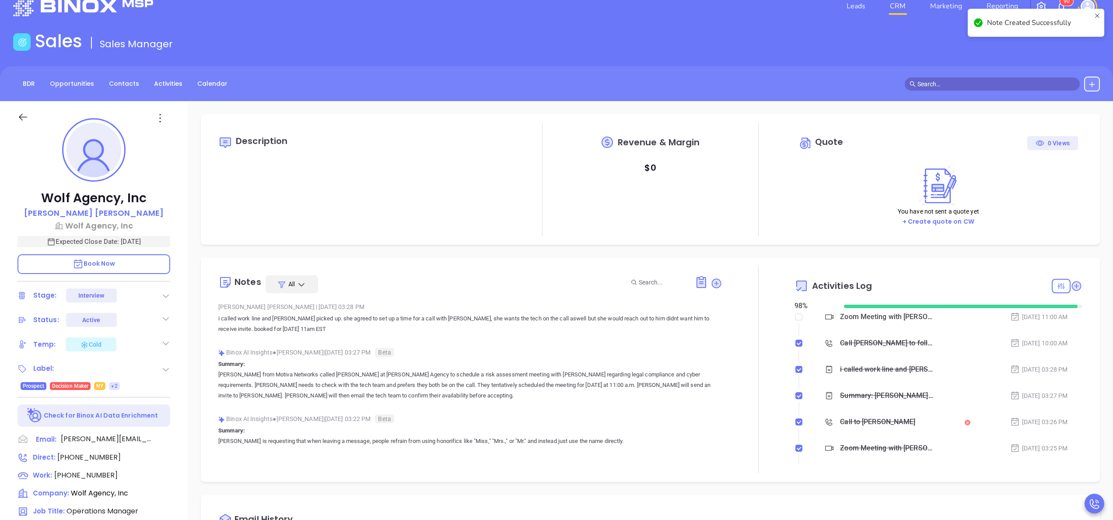
scroll to position [0, 0]
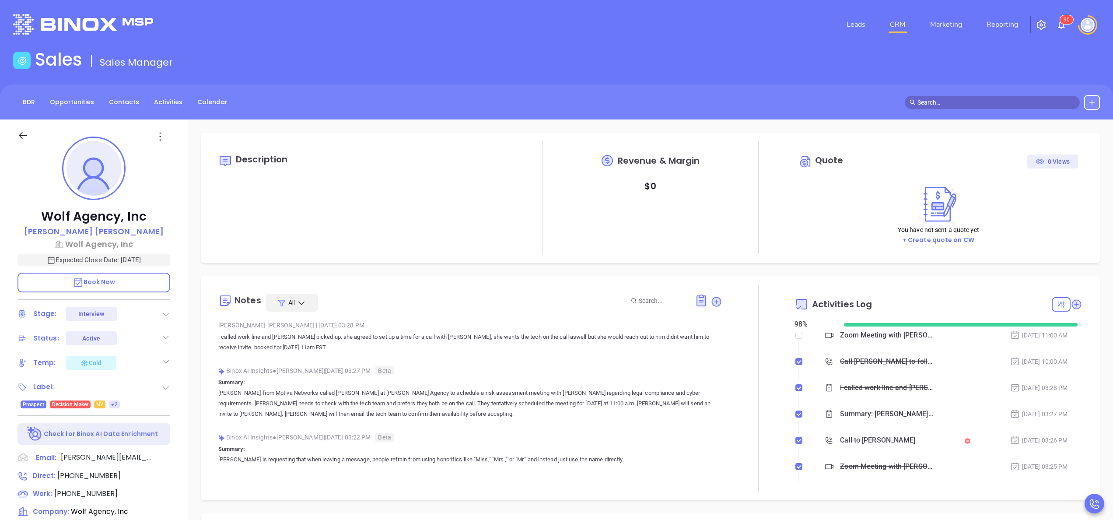
click at [177, 343] on div "Wolf Agency, Inc Connie Caputo Wolf Agency, Inc Expected Close Date: Oct 31, 20…" at bounding box center [94, 444] width 188 height 650
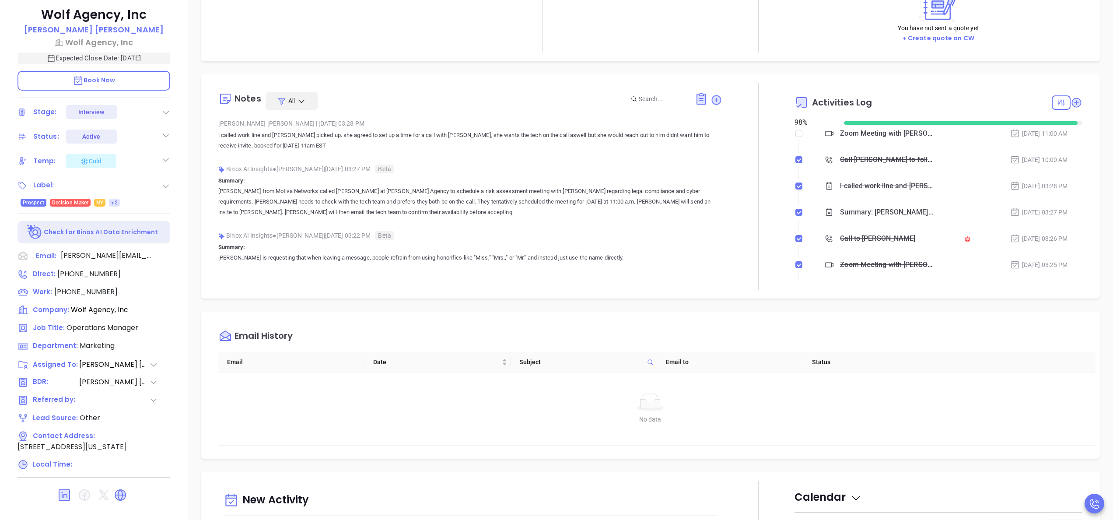
scroll to position [249, 0]
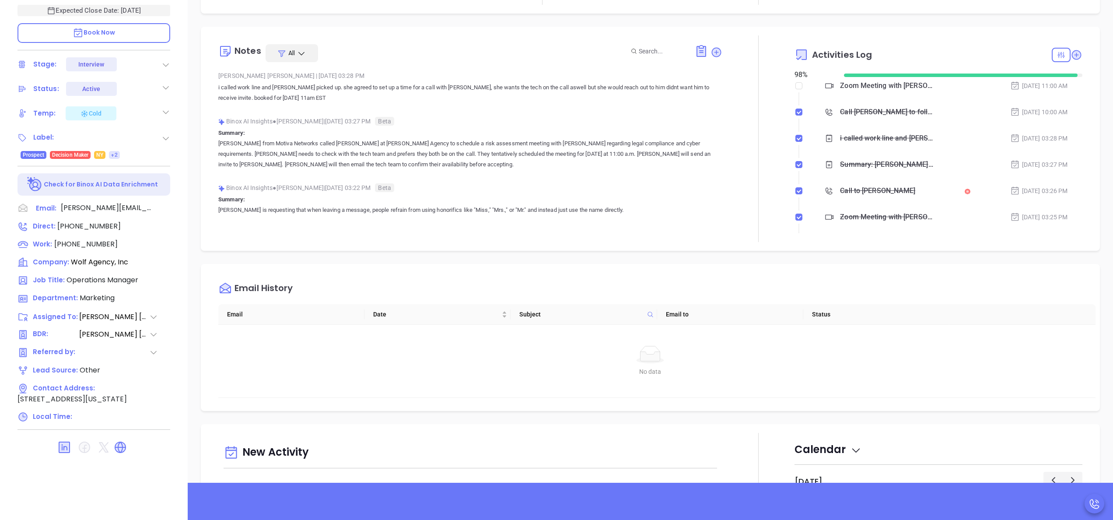
click at [758, 84] on div at bounding box center [758, 138] width 0 height 207
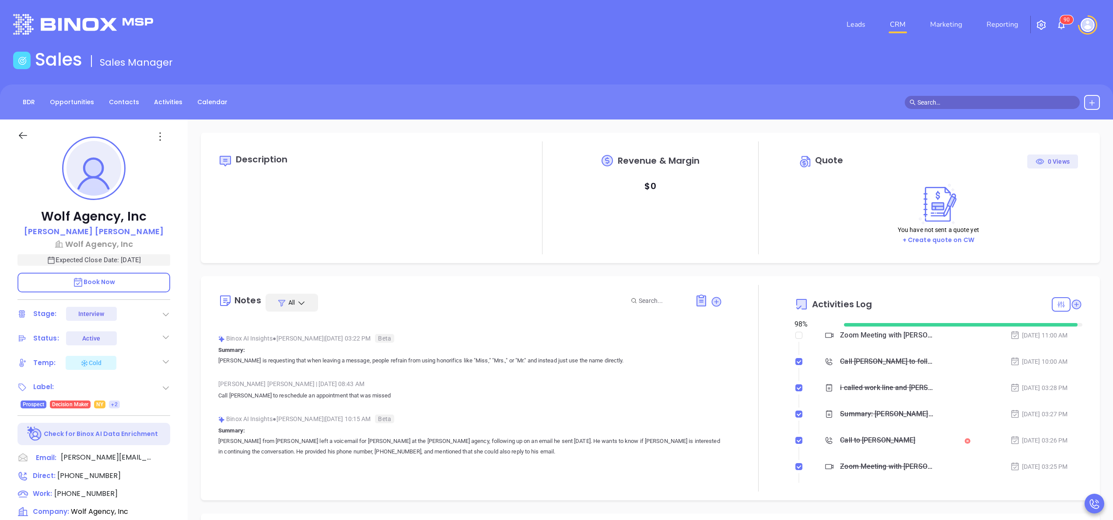
scroll to position [0, 0]
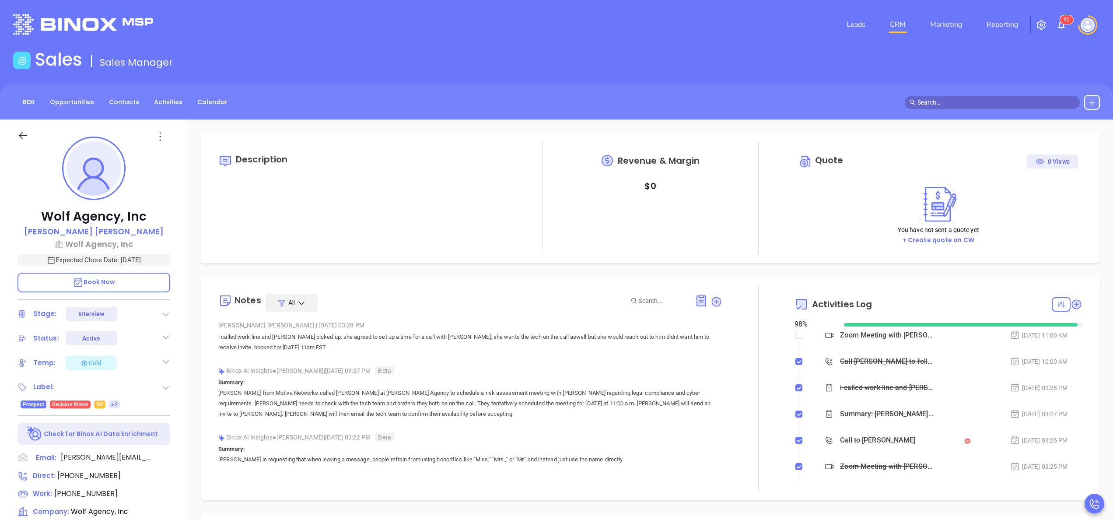
click at [722, 361] on div at bounding box center [758, 388] width 72 height 207
click at [189, 326] on div "Description Revenue & Margin $ 0 Quote 0 Views You have not sent a quote yet + …" at bounding box center [650, 425] width 925 height 613
click at [758, 314] on div at bounding box center [758, 388] width 72 height 207
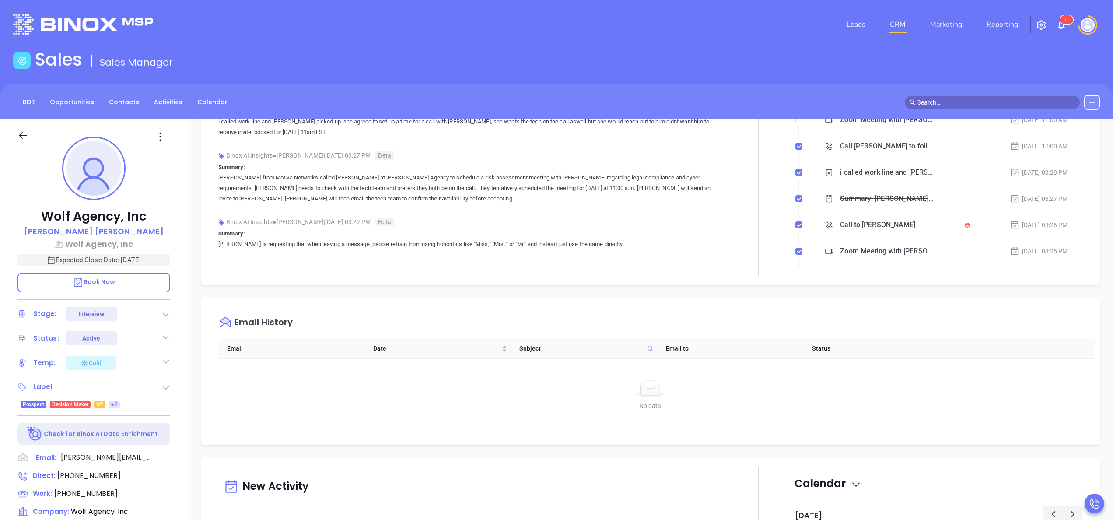
scroll to position [140, 0]
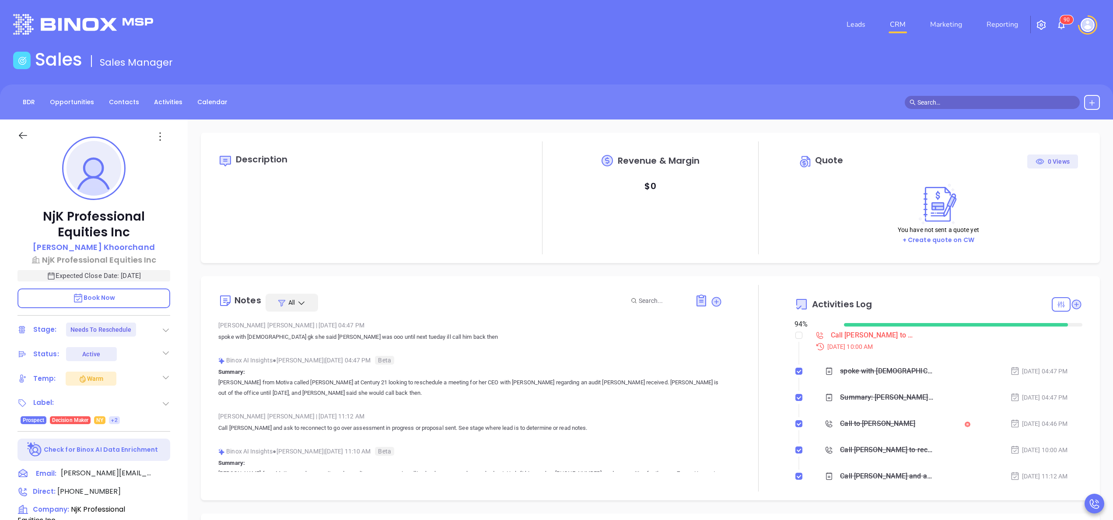
scroll to position [254, 0]
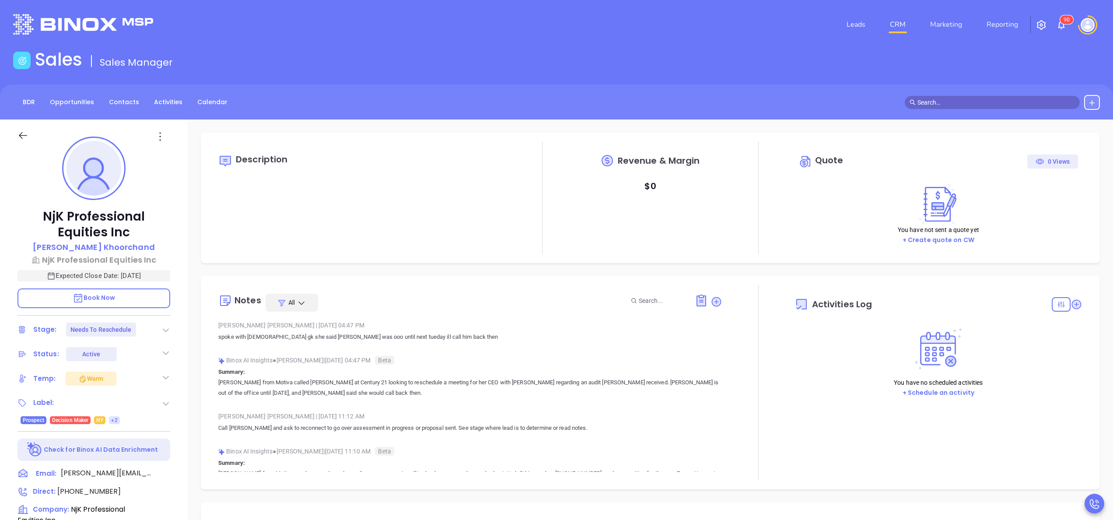
type input "[DATE]"
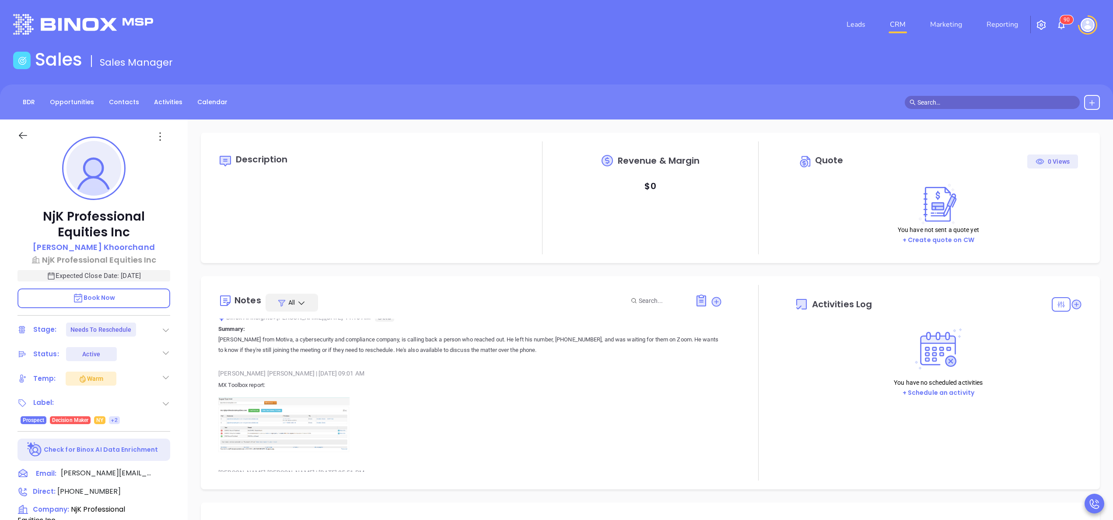
type input "[PERSON_NAME]"
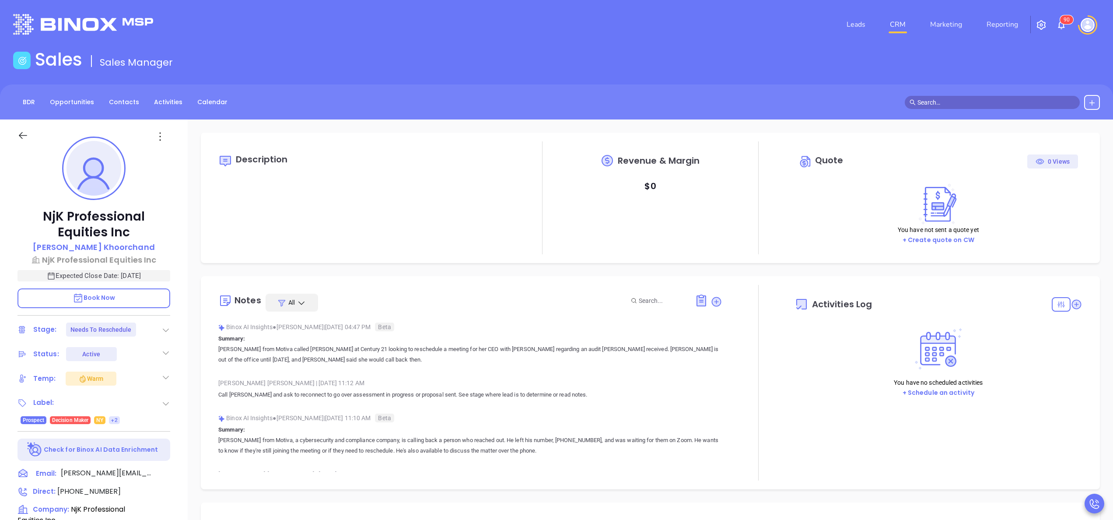
scroll to position [0, 0]
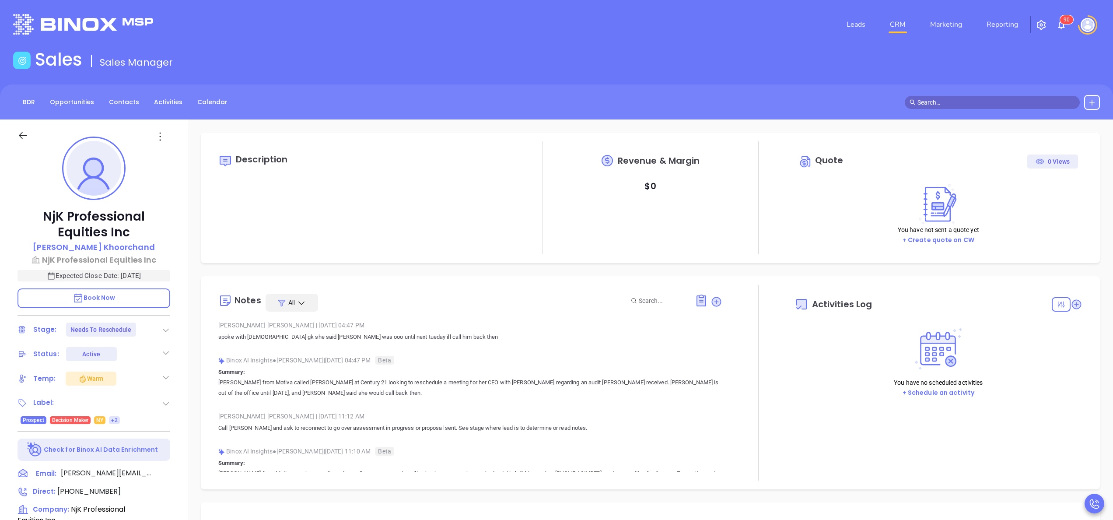
click at [297, 383] on p "[PERSON_NAME] from Motiva called [PERSON_NAME] at Century 21 looking to resched…" at bounding box center [470, 387] width 504 height 21
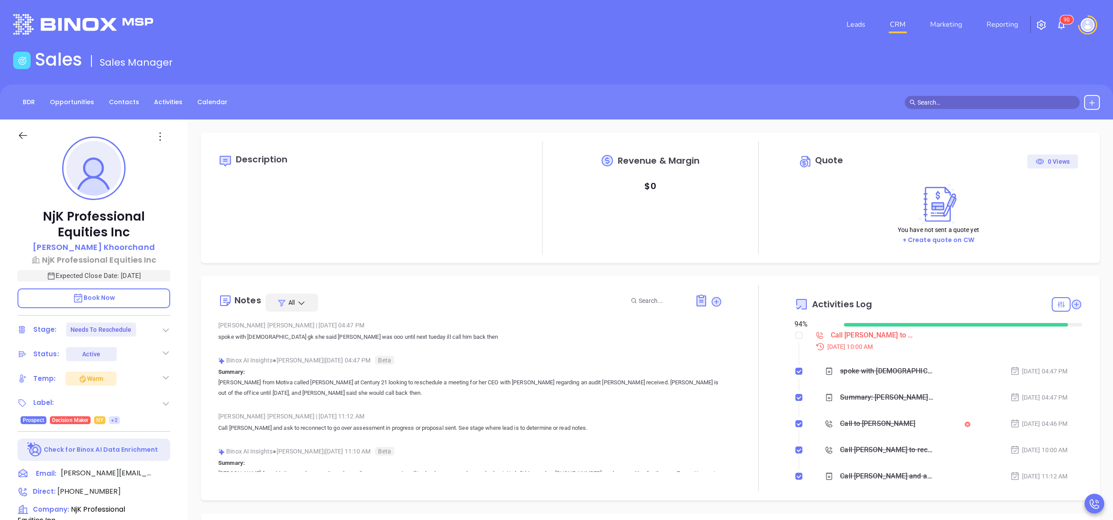
scroll to position [35, 0]
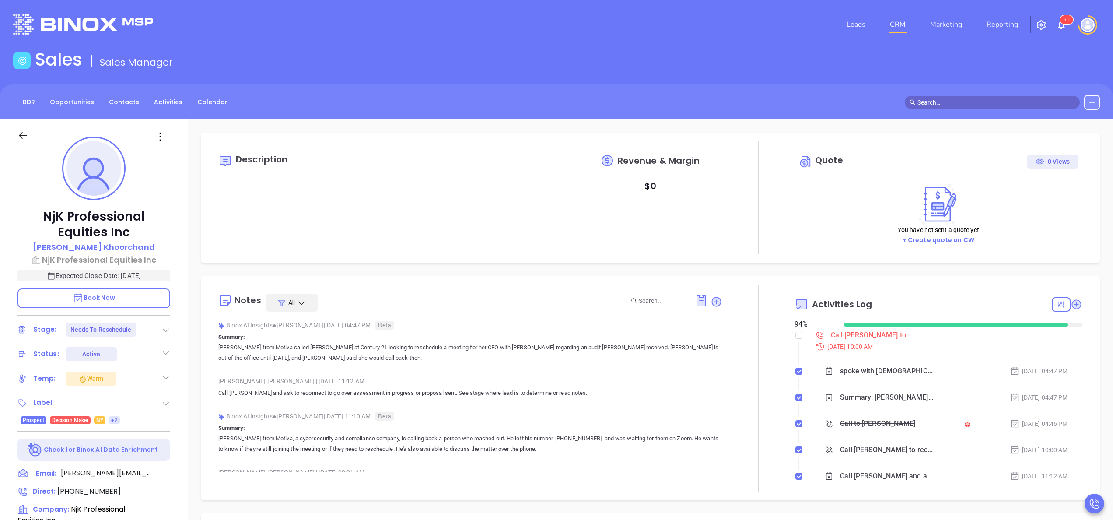
click at [599, 349] on p "[PERSON_NAME] from Motiva called [PERSON_NAME] at Century 21 looking to resched…" at bounding box center [470, 352] width 504 height 21
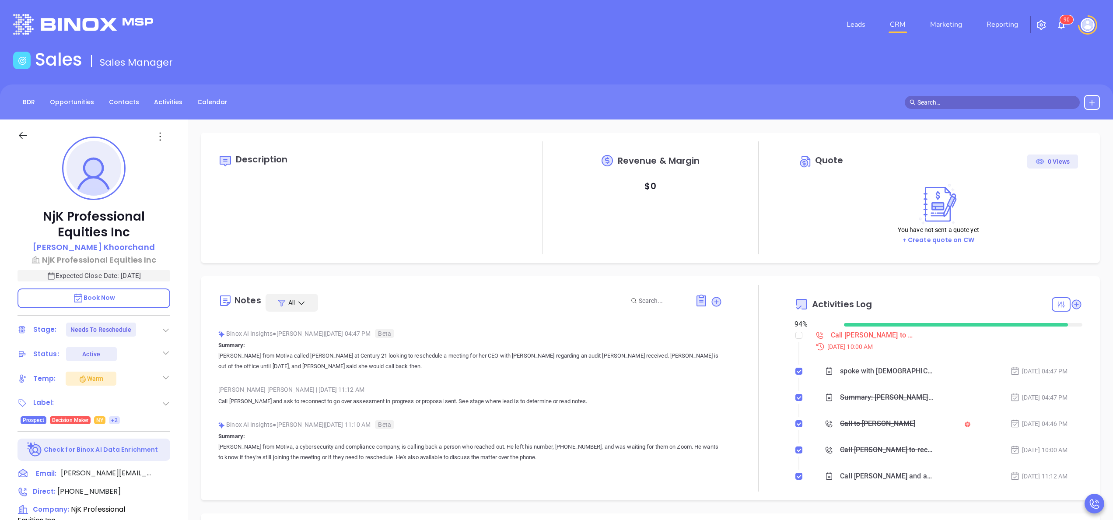
scroll to position [0, 0]
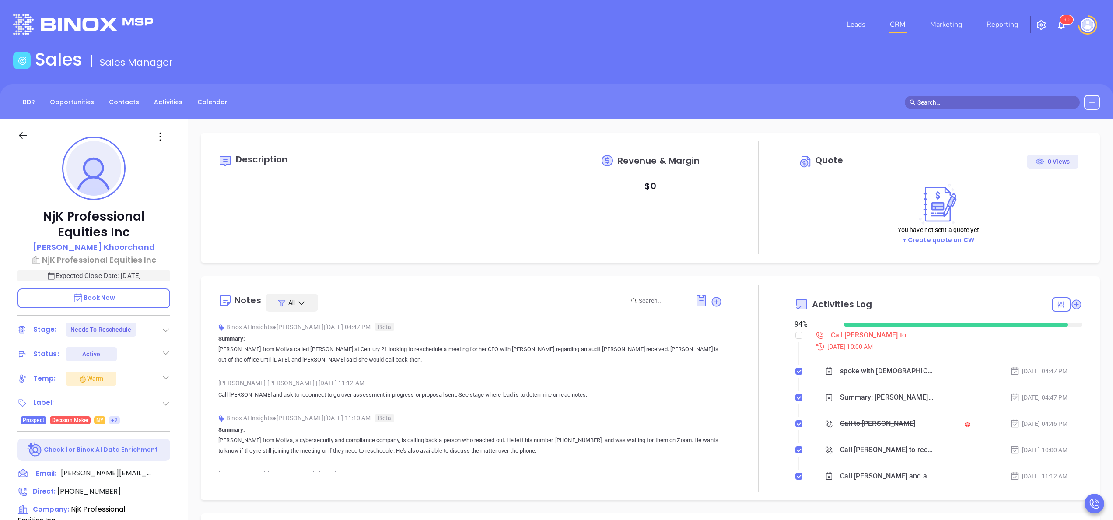
scroll to position [35, 0]
click at [181, 426] on div "NjK Professional Equities Inc [PERSON_NAME] NjK Professional Equities Inc Expec…" at bounding box center [94, 444] width 188 height 650
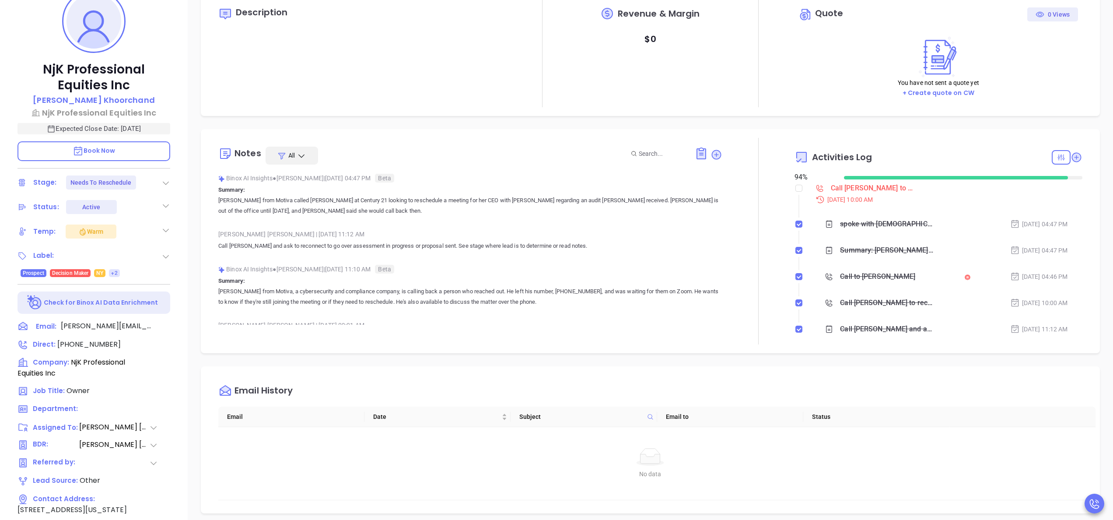
scroll to position [175, 0]
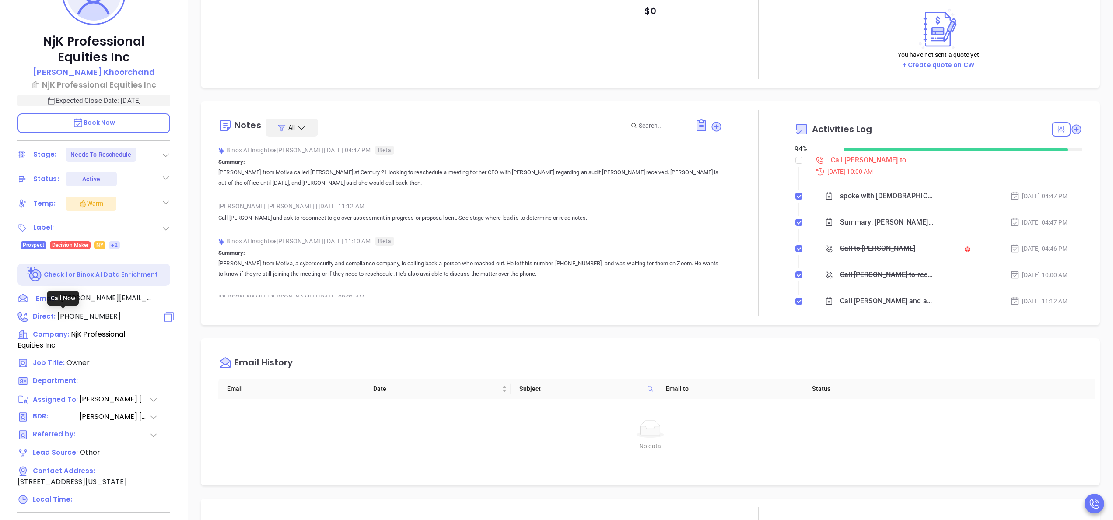
click at [77, 316] on span "[PHONE_NUMBER]" at bounding box center [88, 316] width 63 height 10
type input "[PHONE_NUMBER]"
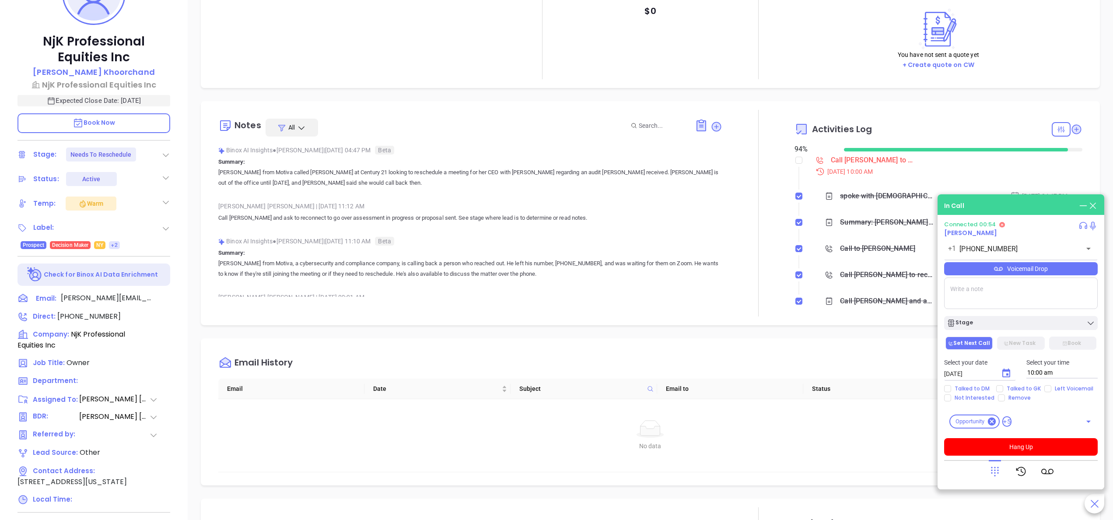
click at [389, 231] on div "Anabell Dominguez | Oct 2, 2025 04:47 PM spoke with female gk she said Neal was…" at bounding box center [470, 361] width 504 height 504
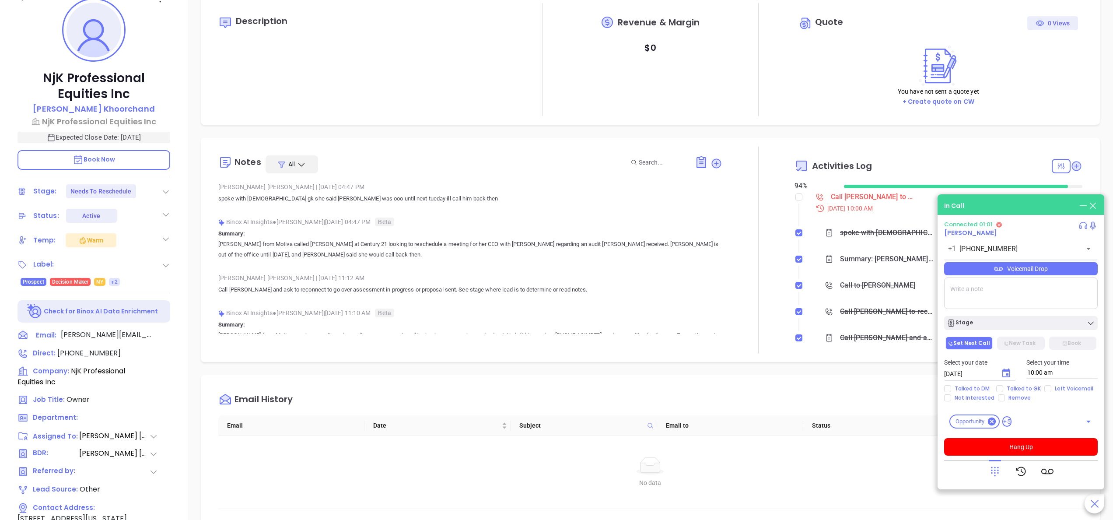
scroll to position [105, 0]
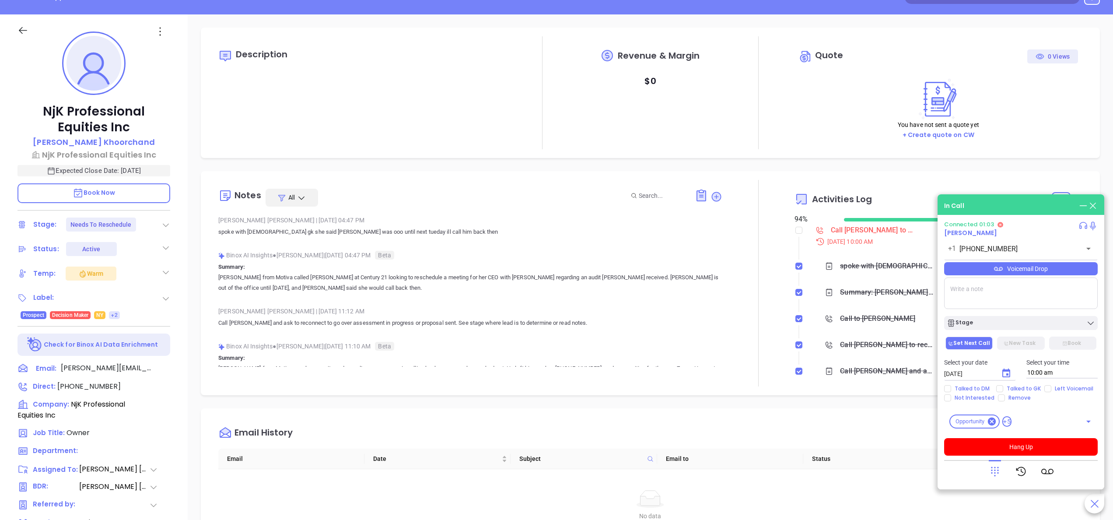
click at [406, 270] on p "Summary: Annabelle from Motiva called Jackie at Century 21 looking to reschedul…" at bounding box center [470, 278] width 504 height 32
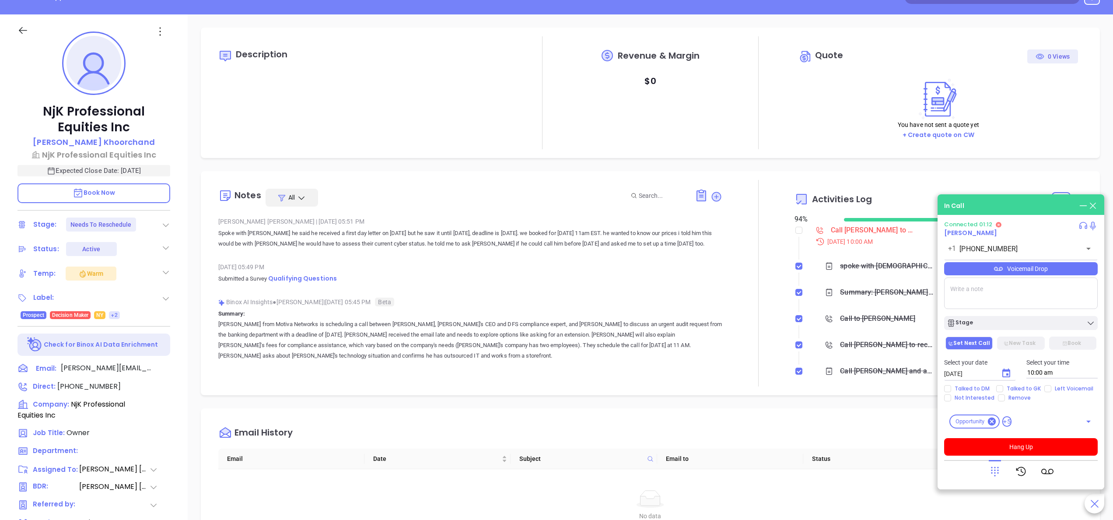
scroll to position [245, 0]
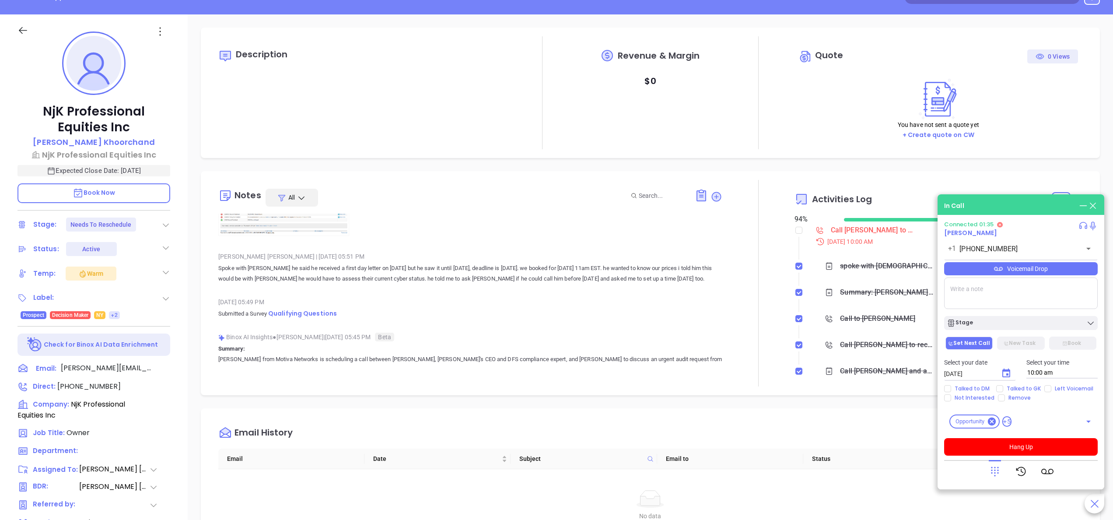
click at [429, 294] on div "Anabell Dominguez | Oct 2, 2025 04:47 PM spoke with female gk she said Neal was…" at bounding box center [470, 220] width 504 height 504
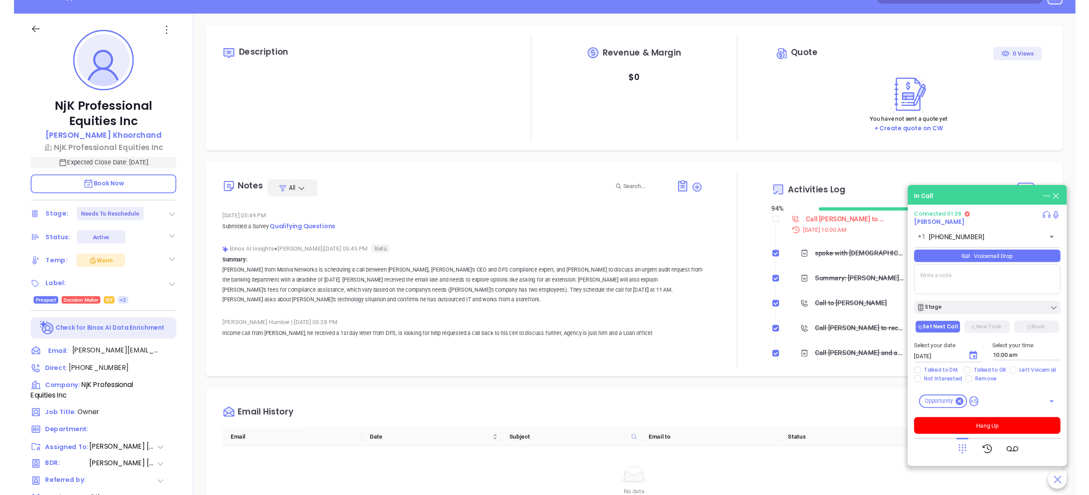
scroll to position [350, 0]
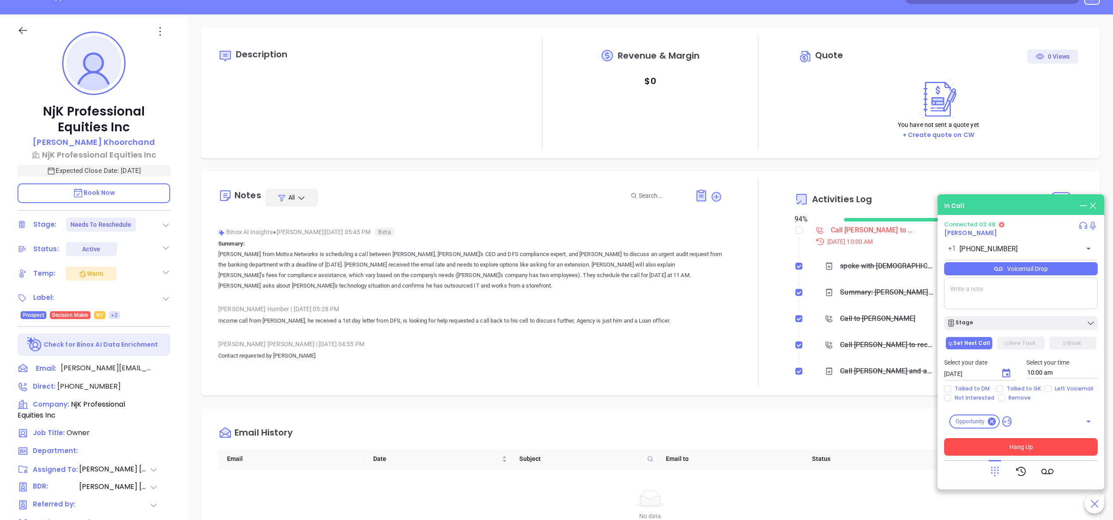
click at [1029, 444] on button "Hang Up" at bounding box center [1021, 447] width 154 height 18
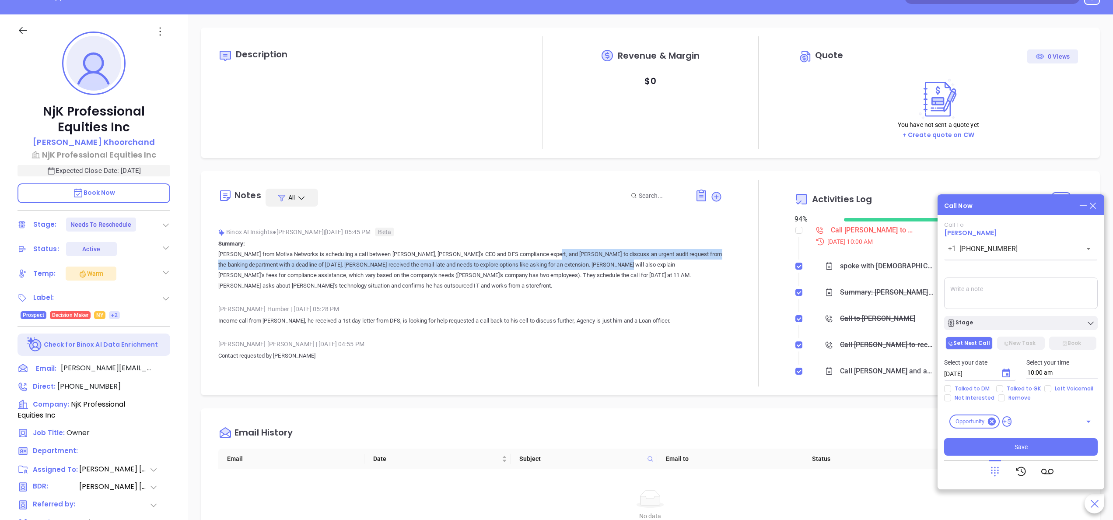
drag, startPoint x: 518, startPoint y: 252, endPoint x: 599, endPoint y: 267, distance: 81.8
click at [599, 267] on p "Annabelle from Motiva Networks is scheduling a call between Walter, Motiva's CE…" at bounding box center [470, 270] width 504 height 42
drag, startPoint x: 599, startPoint y: 267, endPoint x: 530, endPoint y: 270, distance: 68.8
click at [530, 270] on p "Annabelle from Motiva Networks is scheduling a call between Walter, Motiva's CE…" at bounding box center [470, 270] width 504 height 42
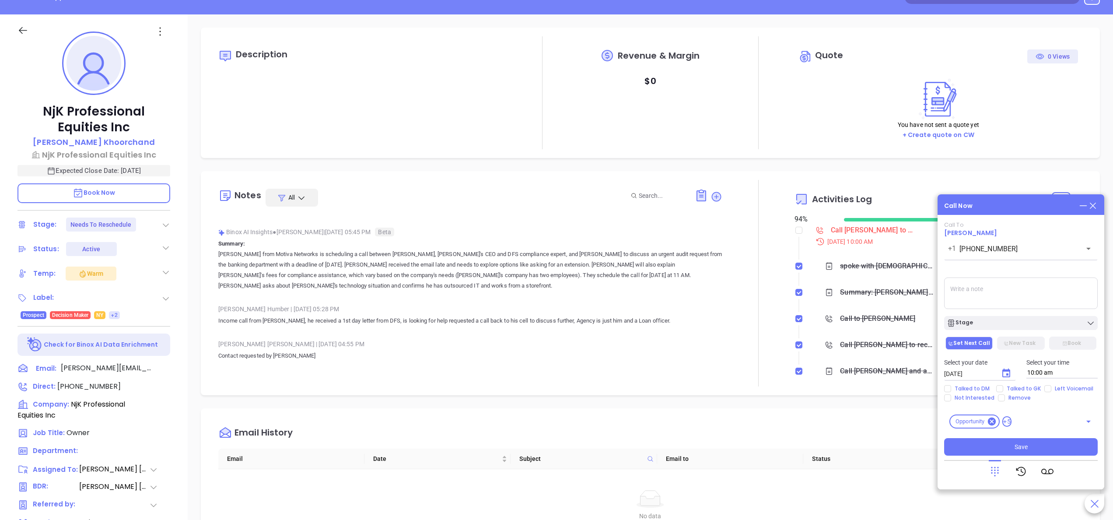
click at [510, 251] on p "Annabelle from Motiva Networks is scheduling a call between Walter, Motiva's CE…" at bounding box center [470, 270] width 504 height 42
click at [988, 295] on textarea at bounding box center [1021, 293] width 154 height 32
type textarea "spoke with female gk she took down my contact info."
click at [1000, 321] on div "Stage" at bounding box center [1021, 323] width 148 height 9
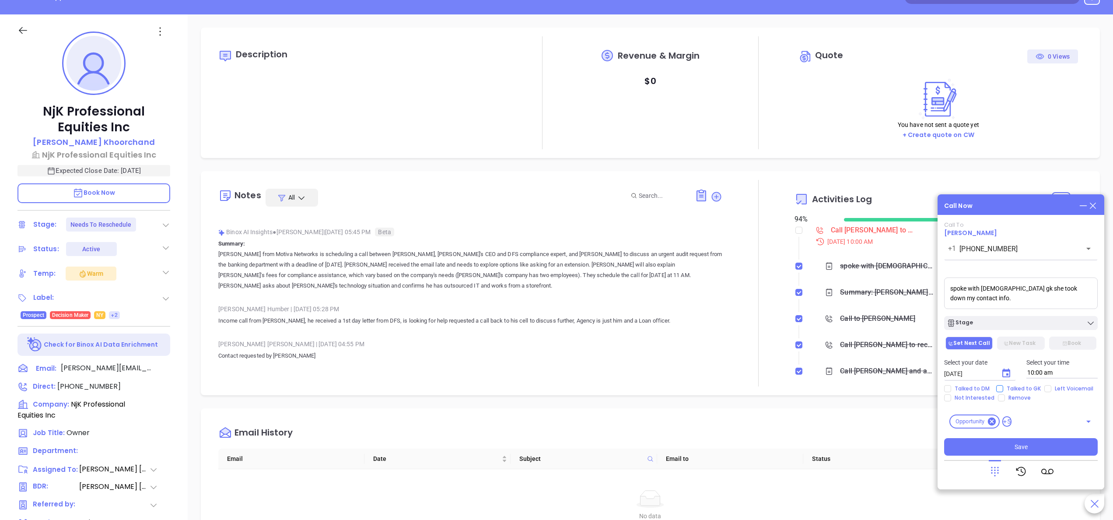
click at [1002, 391] on input "Talked to GK" at bounding box center [999, 388] width 7 height 7
checkbox input "true"
click at [1007, 373] on icon "Choose date, selected date is Oct 11, 2025" at bounding box center [1006, 373] width 11 height 11
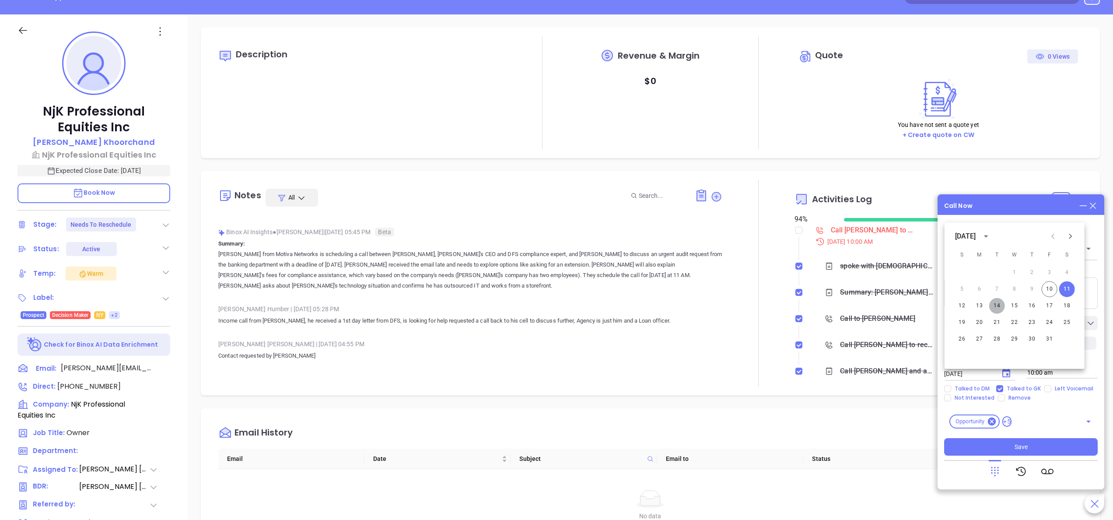
click at [993, 305] on button "14" at bounding box center [997, 306] width 16 height 16
type input "10/14/2025"
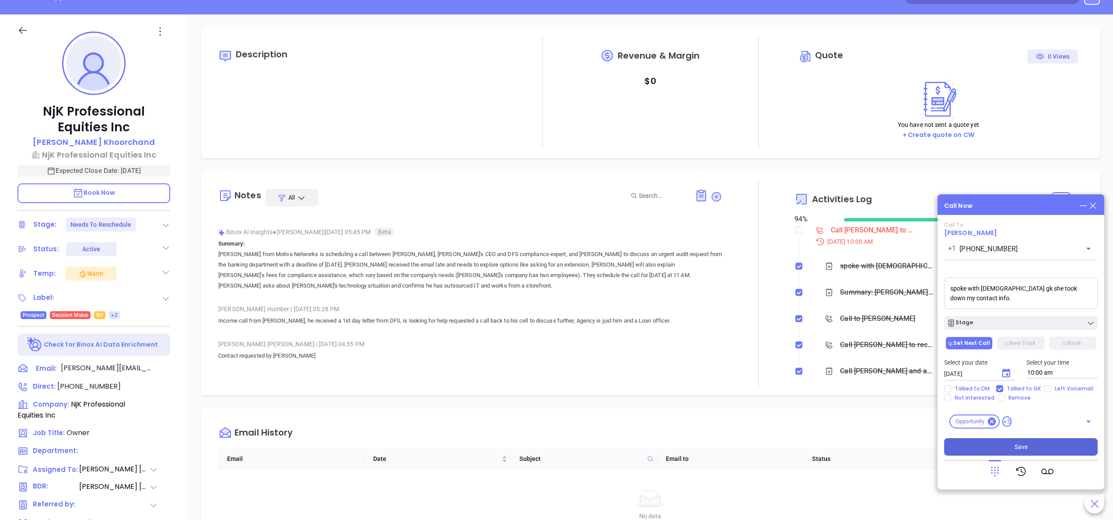
click at [1009, 455] on button "Save" at bounding box center [1021, 447] width 154 height 18
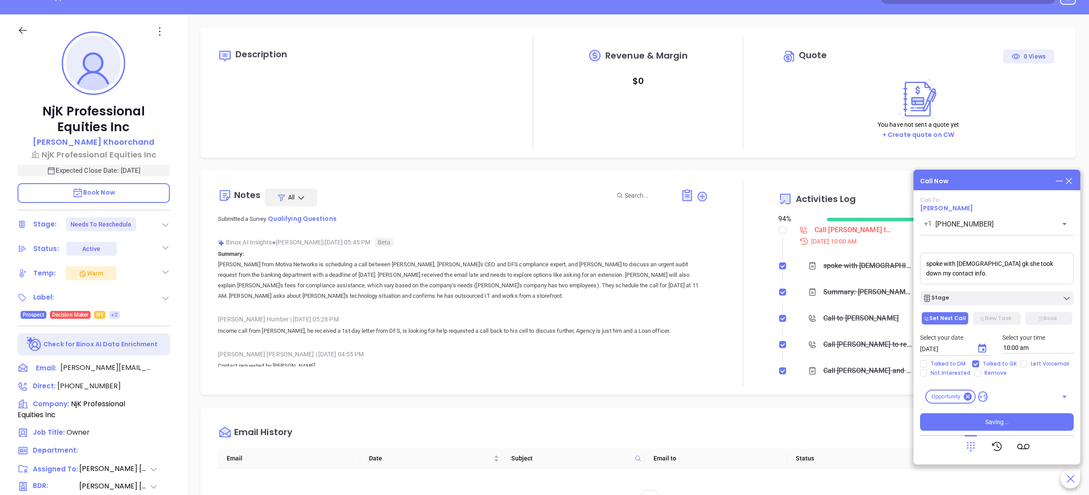
scroll to position [361, 0]
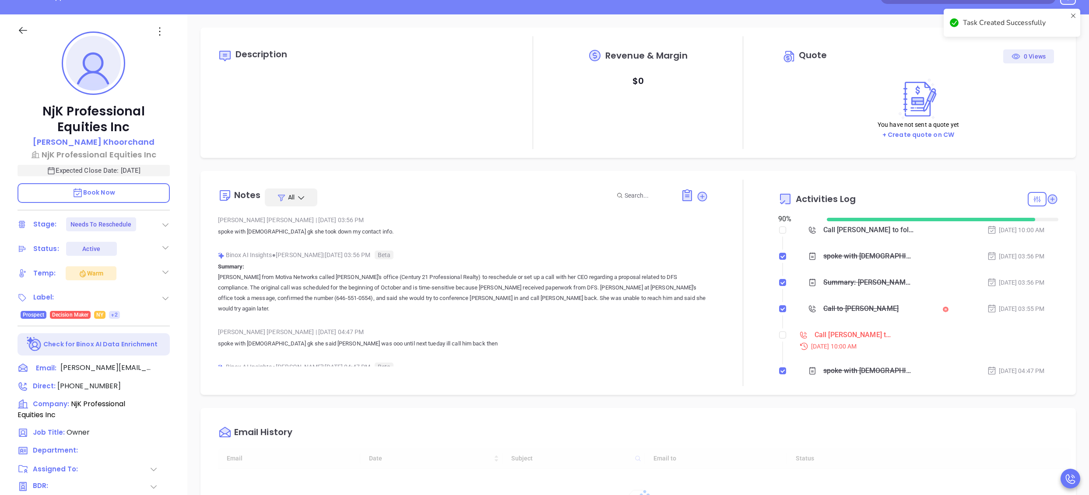
type input "10/11/2025"
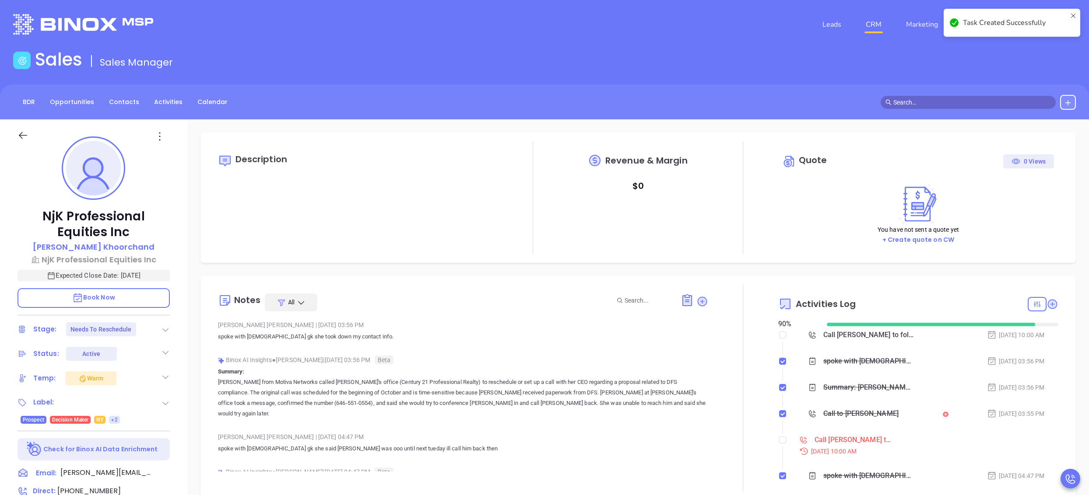
scroll to position [254, 0]
type input "Anabell Dominguez"
click at [779, 441] on input "checkbox" at bounding box center [782, 440] width 7 height 7
checkbox input "true"
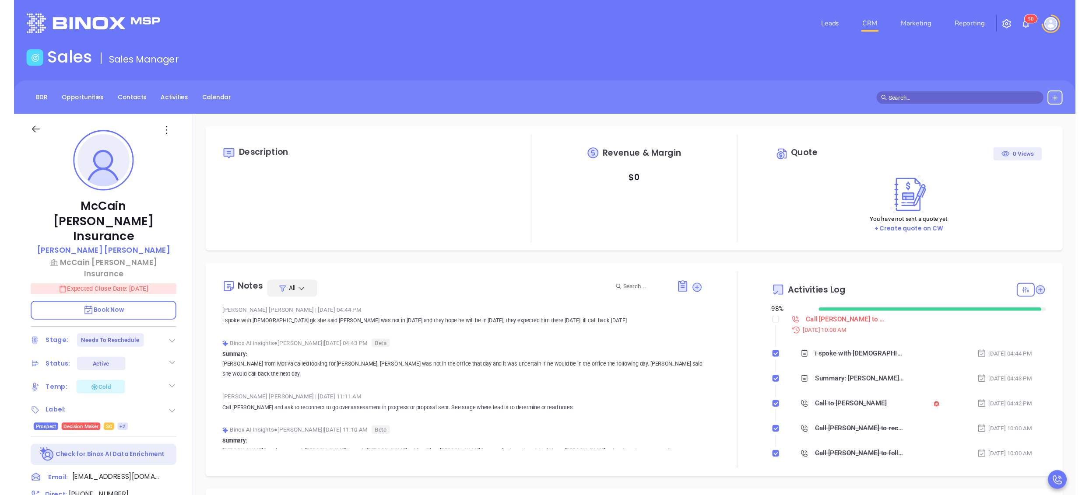
scroll to position [254, 0]
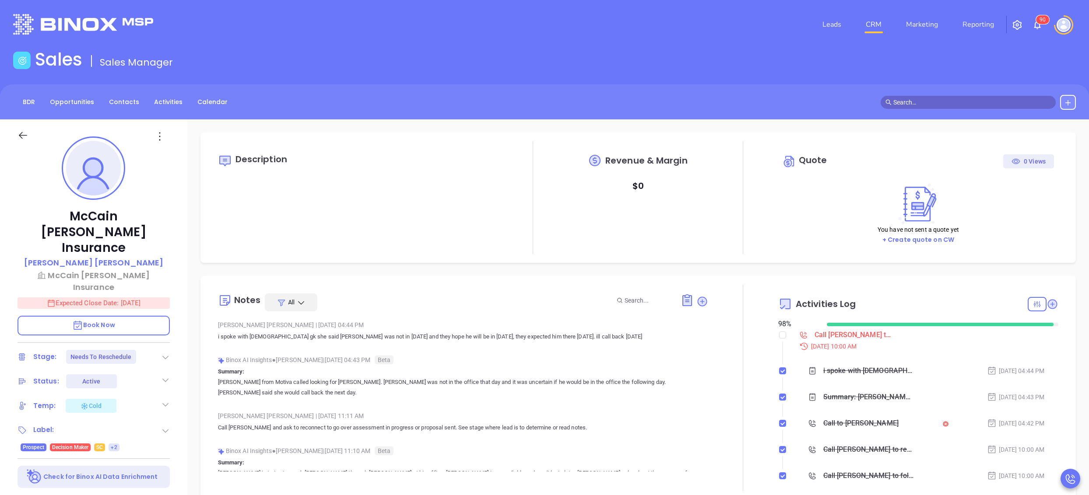
click at [756, 374] on div at bounding box center [743, 388] width 70 height 207
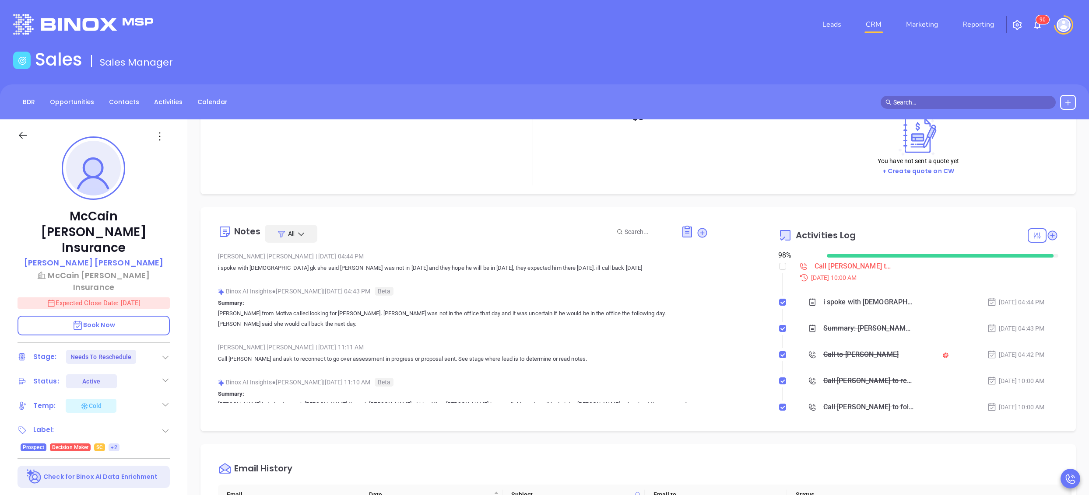
scroll to position [70, 0]
click at [390, 332] on div "Binox AI Insights ● [PERSON_NAME] | [DATE] 04:43 PM Beta Summary: [PERSON_NAME]…" at bounding box center [463, 310] width 490 height 52
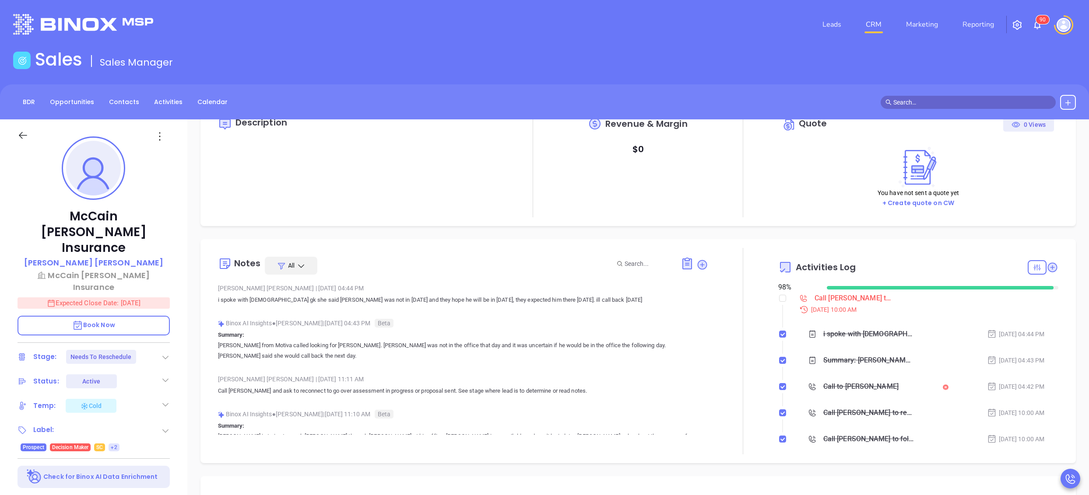
scroll to position [35, 0]
click at [183, 342] on div "[PERSON_NAME] [PERSON_NAME] Insurance [PERSON_NAME] [PERSON_NAME] [PERSON_NAME]…" at bounding box center [93, 428] width 187 height 619
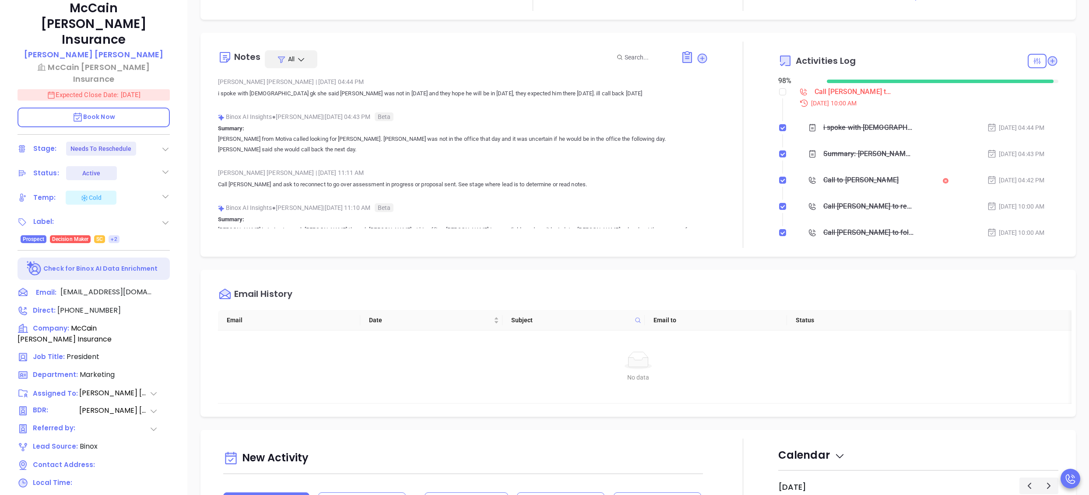
scroll to position [210, 0]
click at [91, 304] on span "[PHONE_NUMBER]" at bounding box center [88, 309] width 63 height 10
type input "[PHONE_NUMBER]"
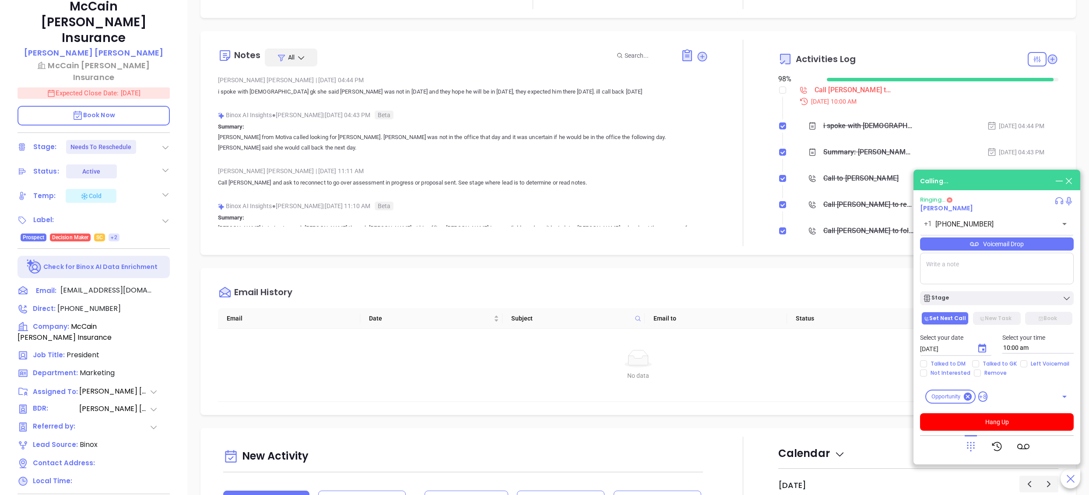
click at [501, 204] on div "Binox AI Insights ● [PERSON_NAME] | [DATE] 11:10 AM Beta" at bounding box center [463, 206] width 490 height 13
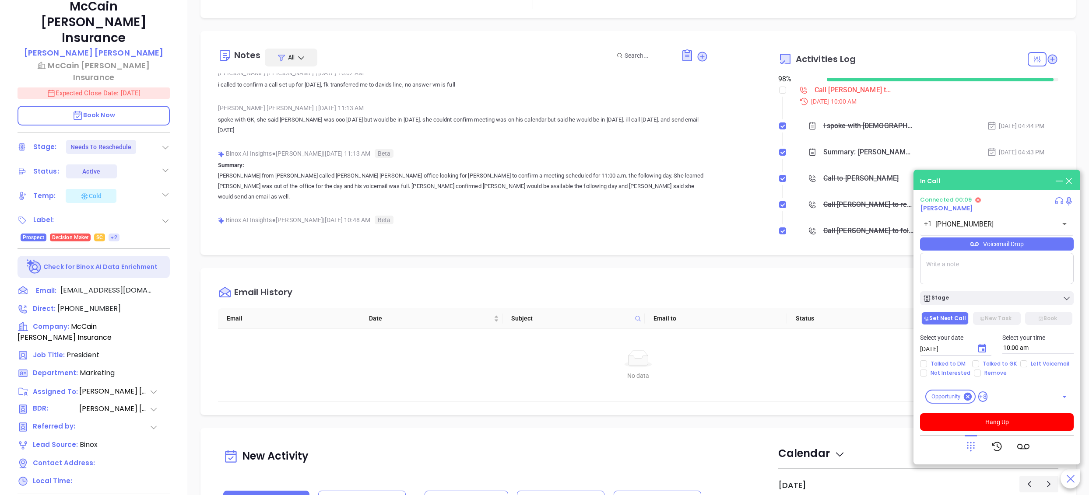
scroll to position [280, 0]
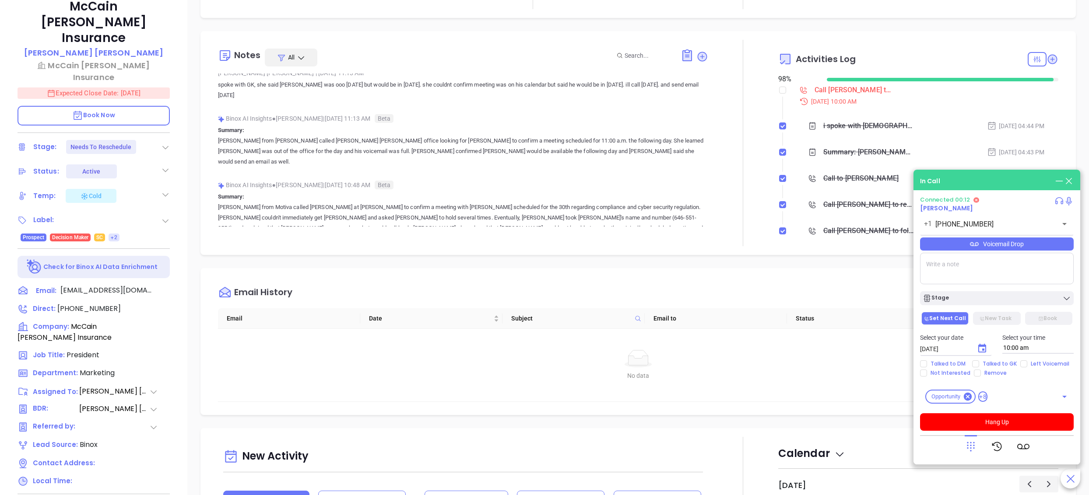
click at [179, 246] on div "[PERSON_NAME] [PERSON_NAME] Insurance [PERSON_NAME] [PERSON_NAME] [PERSON_NAME]…" at bounding box center [93, 218] width 187 height 619
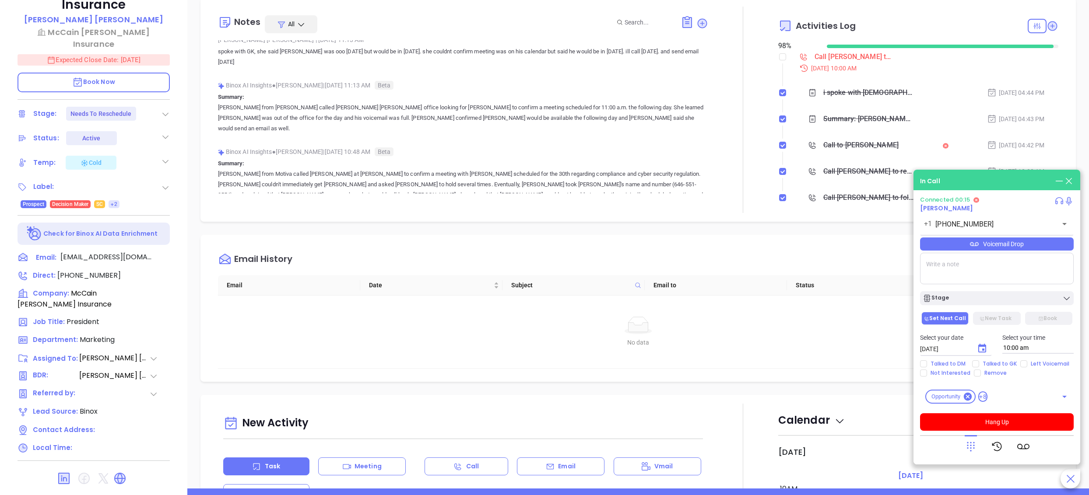
click at [728, 232] on div "Description Revenue & Margin $ 0 Quote 0 Views You have not sent a quote yet + …" at bounding box center [637, 182] width 901 height 613
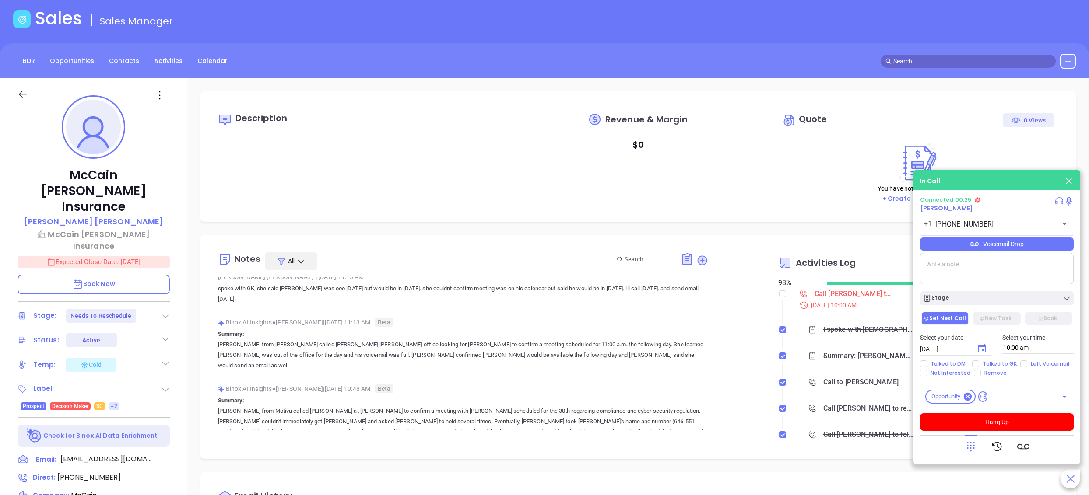
scroll to position [0, 0]
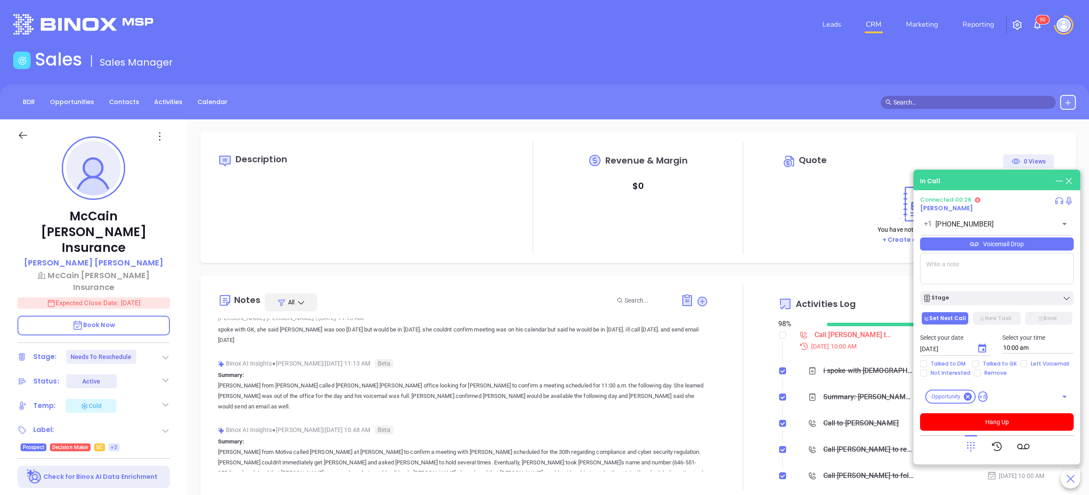
click at [672, 350] on div "[PERSON_NAME] | [DATE] 11:13 AM spoke with GK, she said [PERSON_NAME] was ooo […" at bounding box center [463, 332] width 490 height 41
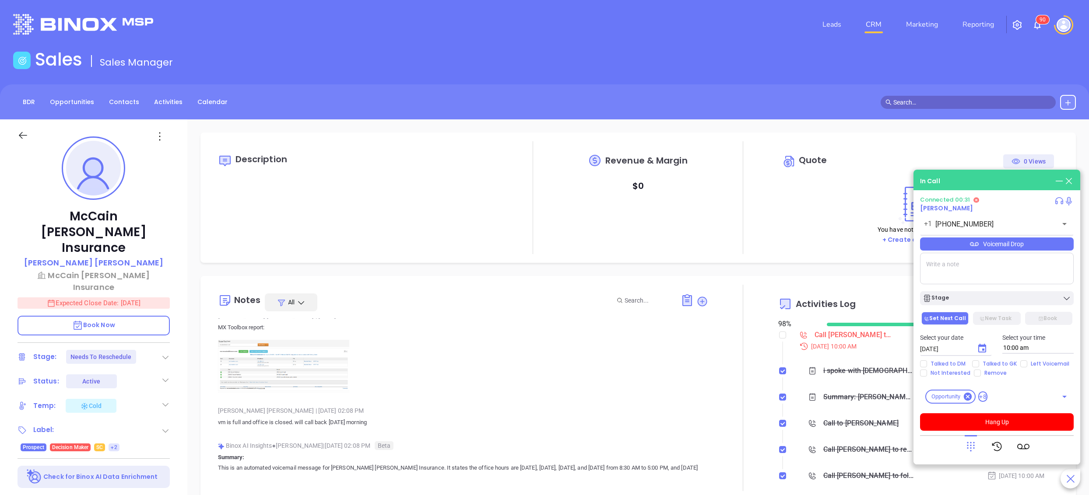
scroll to position [630, 0]
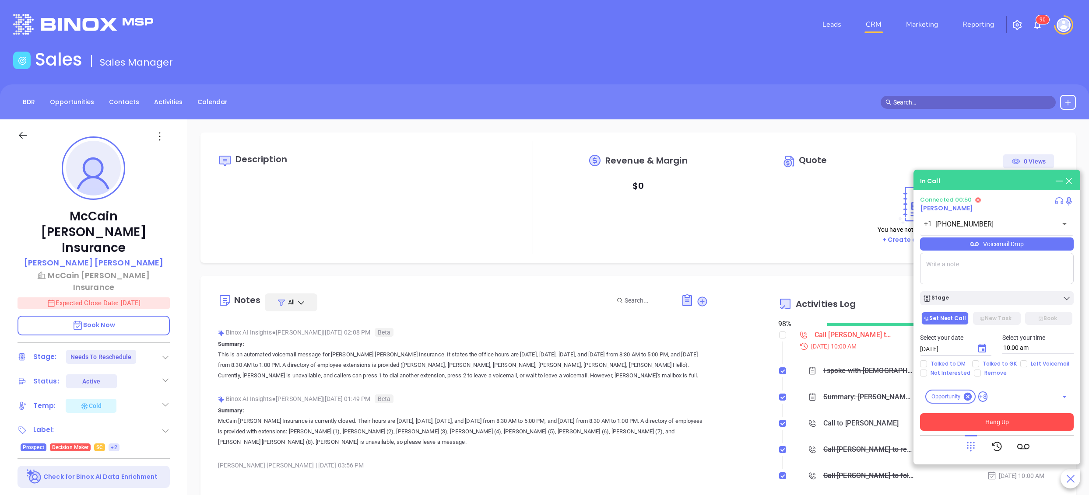
click at [1010, 421] on button "Hang Up" at bounding box center [997, 422] width 154 height 18
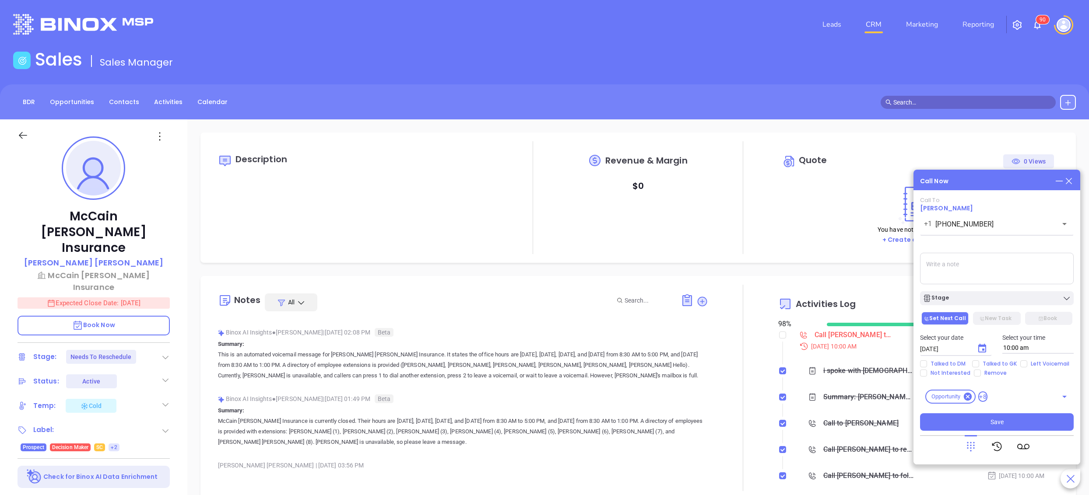
click at [978, 368] on div "Talked to DM Talked to GK Left Voicemail Not Interested Remove" at bounding box center [996, 369] width 164 height 16
click at [977, 365] on input "Talked to GK" at bounding box center [975, 364] width 7 height 7
checkbox input "true"
click at [981, 351] on icon "Choose date, selected date is Oct 11, 2025" at bounding box center [982, 348] width 11 height 11
click at [952, 283] on button "13" at bounding box center [955, 281] width 16 height 16
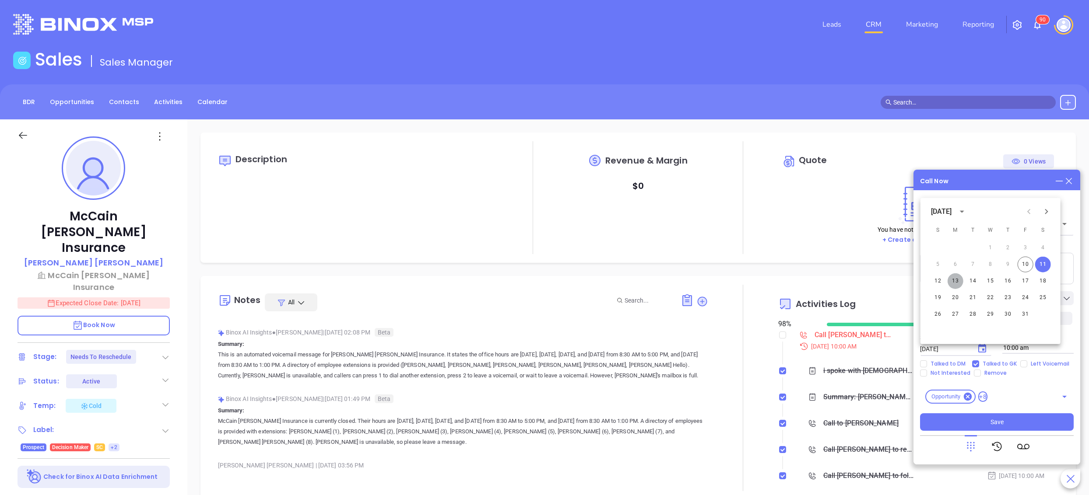
type input "10/13/2025"
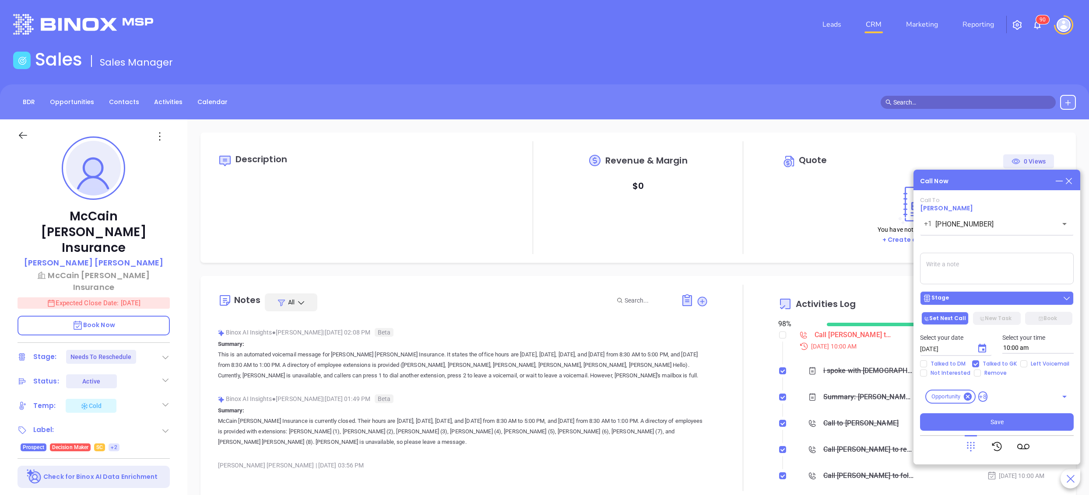
click at [974, 304] on button "Stage" at bounding box center [997, 298] width 154 height 14
click at [981, 254] on textarea at bounding box center [997, 269] width 154 height 32
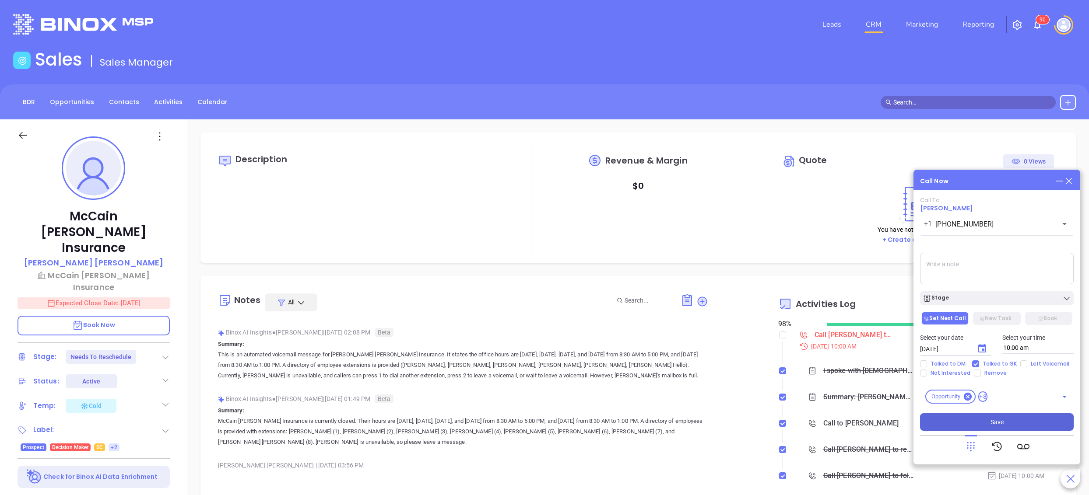
click at [972, 424] on button "Save" at bounding box center [997, 422] width 154 height 18
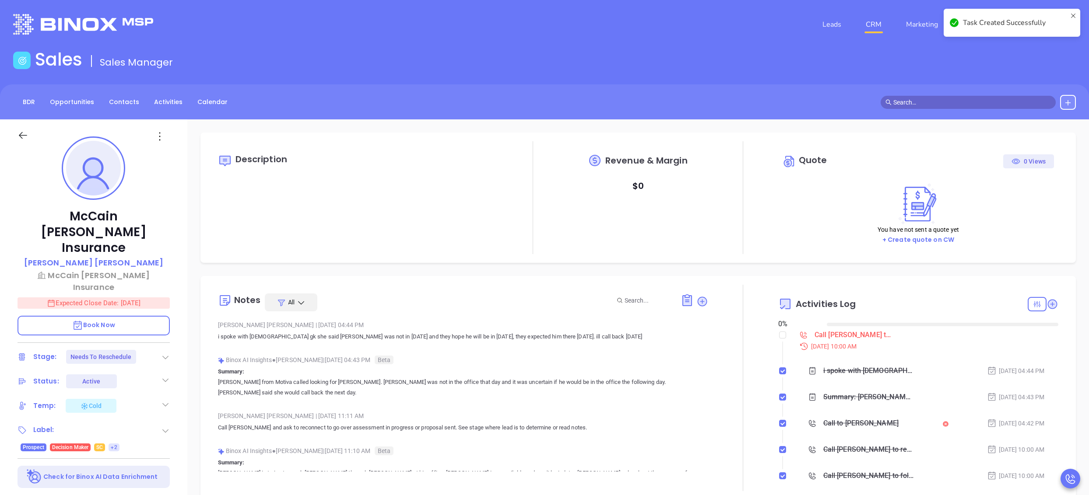
type input "[DATE]"
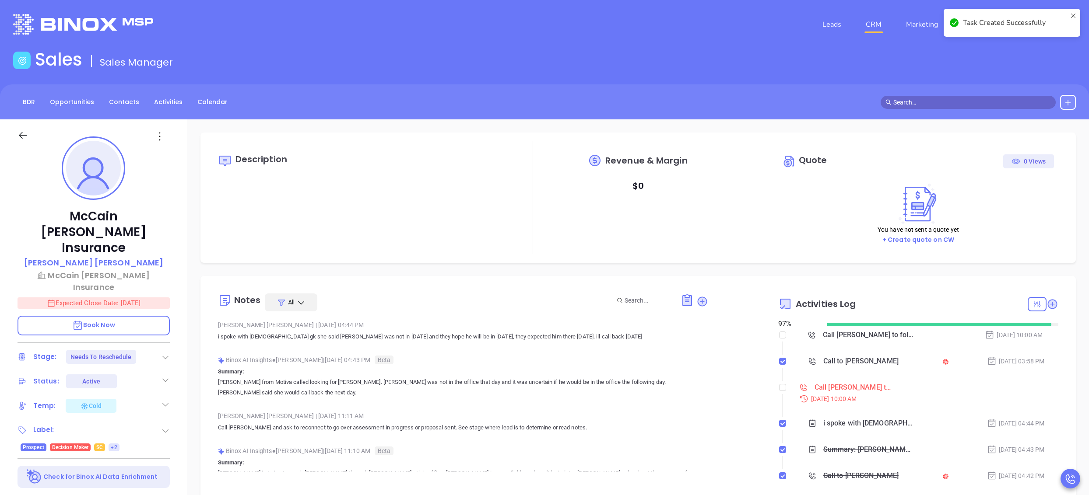
scroll to position [254, 0]
click at [779, 392] on label at bounding box center [782, 388] width 7 height 10
click at [779, 391] on input "checkbox" at bounding box center [782, 387] width 7 height 7
checkbox input "true"
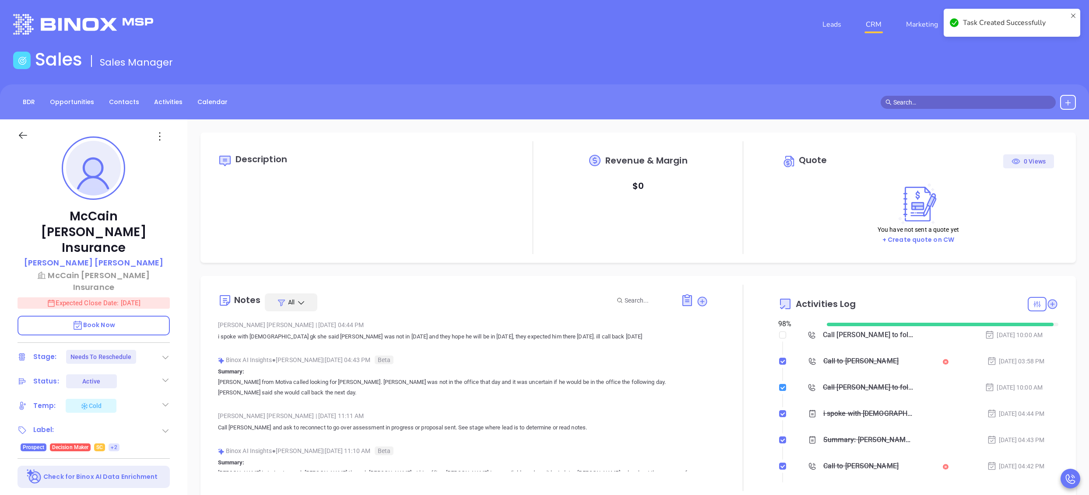
type input "[PERSON_NAME]"
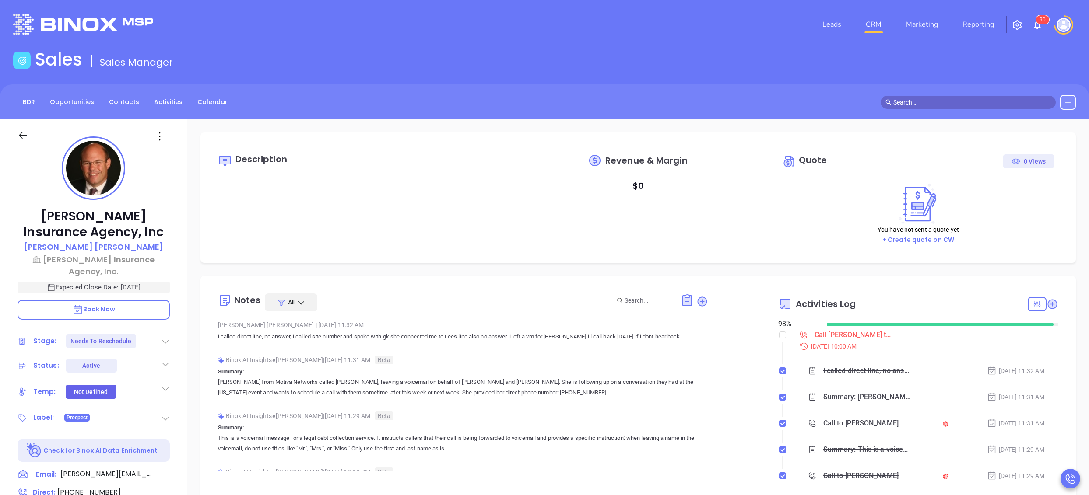
scroll to position [254, 0]
click at [855, 335] on div "Call [PERSON_NAME] to follow up" at bounding box center [854, 335] width 80 height 13
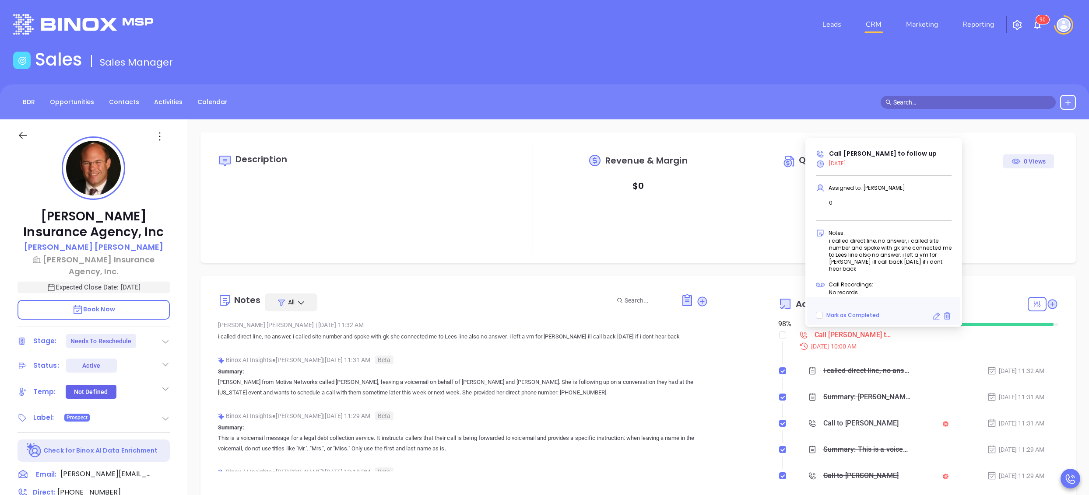
click at [934, 315] on icon at bounding box center [936, 316] width 9 height 9
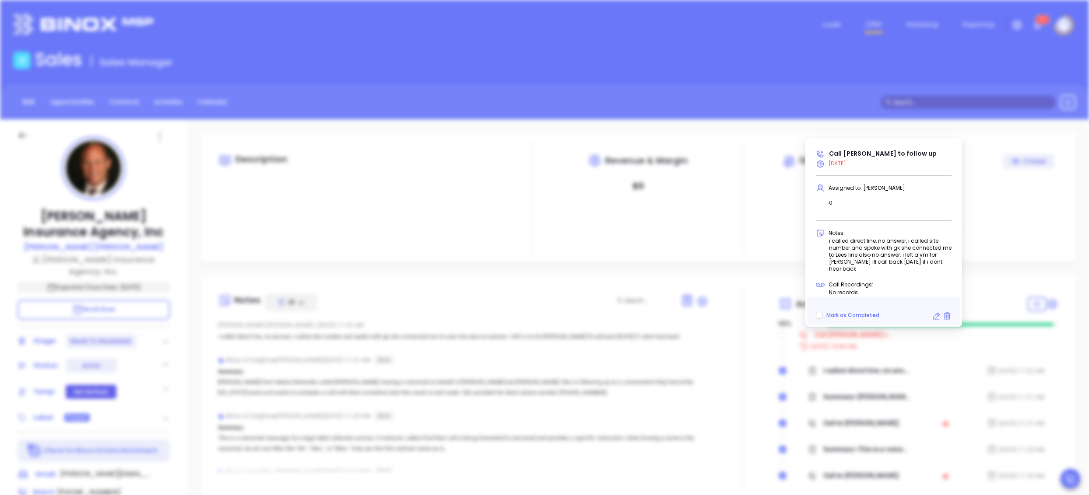
type input "10:00 am"
type input "undefined undefined"
type input "[DATE]"
type input "Call [PERSON_NAME] to follow up"
type input "Call"
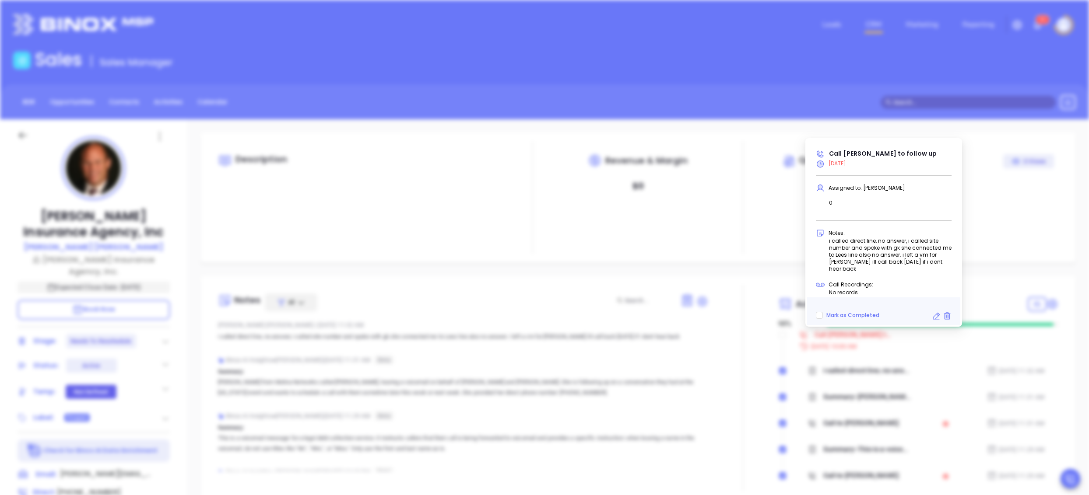
scroll to position [277, 0]
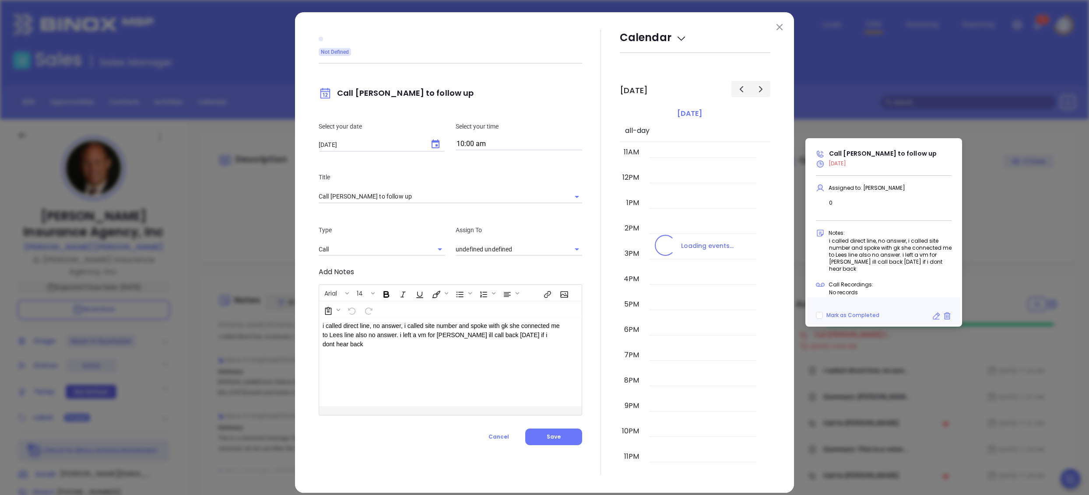
type input "[PERSON_NAME]"
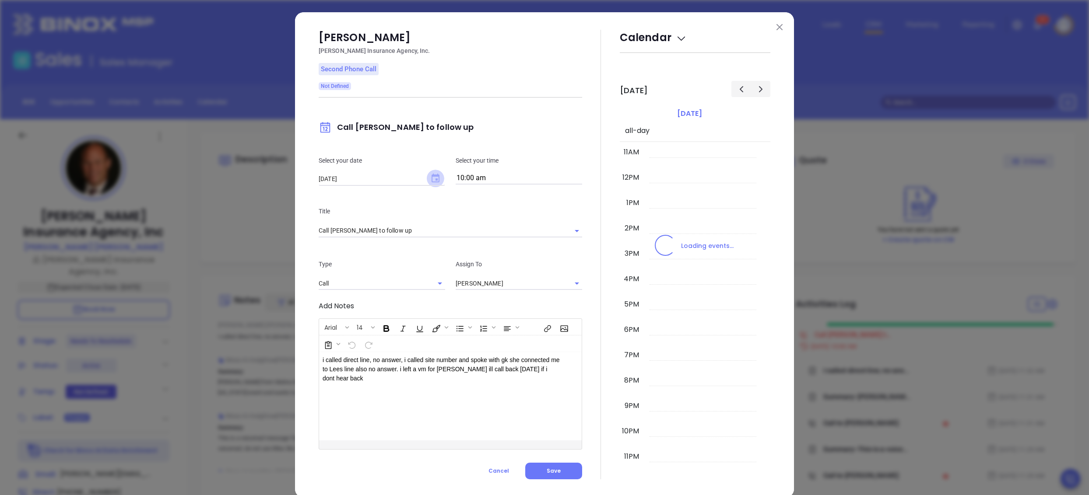
click at [431, 176] on icon "Choose date, selected date is Oct 3, 2025" at bounding box center [435, 178] width 8 height 9
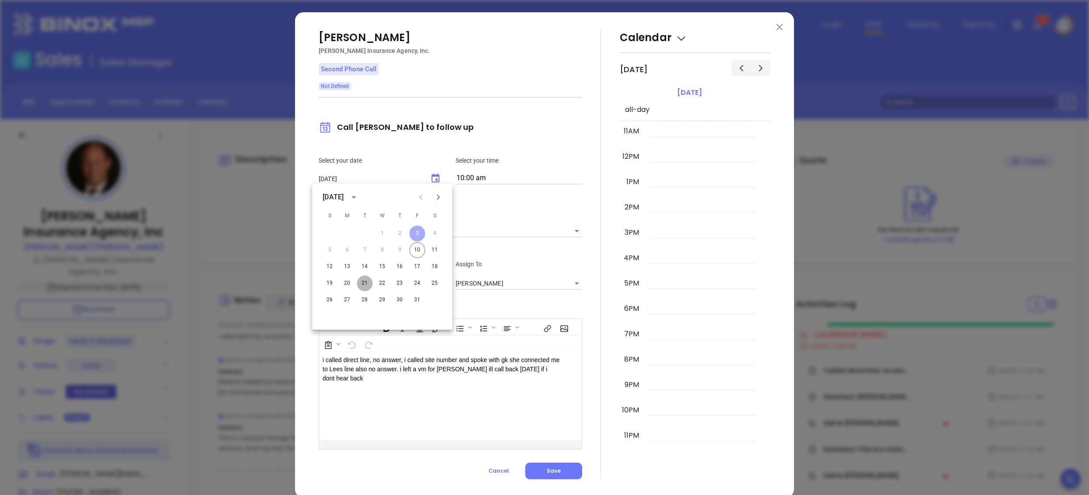
click at [362, 287] on button "21" at bounding box center [365, 284] width 16 height 16
type input "10/21/2025"
click at [592, 320] on div at bounding box center [601, 255] width 38 height 450
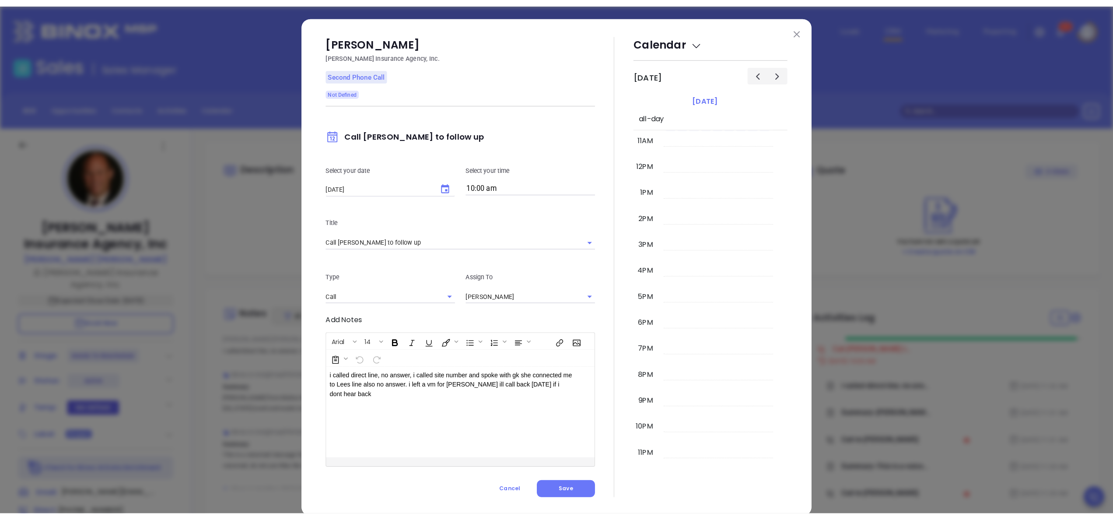
scroll to position [15, 0]
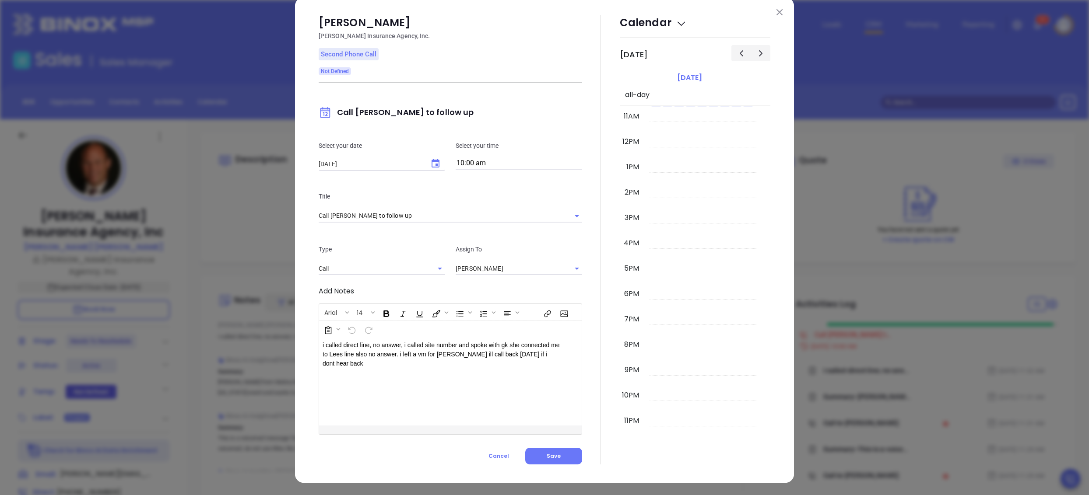
click at [582, 299] on div at bounding box center [601, 240] width 38 height 450
click at [601, 286] on div at bounding box center [601, 240] width 38 height 450
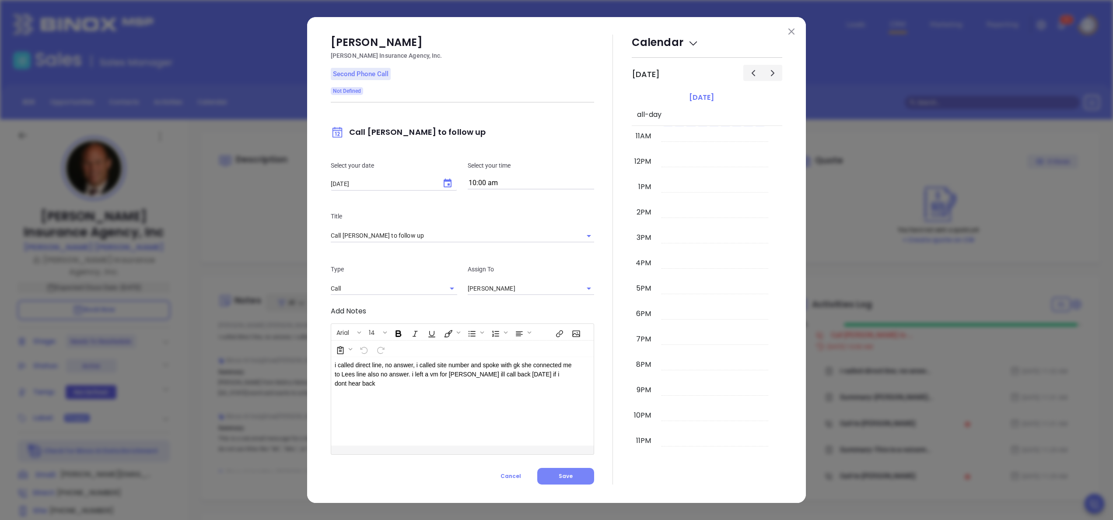
click at [559, 480] on button "Save" at bounding box center [565, 476] width 57 height 17
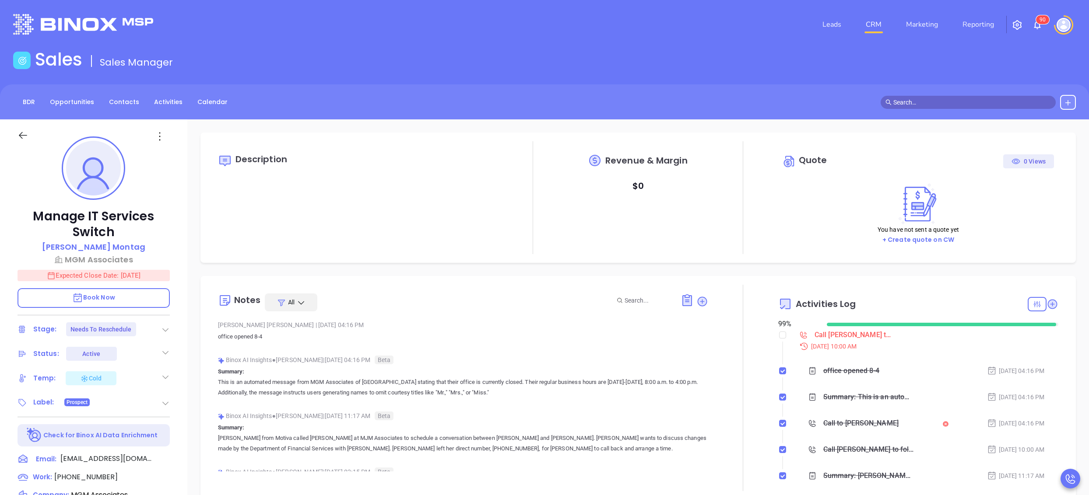
scroll to position [254, 0]
click at [180, 355] on div "Manage IT Services Switch [PERSON_NAME] MGM Associates Expected Close Date: [DA…" at bounding box center [93, 428] width 187 height 619
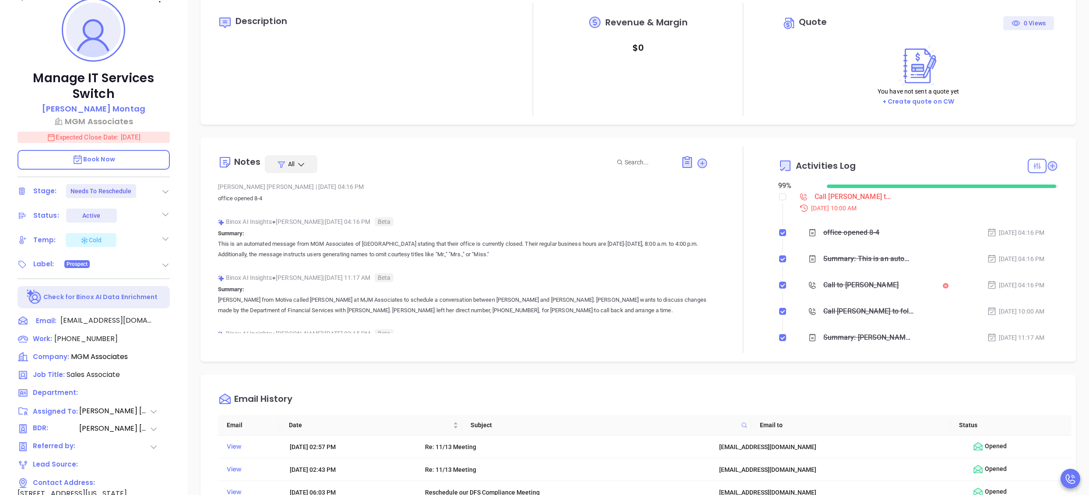
scroll to position [140, 0]
click at [600, 281] on div "Binox AI Insights ● [PERSON_NAME] | [DATE] 11:17 AM Beta" at bounding box center [463, 276] width 490 height 13
click at [578, 255] on p "This is an automated message from MGM Associates of [GEOGRAPHIC_DATA] stating t…" at bounding box center [463, 247] width 490 height 21
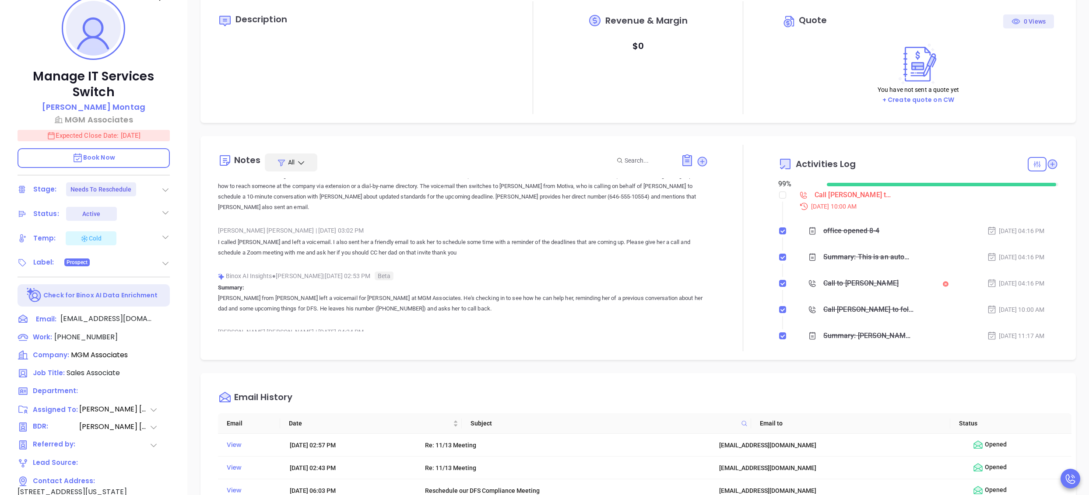
scroll to position [210, 0]
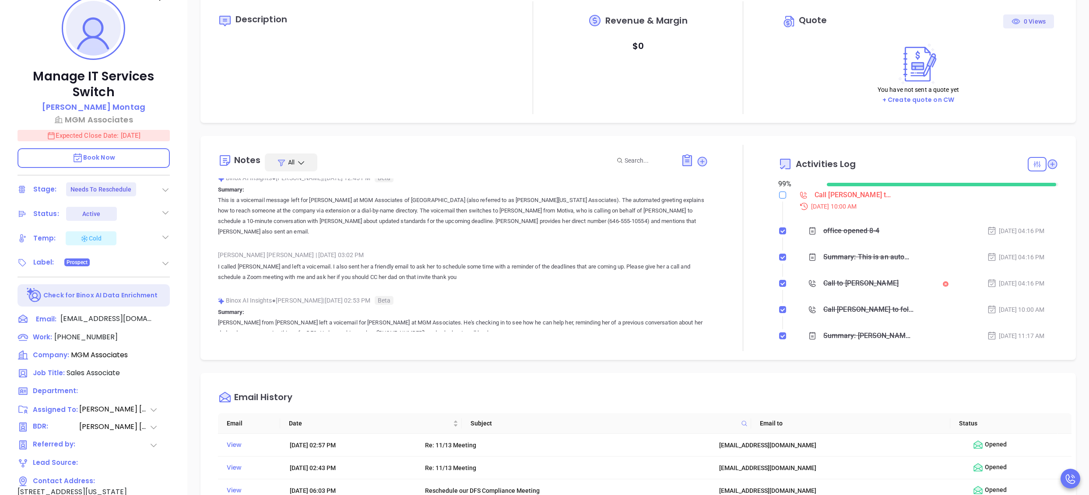
click at [779, 192] on input "checkbox" at bounding box center [782, 195] width 7 height 7
checkbox input "true"
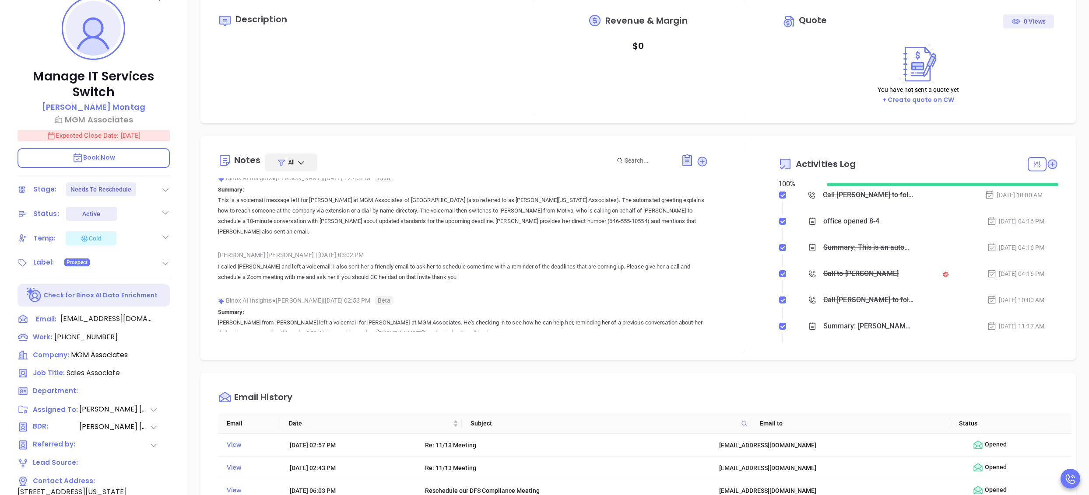
click at [714, 211] on div at bounding box center [743, 248] width 70 height 207
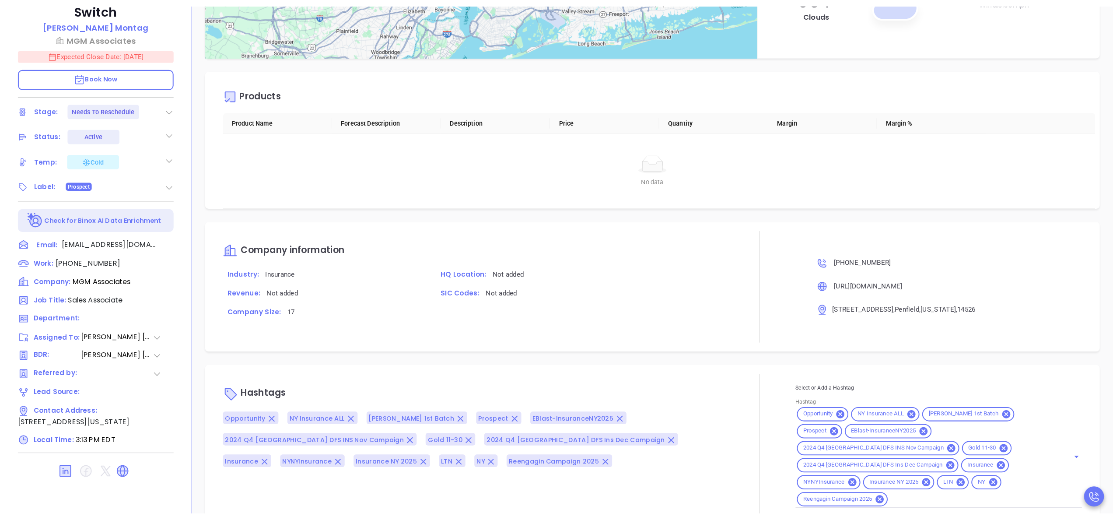
scroll to position [243, 0]
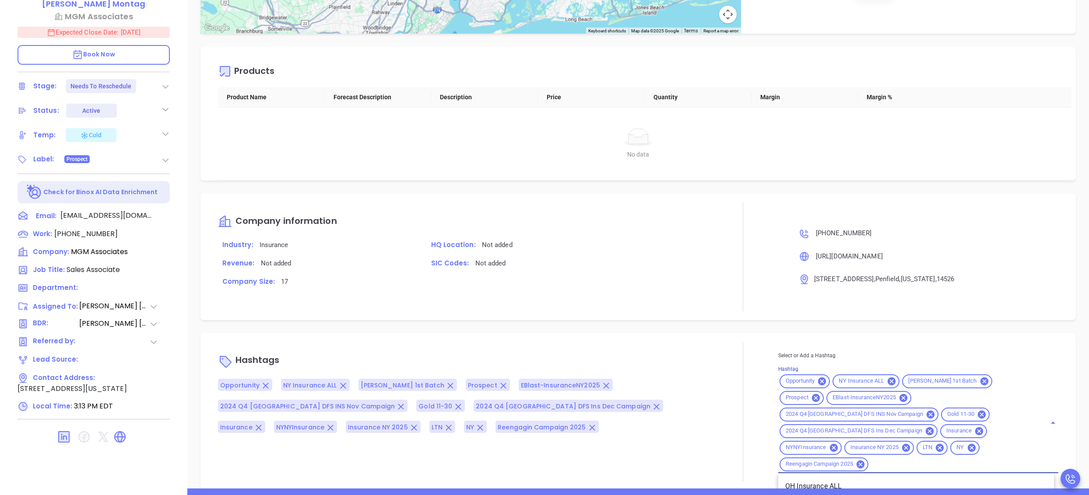
click at [877, 459] on input "Hashtag" at bounding box center [951, 464] width 164 height 11
type input "ltn"
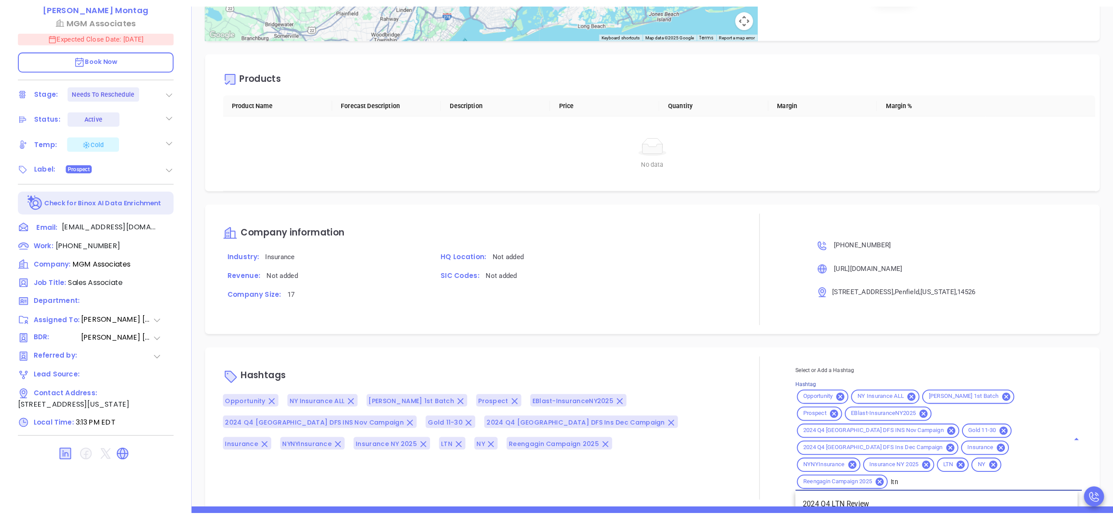
scroll to position [1129, 0]
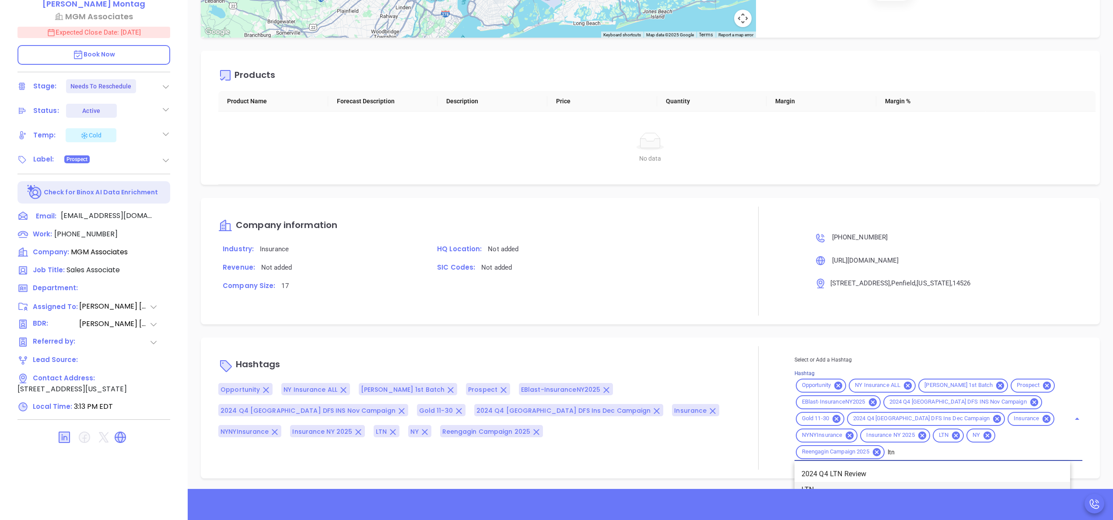
click at [816, 482] on li "LTN" at bounding box center [933, 490] width 276 height 16
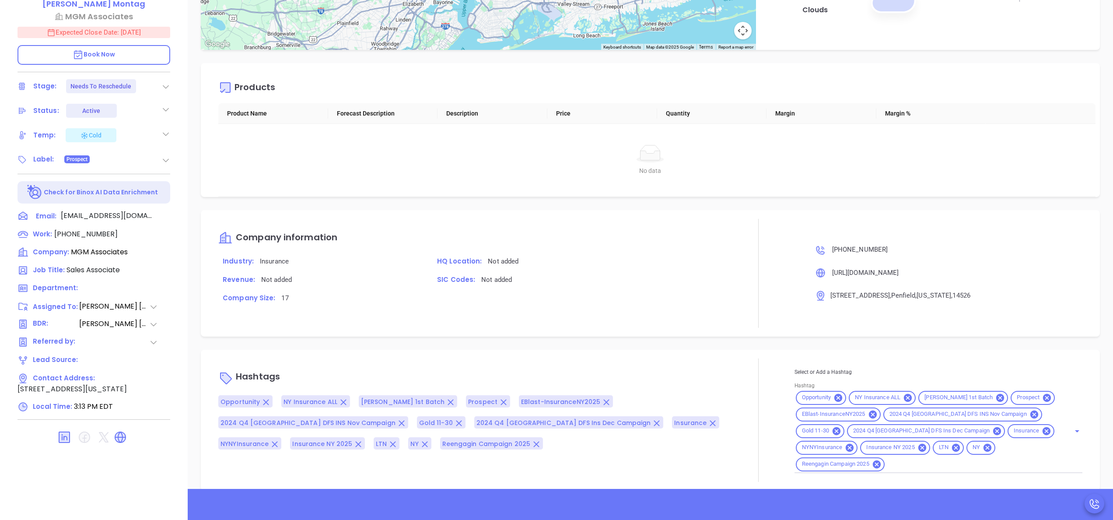
click at [658, 285] on p "SIC Codes: Not added" at bounding box center [578, 279] width 290 height 11
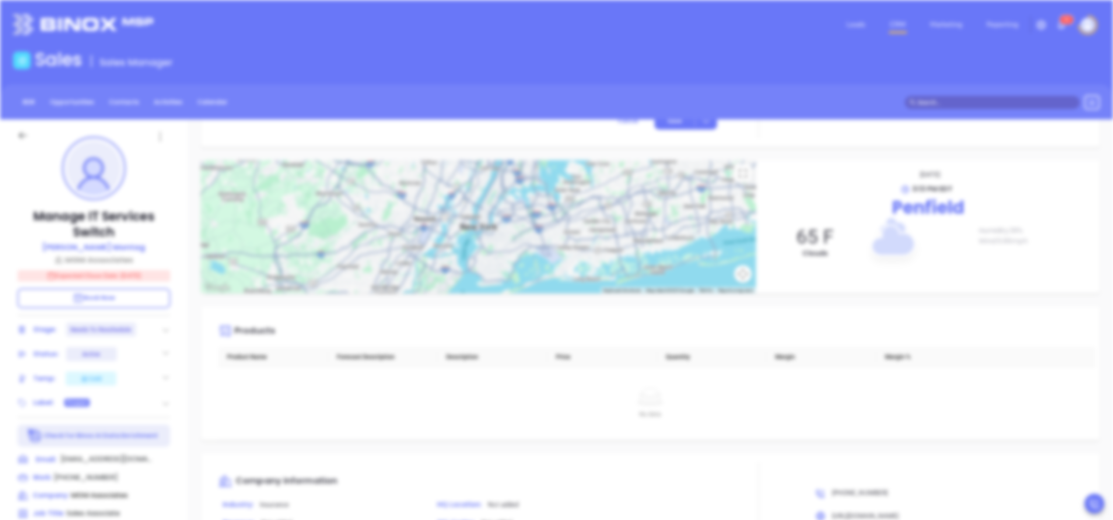
scroll to position [0, 0]
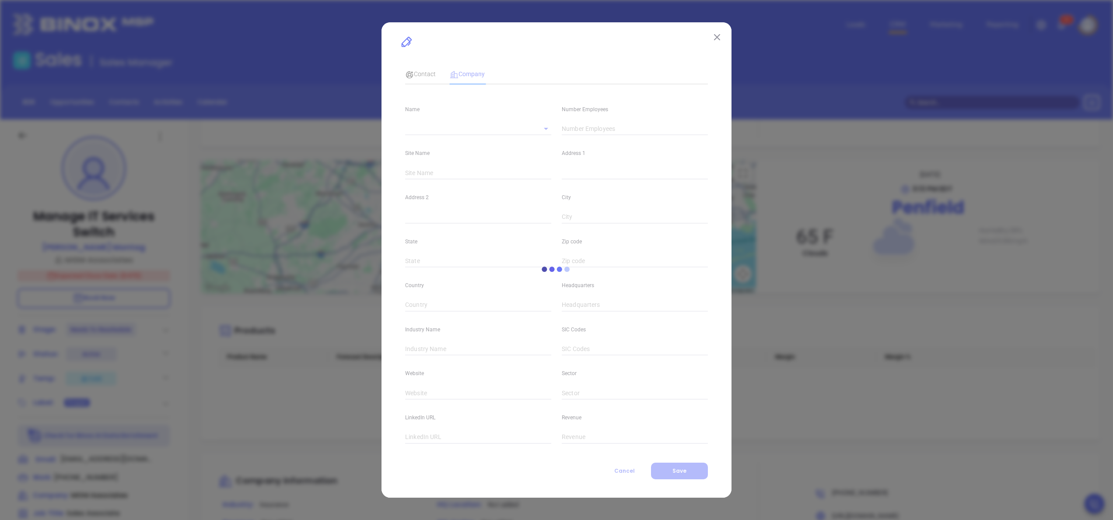
click at [718, 41] on button at bounding box center [716, 36] width 11 height 11
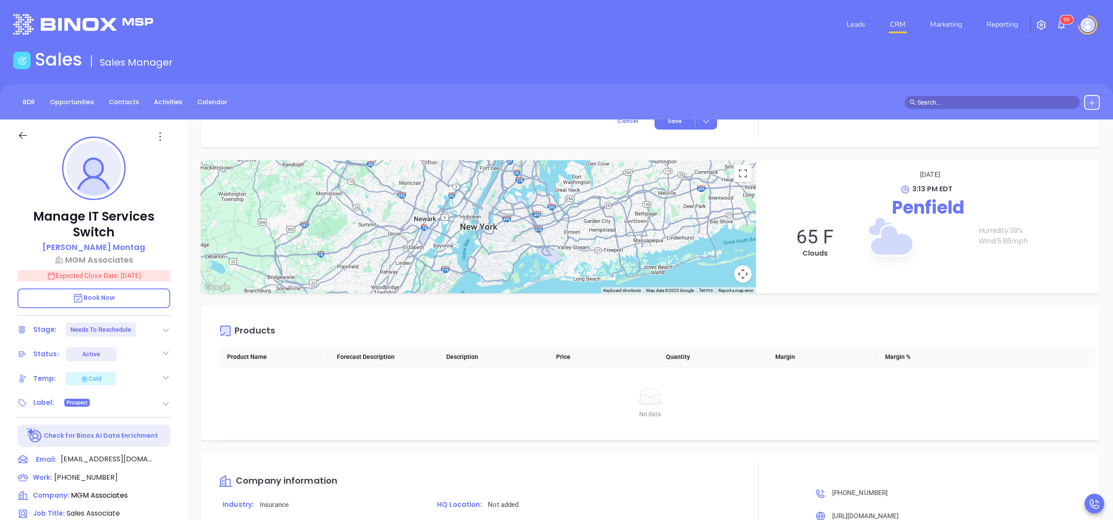
click at [182, 349] on div "Manage IT Services Switch Rachel Montag MGM Associates Expected Close Date: Oct…" at bounding box center [94, 444] width 188 height 650
click at [182, 335] on div "Manage IT Services Switch Rachel Montag MGM Associates Expected Close Date: Oct…" at bounding box center [94, 444] width 188 height 650
click at [163, 328] on icon at bounding box center [165, 330] width 9 height 9
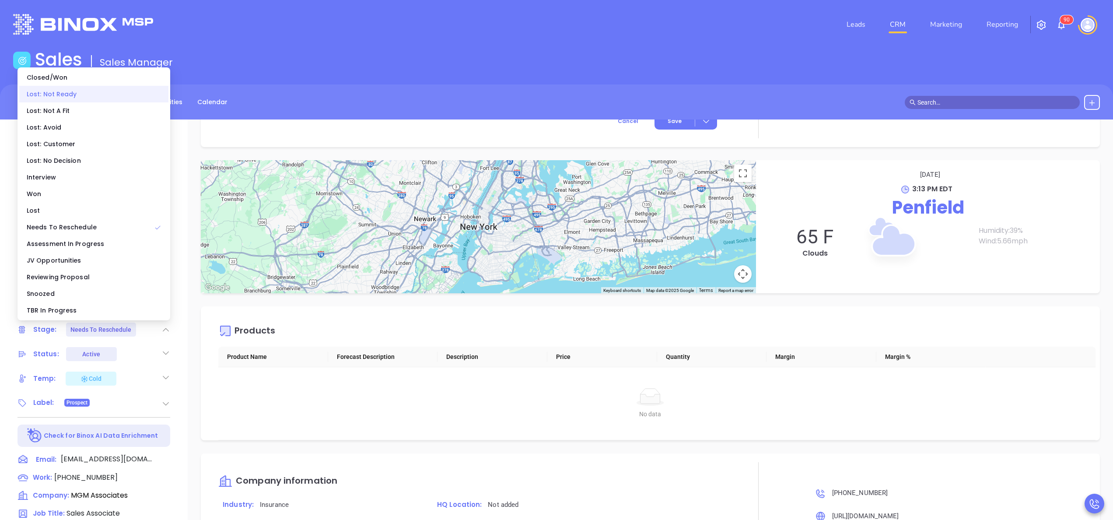
click at [85, 97] on div "Lost: Not Ready" at bounding box center [93, 94] width 149 height 17
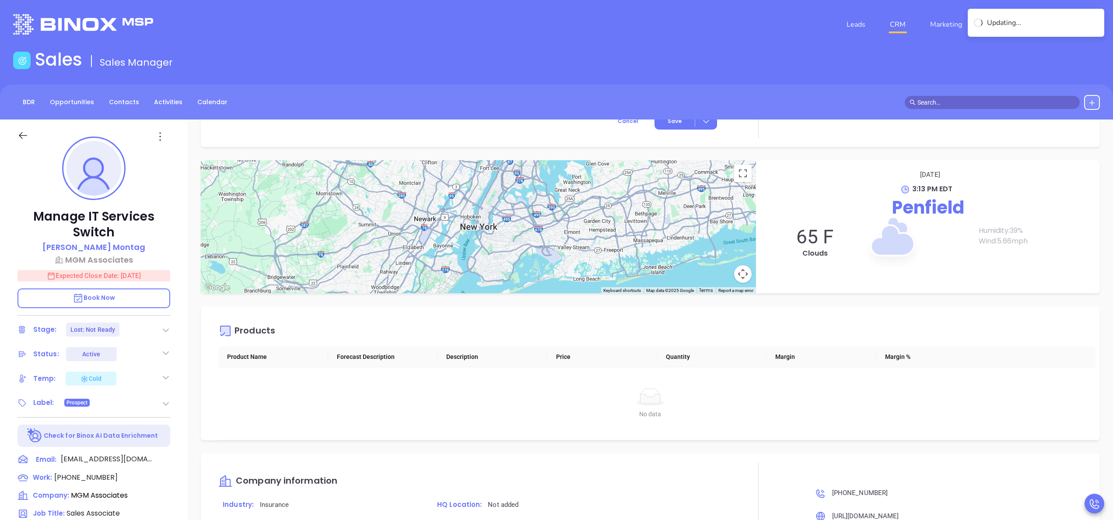
click at [163, 378] on icon at bounding box center [165, 377] width 9 height 9
click at [136, 406] on div "Not Defined" at bounding box center [122, 405] width 34 height 14
click at [102, 244] on p "Rachel Montag" at bounding box center [93, 247] width 103 height 12
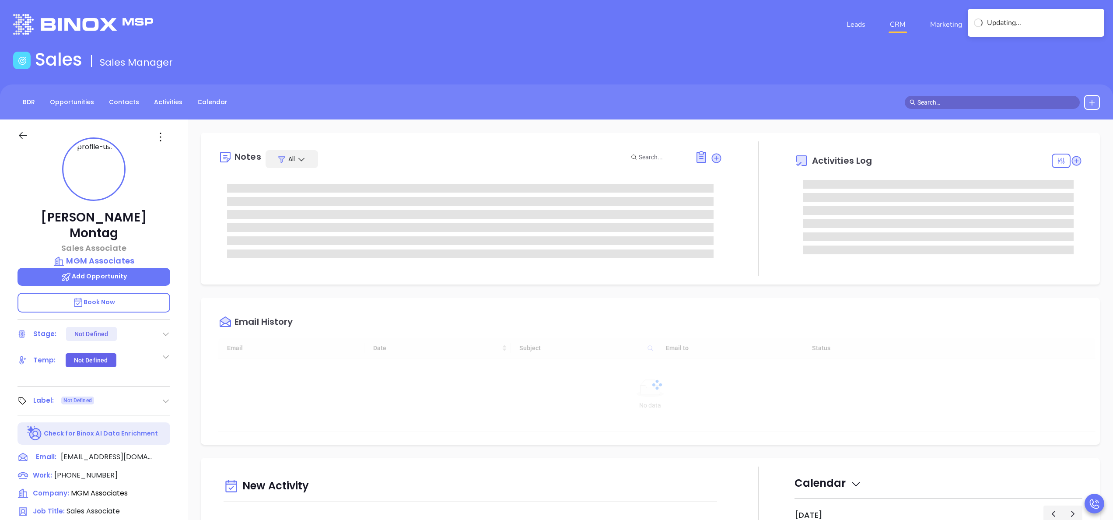
type input "[DATE]"
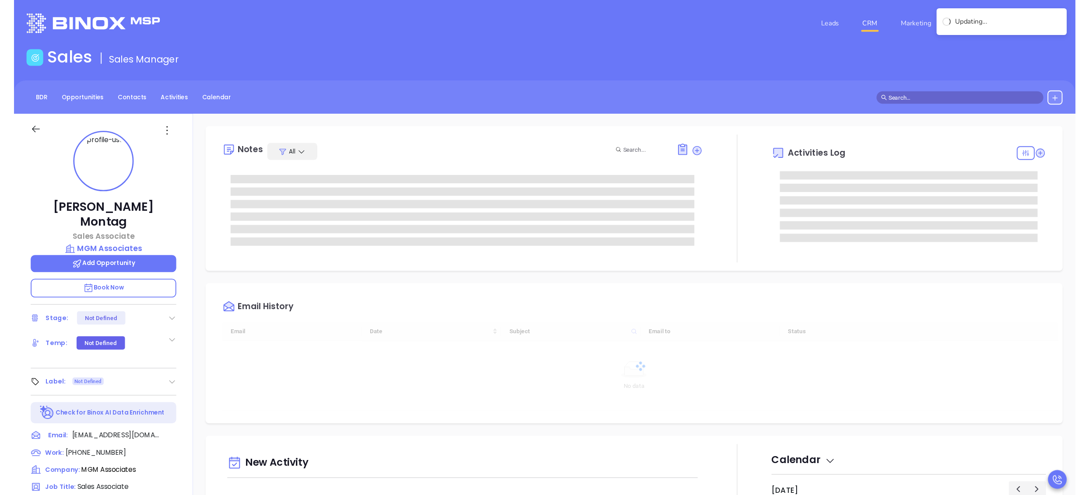
scroll to position [254, 0]
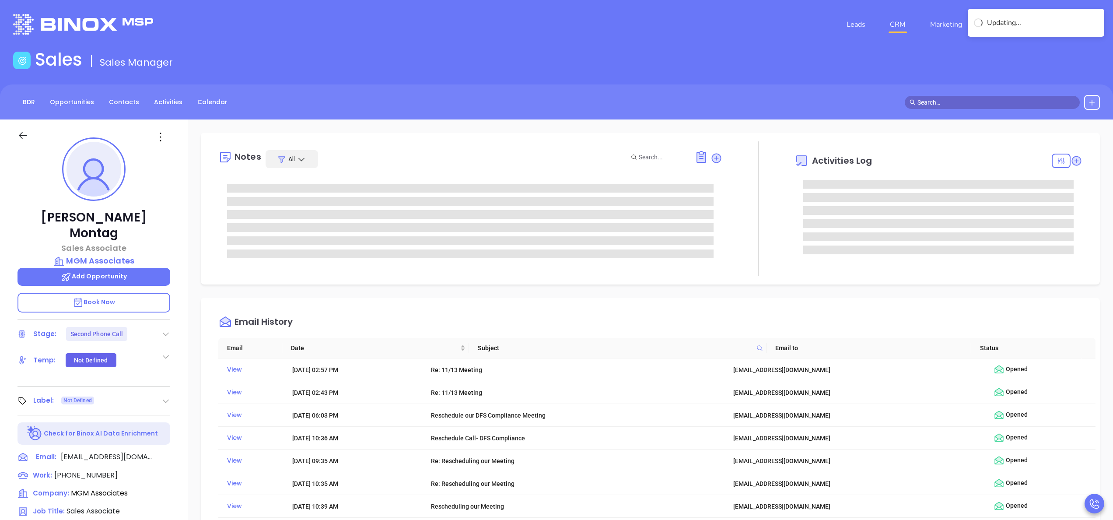
type input "[PERSON_NAME]"
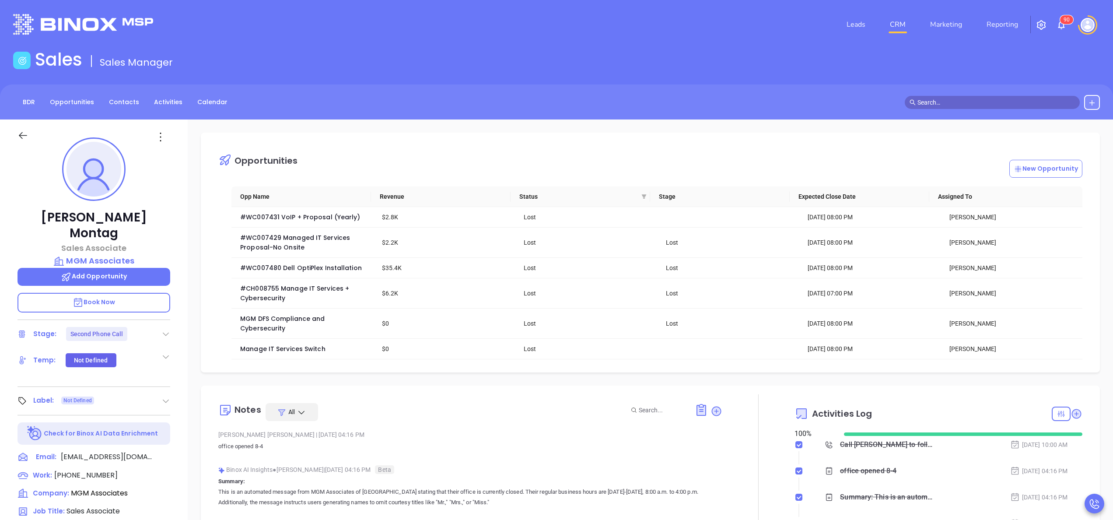
click at [165, 329] on icon at bounding box center [165, 333] width 9 height 9
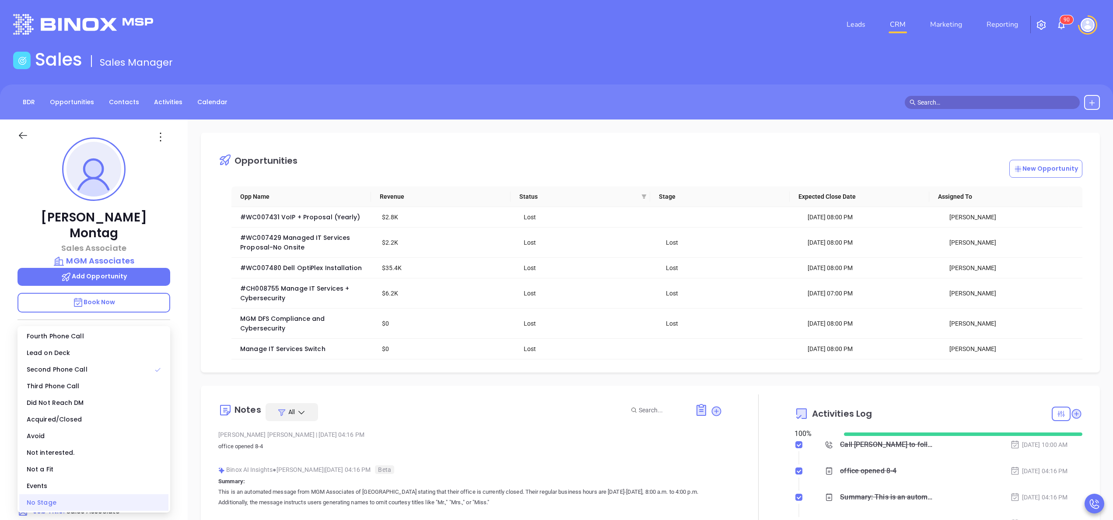
click at [60, 495] on div "No Stage" at bounding box center [93, 502] width 149 height 17
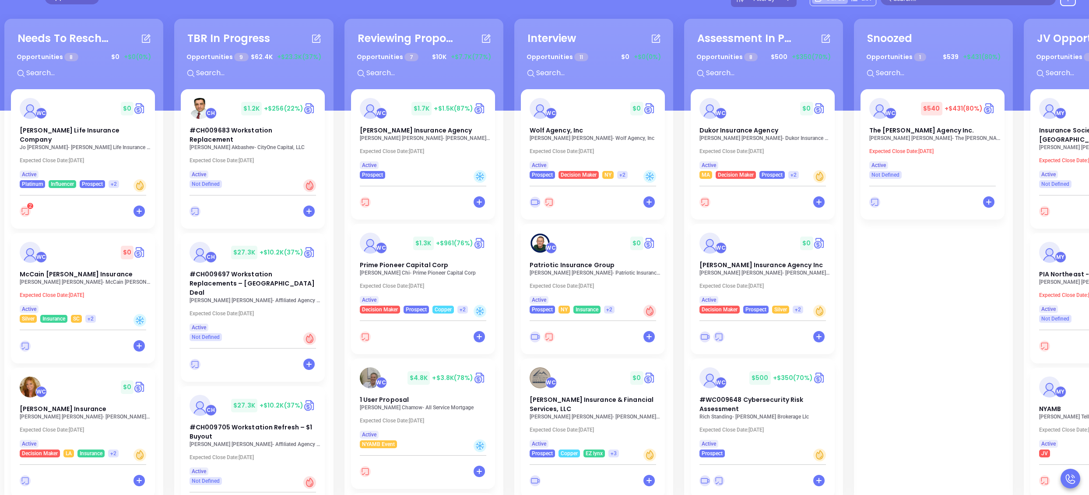
scroll to position [119, 0]
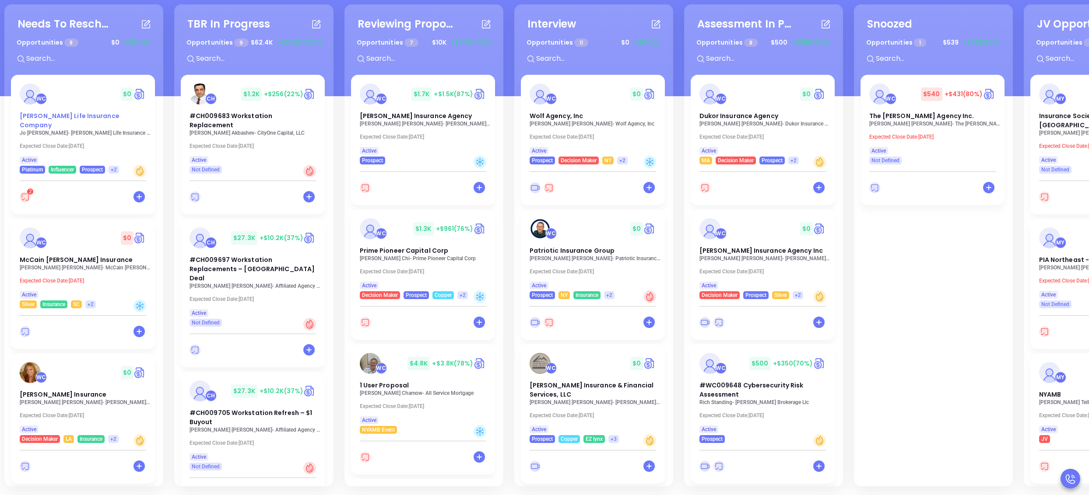
click at [83, 118] on span "[PERSON_NAME] Life Insurance Company" at bounding box center [70, 121] width 100 height 18
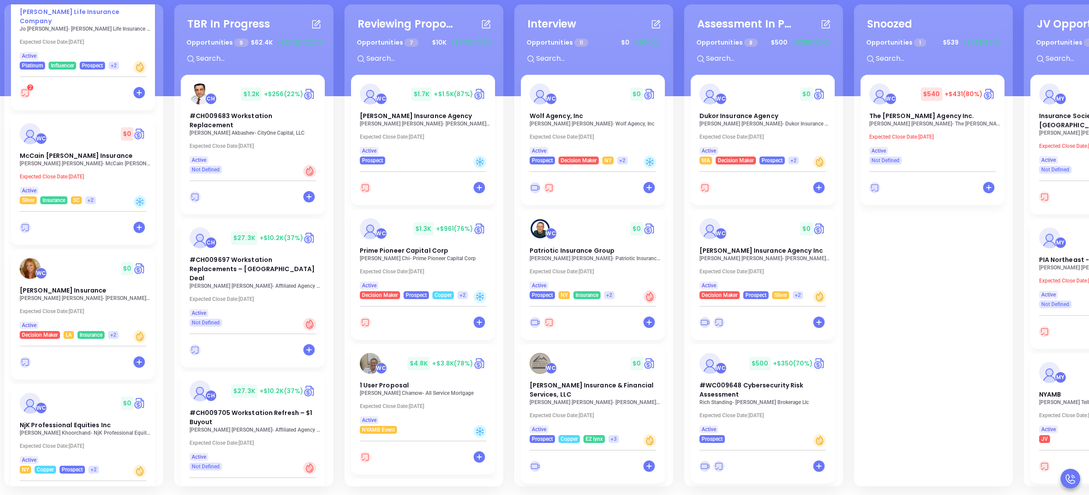
scroll to position [105, 0]
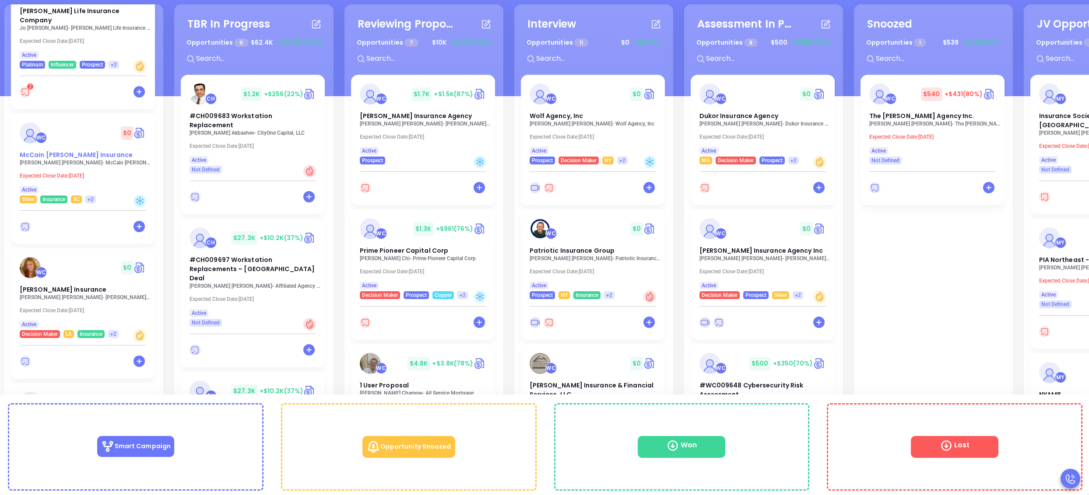
click at [65, 151] on span "McCain [PERSON_NAME] Insurance" at bounding box center [76, 155] width 113 height 9
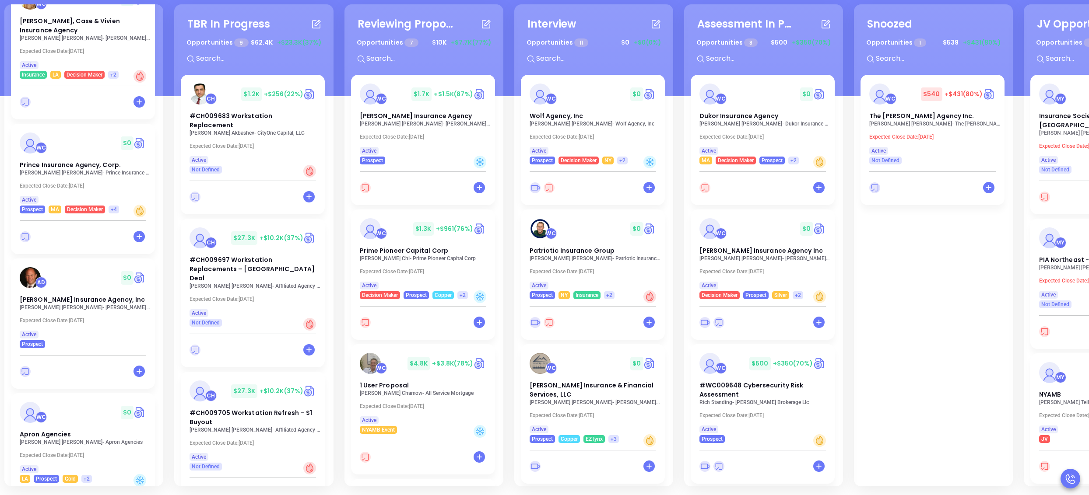
scroll to position [641, 0]
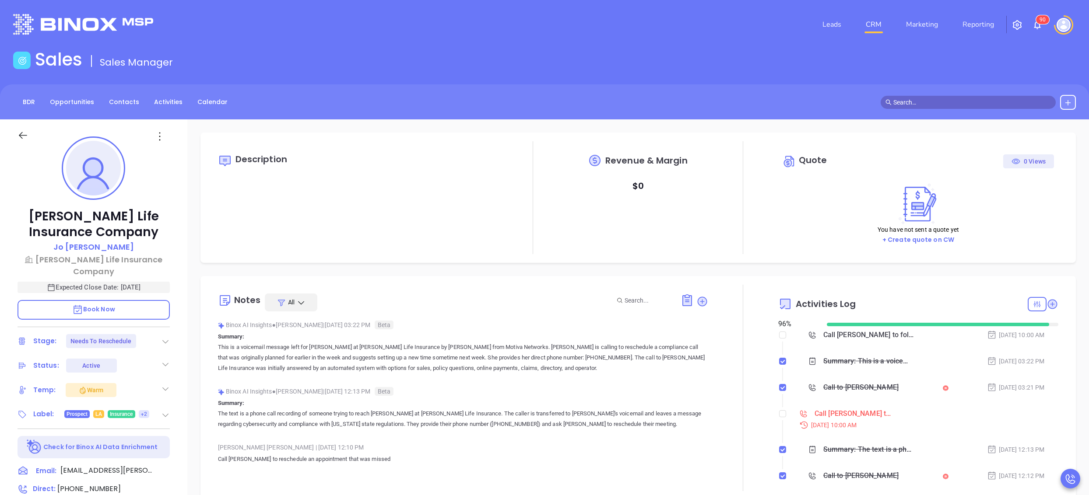
scroll to position [254, 0]
click at [779, 411] on input "checkbox" at bounding box center [782, 413] width 7 height 7
checkbox input "true"
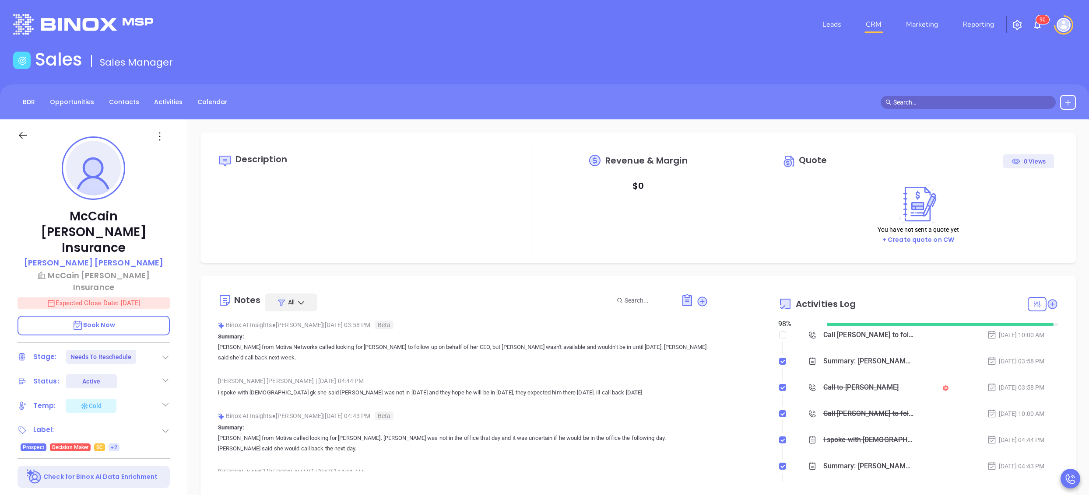
scroll to position [254, 0]
click at [100, 298] on p "Expected Close Date: [DATE]" at bounding box center [94, 303] width 152 height 11
click at [163, 298] on icon "Choose date, selected date is Oct 5, 2025" at bounding box center [160, 303] width 11 height 11
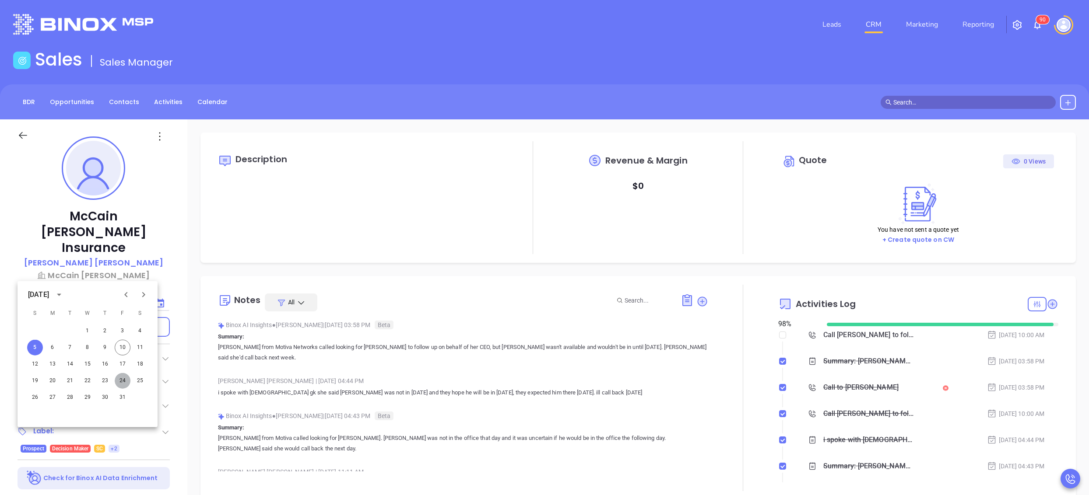
click at [123, 379] on button "24" at bounding box center [123, 381] width 16 height 16
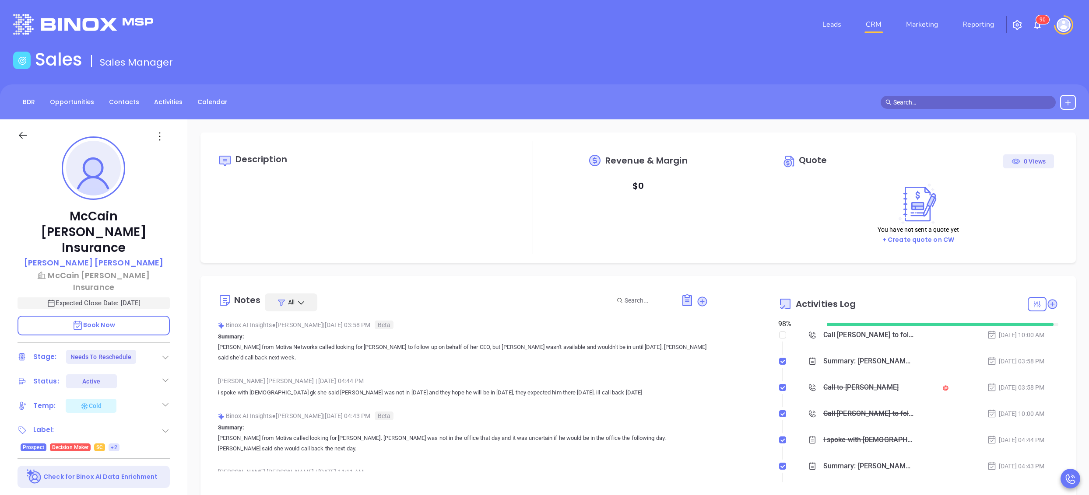
click at [627, 365] on div "Binox AI Insights ● [PERSON_NAME] | [DATE] 03:58 PM Beta Summary: [PERSON_NAME]…" at bounding box center [463, 345] width 490 height 52
